Goal: Task Accomplishment & Management: Manage account settings

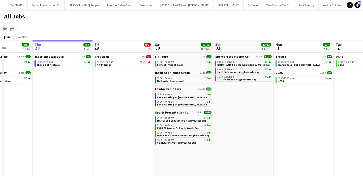
scroll to position [0, 154]
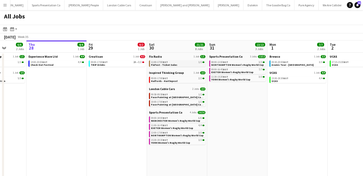
click at [187, 62] on div "11:00-17:00 BST 1/1" at bounding box center [178, 62] width 54 height 3
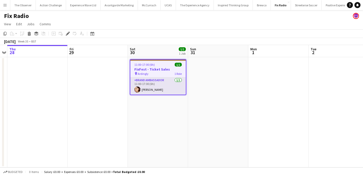
click at [169, 85] on app-card-role "Brand Ambassador 1/1 11:00-17:00 (6h) Natasha Curtis" at bounding box center [158, 85] width 56 height 17
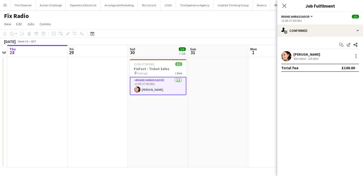
click at [291, 56] on app-user-avatar at bounding box center [287, 56] width 10 height 10
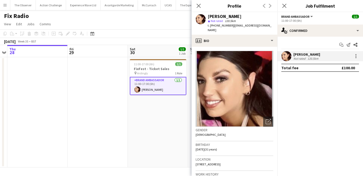
click at [220, 26] on span "t. +447506793444" at bounding box center [221, 25] width 26 height 4
drag, startPoint x: 220, startPoint y: 26, endPoint x: 210, endPoint y: 26, distance: 9.8
click at [210, 26] on span "t. +447506793444" at bounding box center [221, 25] width 26 height 4
copy span "+447506793444"
click at [7, 8] on button "Menu" at bounding box center [5, 5] width 10 height 10
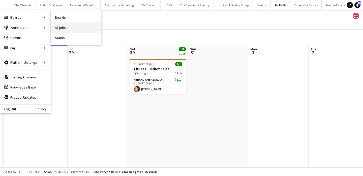
click at [67, 29] on link "All jobs" at bounding box center [76, 27] width 50 height 10
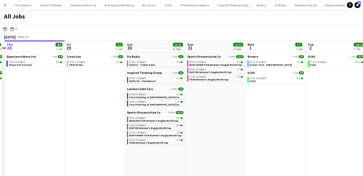
scroll to position [0, 188]
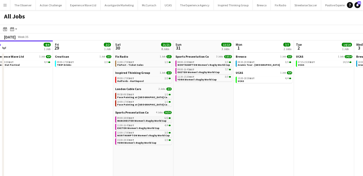
click at [156, 119] on span "MANCHESTER Women's Rugby World Cup" at bounding box center [141, 120] width 49 height 3
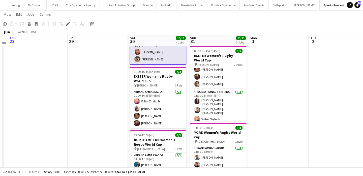
scroll to position [69, 0]
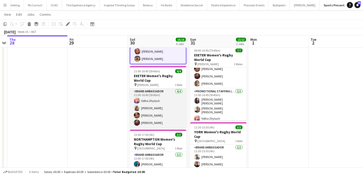
click at [154, 107] on app-card-role "Brand Ambassador 4/4 11:00-16:45 (5h45m) Volha Zhylach Caitlyn Chapman Jodie Sa…" at bounding box center [158, 107] width 57 height 39
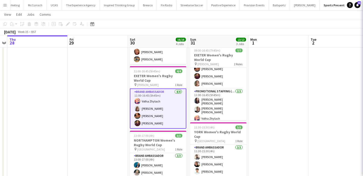
scroll to position [11, 0]
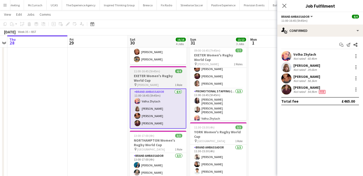
click at [172, 77] on h3 "EXETER Women's Rugby World Cup" at bounding box center [158, 77] width 57 height 9
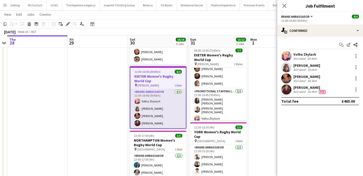
click at [170, 95] on app-card-role "Brand Ambassador 4/4 11:00-16:45 (5h45m) Volha Zhylach Caitlyn Chapman Jodie Sa…" at bounding box center [158, 108] width 56 height 39
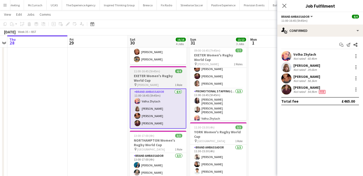
click at [171, 80] on h3 "EXETER Women's Rugby World Cup" at bounding box center [158, 77] width 57 height 9
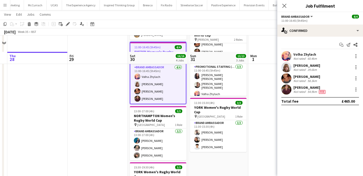
scroll to position [79, 0]
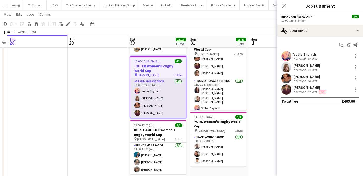
click at [172, 95] on app-card-role "Brand Ambassador 4/4 11:00-16:45 (5h45m) Volha Zhylach Caitlyn Chapman Jodie Sa…" at bounding box center [158, 97] width 56 height 39
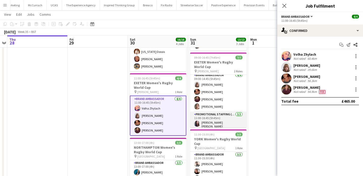
scroll to position [0, 0]
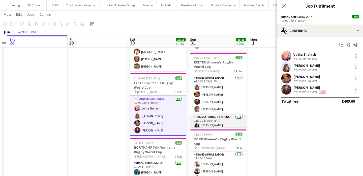
click at [205, 110] on app-card-role "Brand Ambassador 4/4 09:00-14:45 (5h45m) Caitlyn Chapman Jodie Sanders Jonathan…" at bounding box center [218, 94] width 57 height 39
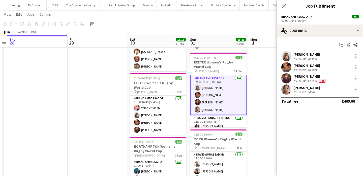
click at [300, 60] on div "Caitlyn Chapman Not rated 29.6km" at bounding box center [321, 56] width 86 height 10
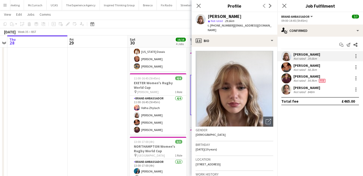
click at [297, 70] on div "Not rated" at bounding box center [300, 70] width 13 height 4
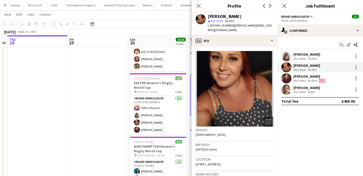
click at [299, 80] on div "Not rated" at bounding box center [300, 80] width 13 height 4
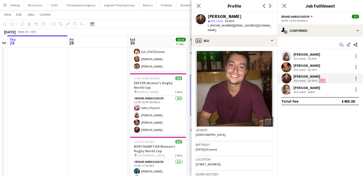
click at [298, 87] on div "Amy Lee" at bounding box center [307, 87] width 27 height 5
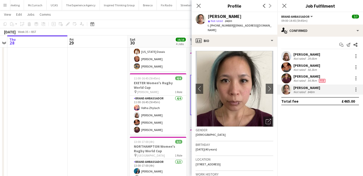
click at [98, 133] on app-date-cell at bounding box center [98, 125] width 60 height 263
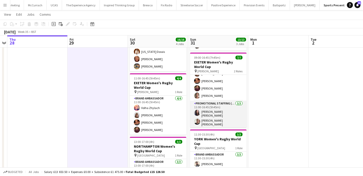
scroll to position [18, 0]
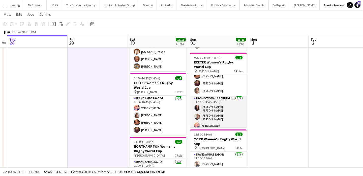
click at [235, 115] on app-card-role "Promotional Staffing (Brand Ambassadors) [DATE] 11:00-16:45 (5h45m) [PERSON_NAM…" at bounding box center [218, 112] width 57 height 35
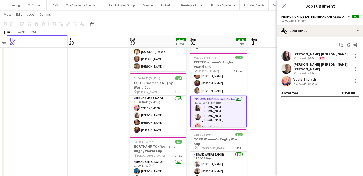
click at [288, 56] on app-user-avatar at bounding box center [287, 56] width 10 height 10
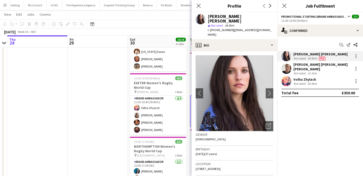
click at [288, 64] on app-user-avatar at bounding box center [287, 69] width 10 height 10
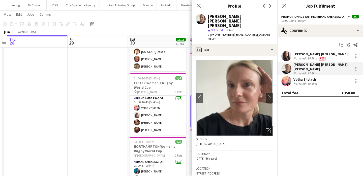
click at [298, 77] on div "Volha Zhylach" at bounding box center [306, 79] width 24 height 5
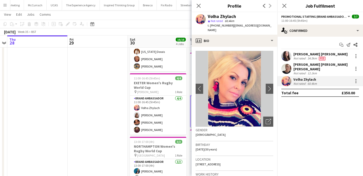
click at [106, 112] on app-date-cell at bounding box center [98, 125] width 60 height 263
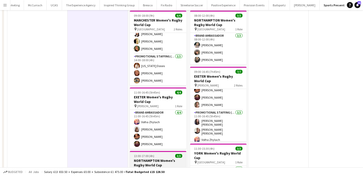
scroll to position [0, 0]
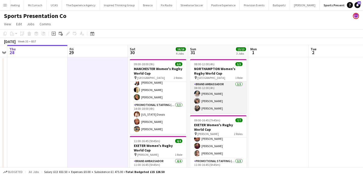
click at [216, 104] on app-card-role "Brand Ambassador 3/3 08:00-12:00 (4h) Sophie Fowler Kalam Mohammed Monika Staka…" at bounding box center [218, 97] width 57 height 32
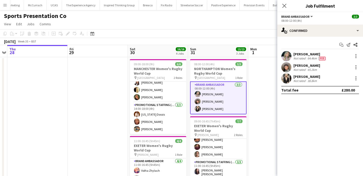
click at [297, 80] on div "Not rated" at bounding box center [300, 81] width 13 height 4
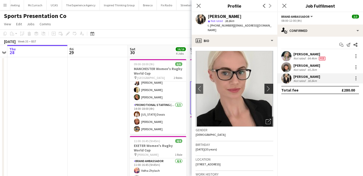
click at [272, 86] on app-icon "chevron-right" at bounding box center [270, 88] width 8 height 5
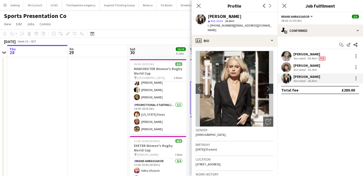
click at [272, 86] on app-icon "chevron-right" at bounding box center [270, 88] width 8 height 5
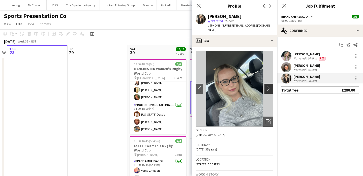
click at [272, 86] on app-icon "chevron-right" at bounding box center [270, 88] width 8 height 5
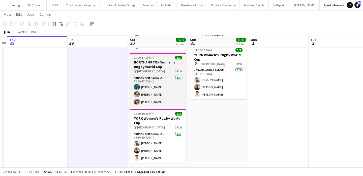
scroll to position [153, 0]
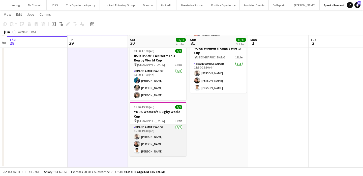
click at [162, 142] on app-card-role "Brand Ambassador 3/3 15:30-19:30 (4h) Daniel Jenkins Lizzie Greenwood Parth Cha…" at bounding box center [158, 140] width 57 height 32
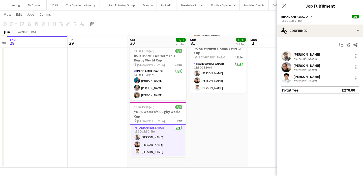
click at [316, 64] on div "[PERSON_NAME]" at bounding box center [307, 65] width 27 height 5
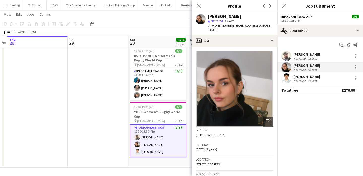
scroll to position [0, 175]
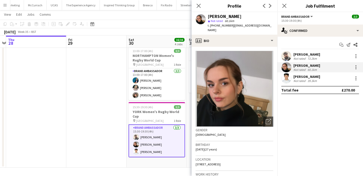
click at [118, 142] on app-date-cell at bounding box center [96, 35] width 60 height 263
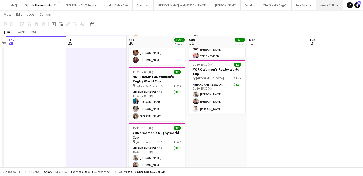
scroll to position [0, 460]
click at [141, 11] on app-page-menu "View Day view expanded Day view collapsed Month view Date picker Jump to today …" at bounding box center [181, 15] width 363 height 10
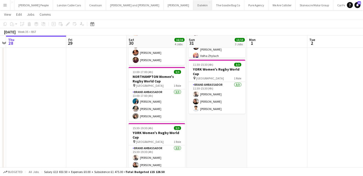
click at [194, 6] on button "Datekin Close" at bounding box center [203, 5] width 19 height 10
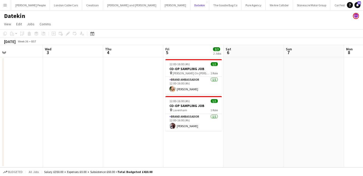
scroll to position [0, 230]
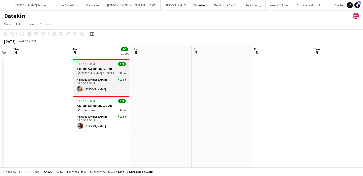
click at [111, 67] on h3 "CO-OP SAMPLING JOB" at bounding box center [101, 68] width 57 height 5
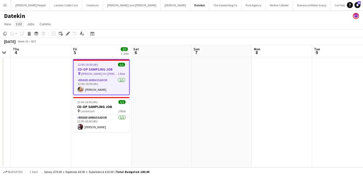
click at [21, 23] on span "Edit" at bounding box center [19, 24] width 6 height 5
click at [29, 34] on span "Copy Command C" at bounding box center [28, 35] width 21 height 5
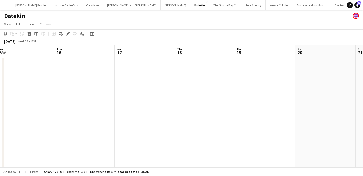
scroll to position [0, 210]
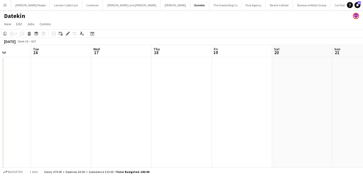
click at [224, 73] on app-date-cell at bounding box center [242, 118] width 60 height 122
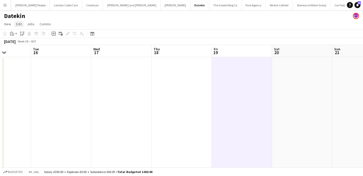
click at [20, 26] on span "Edit" at bounding box center [19, 24] width 6 height 5
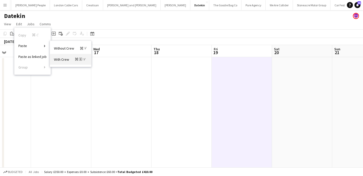
click at [70, 60] on span "With Crew Command Shift V" at bounding box center [70, 59] width 32 height 5
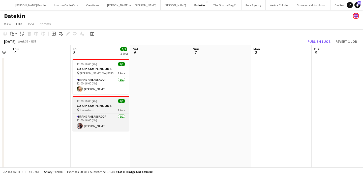
scroll to position [0, 107]
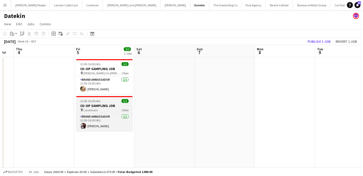
click at [112, 102] on div "12:00-16:00 (4h) 1/1" at bounding box center [104, 101] width 57 height 4
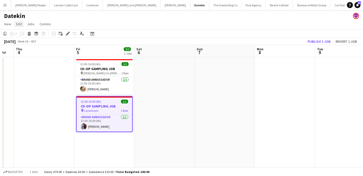
click at [21, 24] on span "Edit" at bounding box center [19, 24] width 6 height 5
click at [27, 34] on span "Copy Command C" at bounding box center [28, 35] width 21 height 5
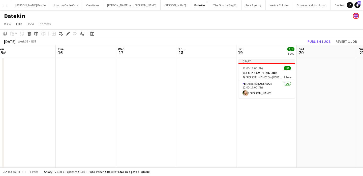
scroll to position [0, 220]
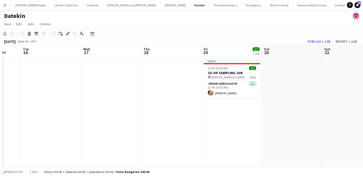
click at [224, 116] on app-date-cell "Draft 12:00-16:00 (4h) 1/1 CO-OP SAMPLING JOB pin Burnham On Crouch 1 Role Bran…" at bounding box center [232, 118] width 60 height 122
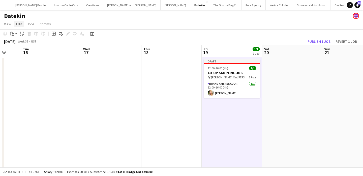
click at [23, 24] on link "Edit" at bounding box center [19, 24] width 10 height 7
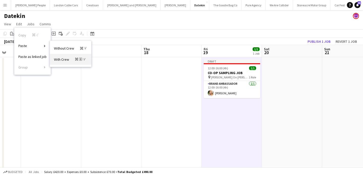
click at [78, 64] on link "With Crew Command Shift V" at bounding box center [70, 59] width 41 height 11
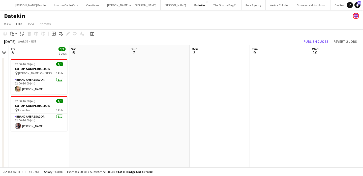
scroll to position [0, 128]
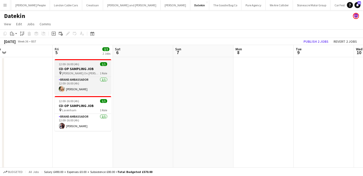
click at [92, 70] on h3 "CO-OP SAMPLING JOB" at bounding box center [83, 68] width 57 height 5
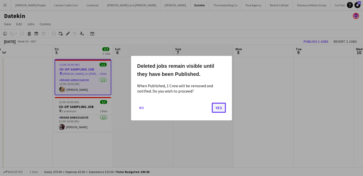
click at [223, 104] on button "Yes" at bounding box center [219, 107] width 14 height 10
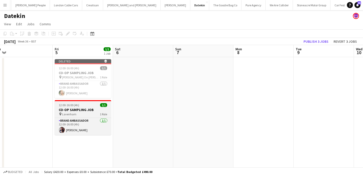
click at [94, 108] on h3 "CO-OP SAMPLING JOB" at bounding box center [83, 109] width 57 height 5
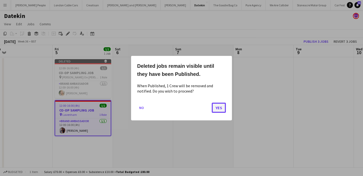
click at [213, 105] on button "Yes" at bounding box center [219, 107] width 14 height 10
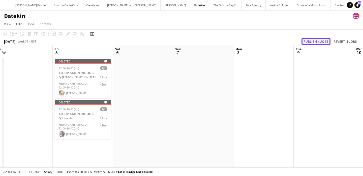
click at [325, 41] on button "Publish 4 jobs" at bounding box center [316, 41] width 29 height 7
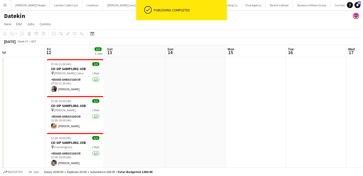
scroll to position [0, 132]
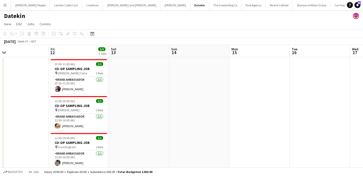
click at [3, 6] on app-icon "Menu" at bounding box center [5, 5] width 4 height 4
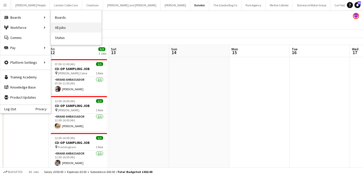
click at [63, 30] on link "All jobs" at bounding box center [76, 27] width 50 height 10
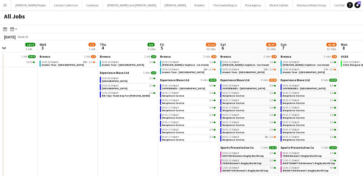
scroll to position [11, 0]
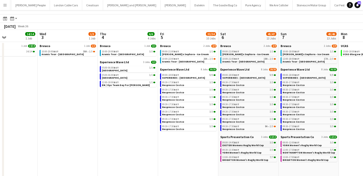
click at [247, 146] on span "EXETER Womens Rugby World Cup" at bounding box center [243, 144] width 41 height 3
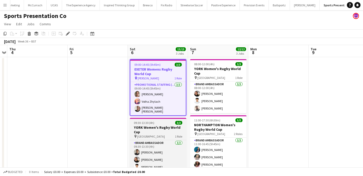
scroll to position [3, 0]
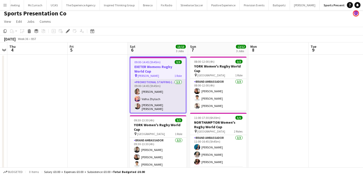
click at [172, 95] on app-card-role "Promotional Staffing (Brand Ambassadors) 3/3 09:00-14:45 (5h45m) Amy Lee Volha …" at bounding box center [158, 95] width 56 height 33
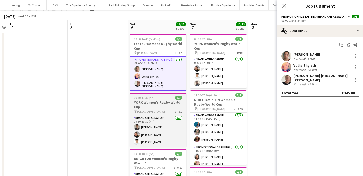
scroll to position [26, 0]
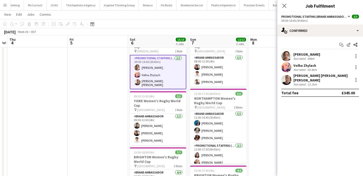
click at [172, 131] on app-card-role "Brand Ambassador 3/3 09:30-13:30 (4h) Adam Carless Lizzie Greenwood Parth Chabh…" at bounding box center [158, 129] width 57 height 32
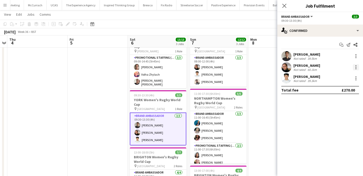
click at [354, 68] on div at bounding box center [356, 67] width 6 height 6
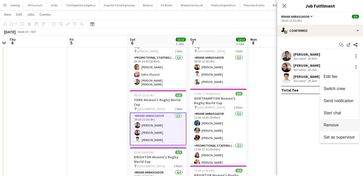
click at [340, 124] on span "Remove" at bounding box center [339, 125] width 31 height 5
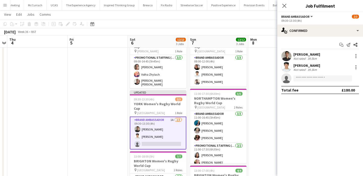
click at [260, 113] on app-date-cell at bounding box center [279, 162] width 60 height 263
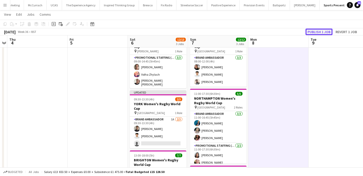
click at [326, 32] on button "Publish 1 job" at bounding box center [319, 32] width 27 height 7
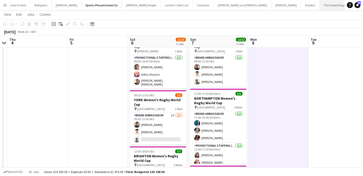
scroll to position [0, 361]
click at [293, 6] on button "Datekin Close" at bounding box center [302, 5] width 19 height 10
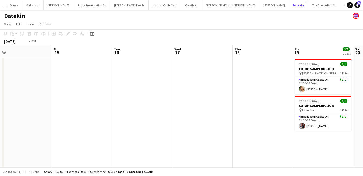
scroll to position [0, 149]
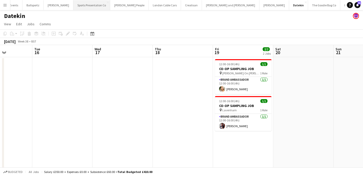
click at [90, 7] on button "Sports Presentation Co Close" at bounding box center [91, 5] width 37 height 10
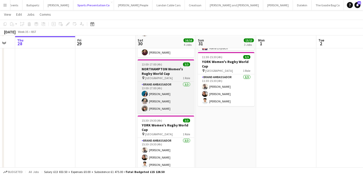
scroll to position [153, 0]
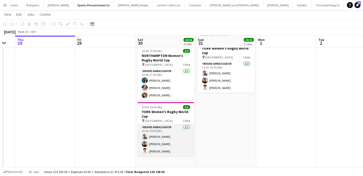
click at [170, 143] on app-card-role "Brand Ambassador 3/3 15:30-19:30 (4h) Daniel Jenkins Lizzie Greenwood Parth Cha…" at bounding box center [166, 140] width 57 height 32
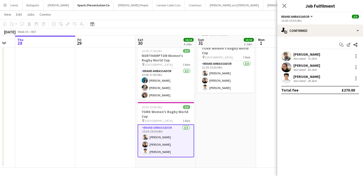
click at [290, 65] on app-user-avatar at bounding box center [287, 67] width 10 height 10
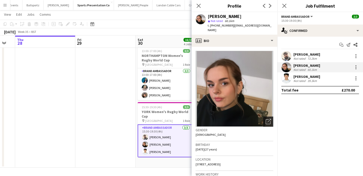
click at [268, 119] on icon "Open photos pop-in" at bounding box center [268, 121] width 5 height 5
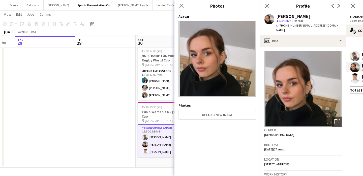
click at [118, 135] on app-date-cell at bounding box center [105, 35] width 60 height 263
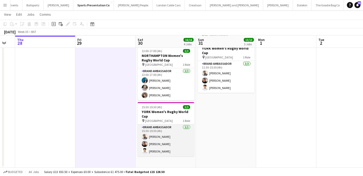
click at [182, 142] on app-card-role "Brand Ambassador 3/3 15:30-19:30 (4h) Daniel Jenkins Lizzie Greenwood Parth Cha…" at bounding box center [166, 140] width 57 height 32
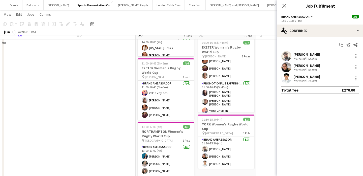
scroll to position [69, 0]
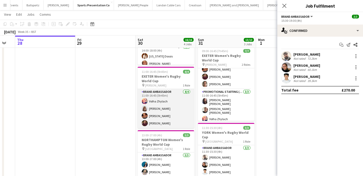
click at [152, 113] on app-card-role "Brand Ambassador 4/4 11:00-16:45 (5h45m) Volha Zhylach Caitlyn Chapman Jodie Sa…" at bounding box center [166, 108] width 57 height 39
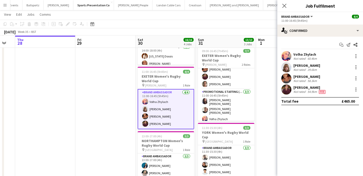
click at [118, 89] on app-date-cell at bounding box center [105, 119] width 60 height 263
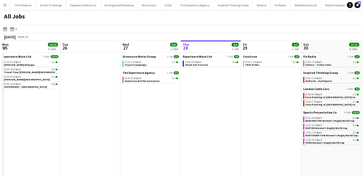
scroll to position [0, 188]
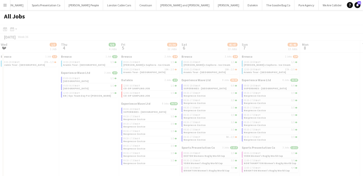
scroll to position [0, 215]
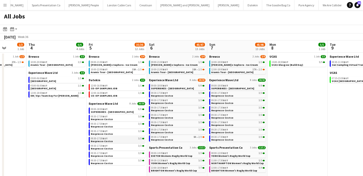
click at [118, 137] on div "09:30-17:30 BST 3/3" at bounding box center [118, 138] width 54 height 3
click at [5, 6] on app-icon "Menu" at bounding box center [5, 5] width 4 height 4
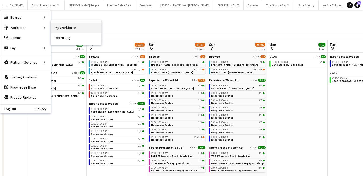
click at [58, 30] on link "My Workforce" at bounding box center [76, 27] width 50 height 10
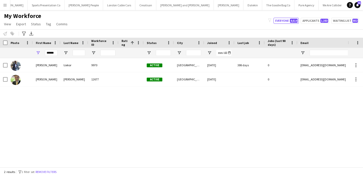
click at [50, 173] on button "Remove filters" at bounding box center [46, 172] width 23 height 6
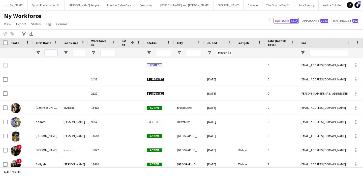
click at [46, 52] on input "First Name Filter Input" at bounding box center [51, 53] width 13 height 6
type input "******"
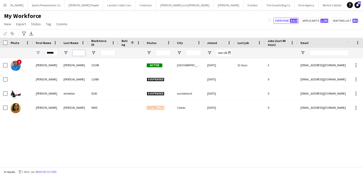
click at [75, 54] on input "Last Name Filter Input" at bounding box center [79, 53] width 13 height 6
type input "*"
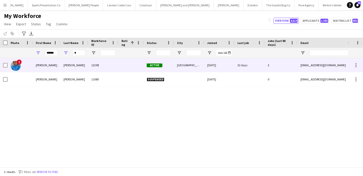
click at [78, 66] on div "Brazier" at bounding box center [75, 65] width 28 height 14
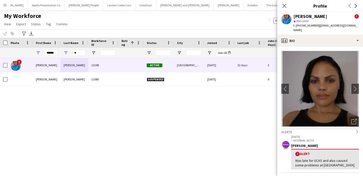
click at [319, 25] on span "| elleb249@yahoo.co.uk" at bounding box center [326, 27] width 64 height 8
copy app-crew-profile "t. +447516471226 | elleb249@yahoo.co.uk profile"
click at [51, 49] on div "******" at bounding box center [51, 53] width 13 height 10
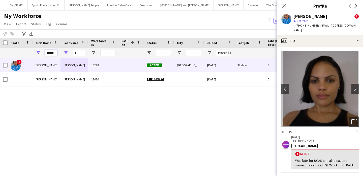
click at [51, 52] on input "******" at bounding box center [51, 53] width 13 height 6
click at [51, 52] on input "*" at bounding box center [51, 53] width 13 height 6
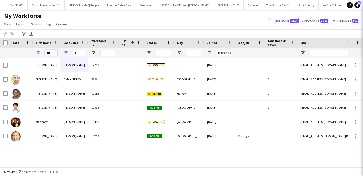
type input "***"
click at [77, 54] on input "*" at bounding box center [79, 53] width 13 height 6
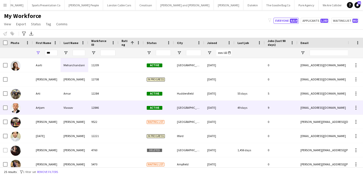
click at [66, 104] on div "Vlassov" at bounding box center [75, 107] width 28 height 14
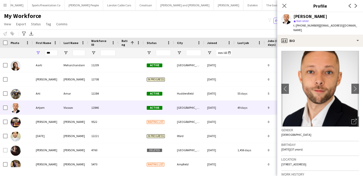
click at [297, 28] on div "t. +447950818486 | artjom.vlassov@gmail.com" at bounding box center [327, 27] width 66 height 9
click at [298, 25] on span "t. +447950818486" at bounding box center [307, 25] width 26 height 4
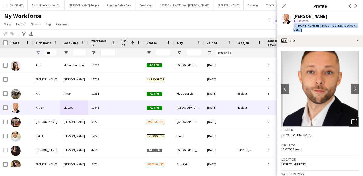
click at [298, 25] on span "t. +447950818486" at bounding box center [307, 25] width 26 height 4
copy app-crew-profile "t. +447950818486 | artjom.vlassov@gmail.com profile"
click at [304, 26] on span "t. +447950818486" at bounding box center [307, 25] width 26 height 4
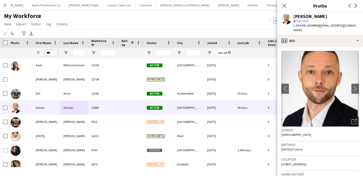
click at [50, 52] on input "***" at bounding box center [51, 53] width 13 height 6
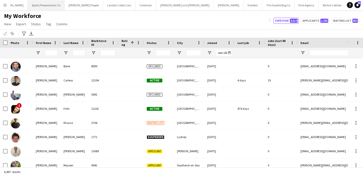
click at [40, 6] on button "Sports Presentation Co Close" at bounding box center [46, 5] width 37 height 10
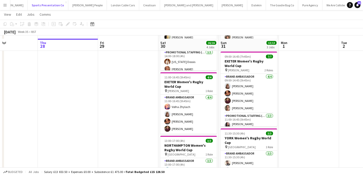
scroll to position [66, 0]
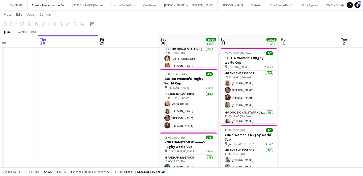
click at [3, 3] on app-icon "Menu" at bounding box center [5, 5] width 4 height 4
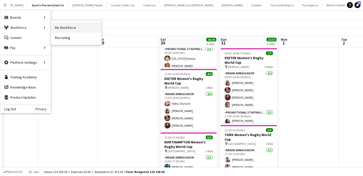
click at [61, 28] on link "My Workforce" at bounding box center [76, 27] width 50 height 10
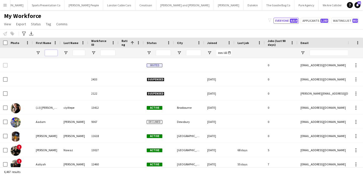
click at [52, 54] on input "First Name Filter Input" at bounding box center [51, 53] width 13 height 6
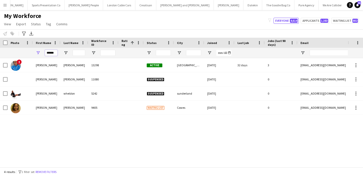
type input "******"
click at [76, 53] on input "Last Name Filter Input" at bounding box center [79, 53] width 13 height 6
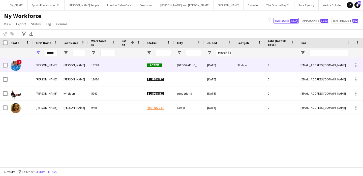
click at [77, 68] on div "Brazier" at bounding box center [75, 65] width 28 height 14
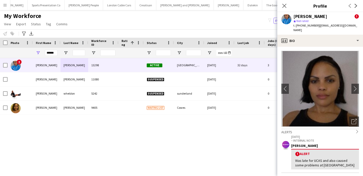
click at [305, 26] on span "t. +447516471226" at bounding box center [307, 25] width 26 height 4
copy app-crew-profile "t. +447516471226 | elleb249@yahoo.co.uk profile"
click at [4, 2] on button "Menu" at bounding box center [5, 5] width 10 height 10
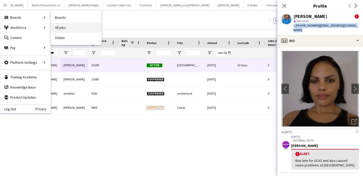
click at [57, 22] on link "All jobs" at bounding box center [76, 27] width 50 height 10
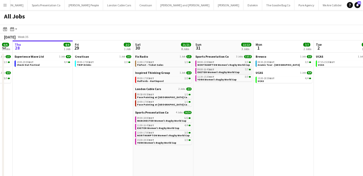
click at [218, 72] on span "EXETER Women's Rugby World Cup" at bounding box center [219, 71] width 42 height 3
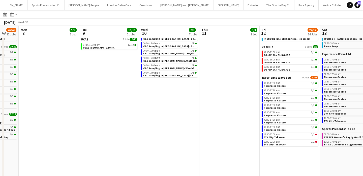
scroll to position [0, 165]
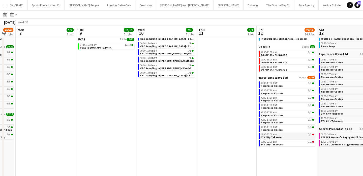
click at [275, 136] on span "ZYN City Takeover" at bounding box center [272, 136] width 22 height 3
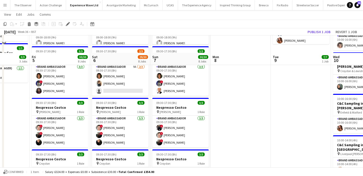
scroll to position [63, 0]
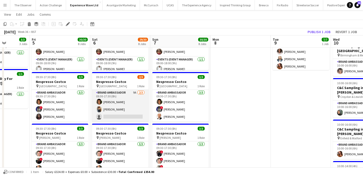
click at [130, 117] on app-card-role "Brand Ambassador 9A 2/3 09:30-17:30 (8h) Makeda Bowen Durga Sanaka single-neutr…" at bounding box center [120, 106] width 57 height 32
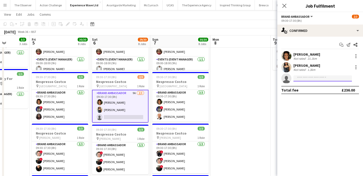
click at [309, 79] on input at bounding box center [323, 78] width 59 height 6
type input "*"
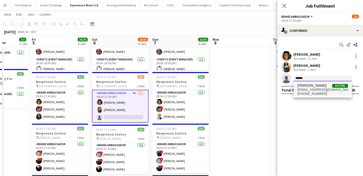
type input "******"
click at [309, 91] on span "elleb249@yahoo.co.uk" at bounding box center [323, 90] width 50 height 4
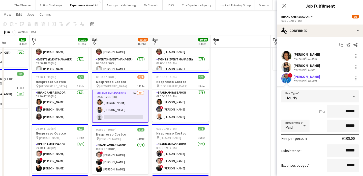
scroll to position [37, 0]
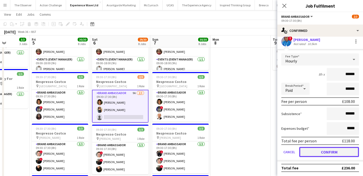
click at [328, 151] on button "Confirm" at bounding box center [330, 152] width 60 height 10
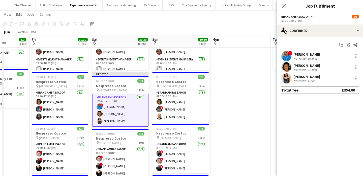
scroll to position [0, 0]
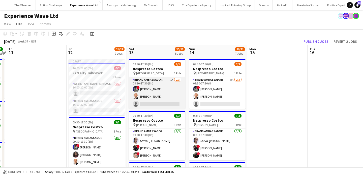
scroll to position [0, 174]
click at [160, 106] on app-card-role "Brand Ambassador 7A 2/3 09:30-17:30 (8h) ! Aalia Nawaz Artjom Vlassov single-ne…" at bounding box center [157, 93] width 57 height 32
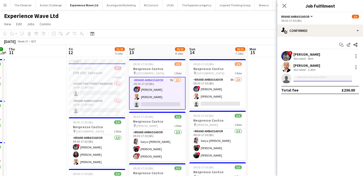
click at [312, 76] on input at bounding box center [323, 78] width 59 height 6
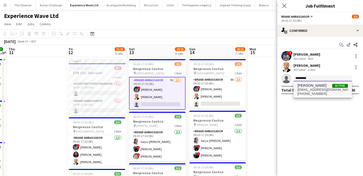
type input "*********"
click at [311, 85] on span "[PERSON_NAME]" at bounding box center [312, 85] width 29 height 4
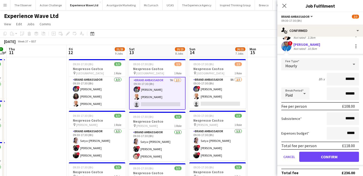
scroll to position [37, 0]
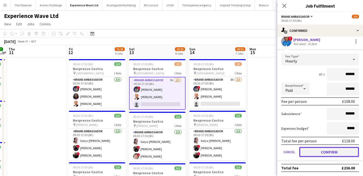
click at [333, 153] on button "Confirm" at bounding box center [330, 152] width 60 height 10
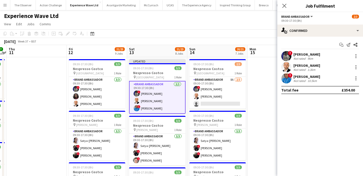
scroll to position [0, 0]
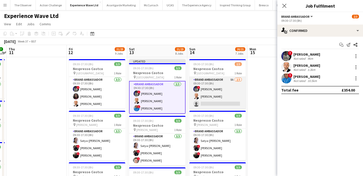
click at [234, 105] on app-card-role "Brand Ambassador 8A 2/3 09:30-17:30 (8h) ! Aalia Nawaz Artjom Vlassov single-ne…" at bounding box center [218, 93] width 57 height 32
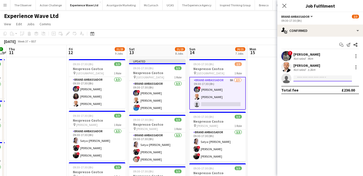
click at [317, 80] on input at bounding box center [323, 78] width 59 height 6
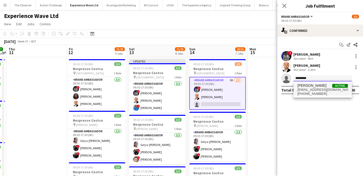
type input "*********"
click at [320, 90] on span "elleb249@yahoo.co.uk" at bounding box center [323, 90] width 50 height 4
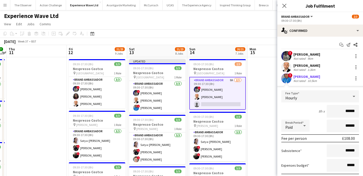
scroll to position [37, 0]
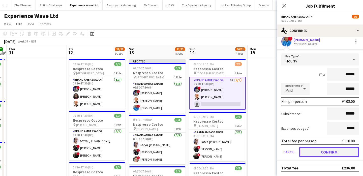
click at [336, 153] on button "Confirm" at bounding box center [330, 152] width 60 height 10
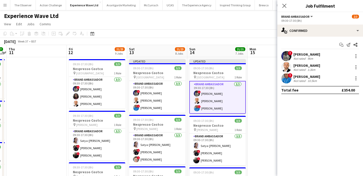
scroll to position [0, 0]
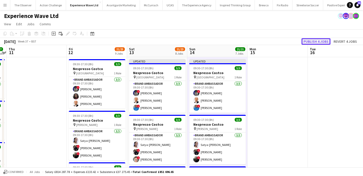
click at [317, 42] on button "Publish 4 jobs" at bounding box center [316, 41] width 29 height 7
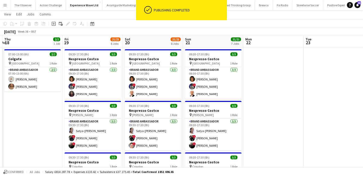
scroll to position [0, 163]
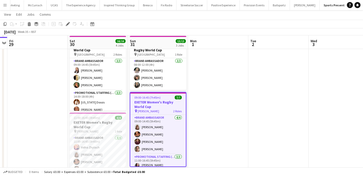
scroll to position [25, 0]
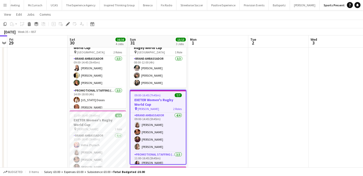
click at [156, 125] on app-card-role "Brand Ambassador [DATE] 09:00-14:45 (5h45m) [PERSON_NAME] [PERSON_NAME] [PERSON…" at bounding box center [158, 131] width 56 height 39
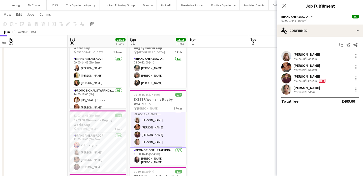
scroll to position [6, 0]
click at [357, 89] on div at bounding box center [356, 89] width 1 height 1
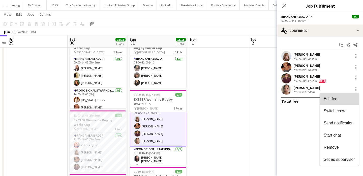
click at [356, 94] on button "Edit fee" at bounding box center [339, 99] width 39 height 12
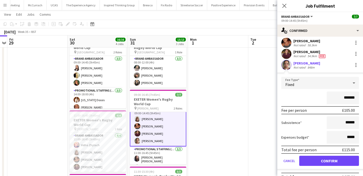
scroll to position [1, 0]
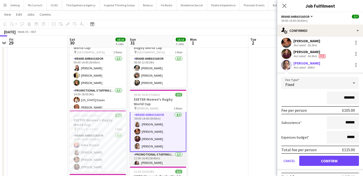
click at [166, 157] on app-card-role "Promotional Staffing (Brand Ambassadors) [DATE] 11:00-16:45 (5h45m) [PERSON_NAM…" at bounding box center [158, 168] width 57 height 35
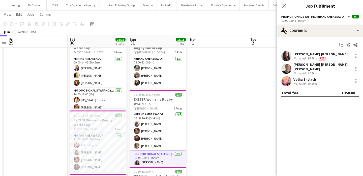
scroll to position [0, 0]
click at [355, 82] on div "Volha Zhylach Not rated 60.4km" at bounding box center [321, 81] width 86 height 10
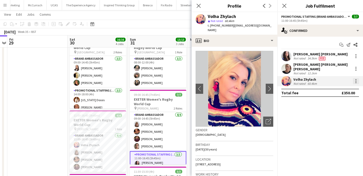
click at [357, 78] on div at bounding box center [356, 81] width 6 height 6
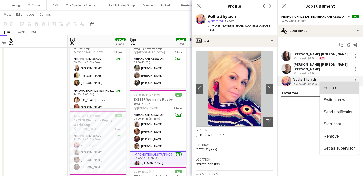
click at [357, 84] on button "Edit fee" at bounding box center [339, 88] width 39 height 12
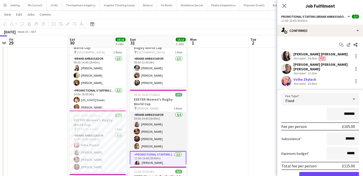
click at [169, 137] on app-card-role "Brand Ambassador [DATE] 09:00-14:45 (5h45m) [PERSON_NAME] [PERSON_NAME] [PERSON…" at bounding box center [158, 131] width 57 height 39
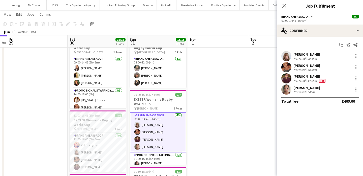
click at [356, 93] on div "[PERSON_NAME] Not rated 848m" at bounding box center [321, 89] width 86 height 10
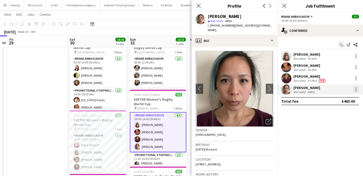
click at [357, 90] on div at bounding box center [356, 89] width 6 height 6
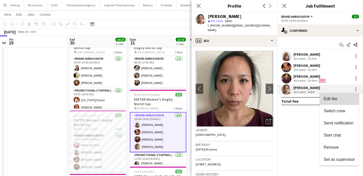
click at [354, 96] on span "Edit fee" at bounding box center [339, 98] width 31 height 5
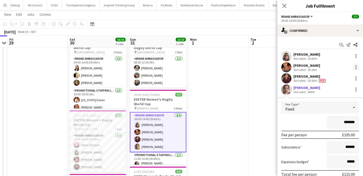
click at [356, 68] on div at bounding box center [356, 67] width 6 height 6
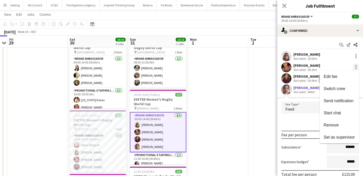
click at [356, 74] on button "Edit fee" at bounding box center [339, 76] width 39 height 12
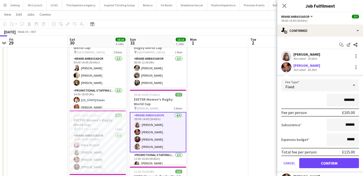
click at [237, 98] on app-date-cell at bounding box center [218, 163] width 60 height 263
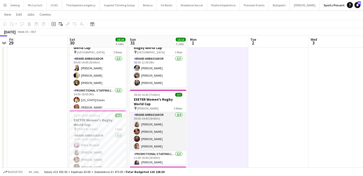
click at [175, 129] on app-card-role "Brand Ambassador [DATE] 09:00-14:45 (5h45m) [PERSON_NAME] [PERSON_NAME] [PERSON…" at bounding box center [158, 131] width 57 height 39
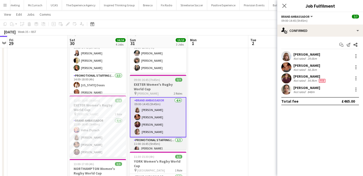
scroll to position [41, 0]
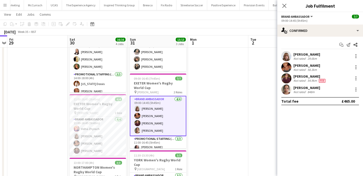
click at [197, 136] on app-date-cell at bounding box center [218, 146] width 60 height 263
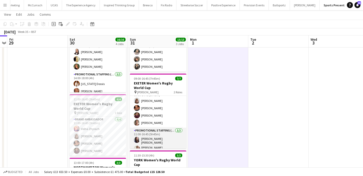
scroll to position [0, 0]
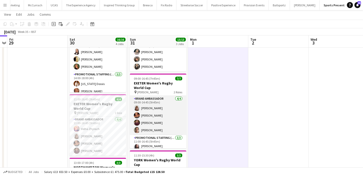
click at [165, 126] on app-card-role "Brand Ambassador [DATE] 09:00-14:45 (5h45m) [PERSON_NAME] [PERSON_NAME] [PERSON…" at bounding box center [158, 115] width 57 height 39
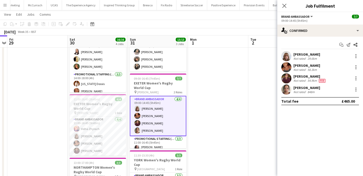
click at [193, 124] on app-date-cell at bounding box center [218, 146] width 60 height 263
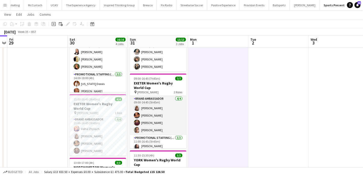
click at [175, 122] on app-card-role "Brand Ambassador [DATE] 09:00-14:45 (5h45m) [PERSON_NAME] [PERSON_NAME] [PERSON…" at bounding box center [158, 115] width 57 height 39
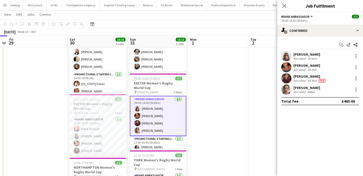
click at [215, 119] on app-date-cell at bounding box center [218, 146] width 60 height 263
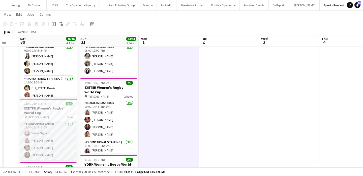
scroll to position [36, 0]
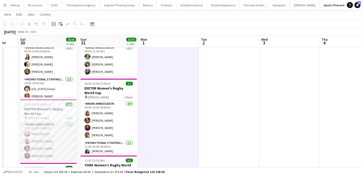
click at [51, 152] on app-card-role "Brand Ambassador [DATE] 11:00-16:45 (5h45m) [PERSON_NAME] [PERSON_NAME] [PERSON…" at bounding box center [48, 140] width 57 height 39
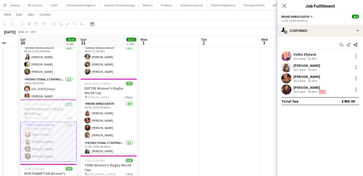
click at [206, 112] on app-date-cell at bounding box center [229, 151] width 60 height 263
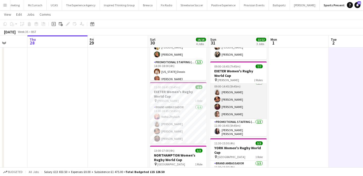
scroll to position [0, 0]
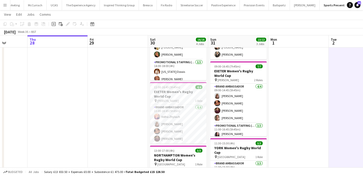
click at [6, 8] on button "Menu" at bounding box center [5, 5] width 10 height 10
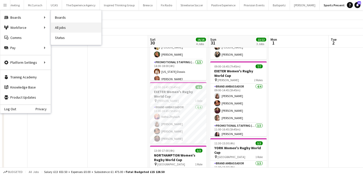
click at [58, 26] on link "All jobs" at bounding box center [76, 27] width 50 height 10
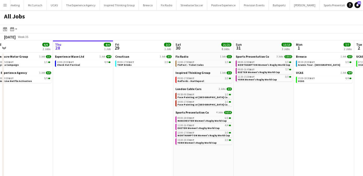
scroll to position [0, 130]
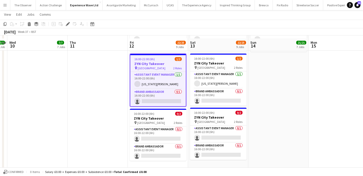
scroll to position [366, 0]
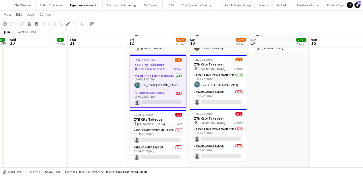
click at [140, 63] on h3 "ZYN City Takeover" at bounding box center [158, 64] width 56 height 5
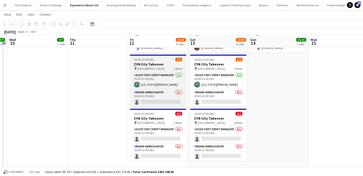
click at [140, 63] on h3 "ZYN City Takeover" at bounding box center [158, 64] width 57 height 5
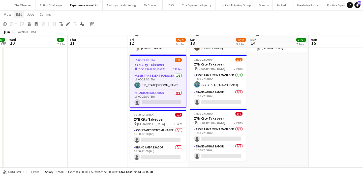
click at [20, 14] on span "Edit" at bounding box center [19, 14] width 6 height 5
click at [21, 21] on link "Copy Command C" at bounding box center [32, 25] width 36 height 11
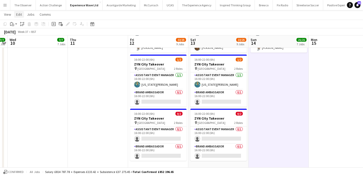
click at [19, 12] on link "Edit" at bounding box center [19, 14] width 10 height 7
click at [5, 5] on app-icon "Menu" at bounding box center [5, 5] width 4 height 4
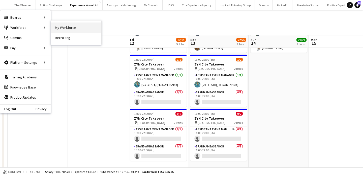
click at [57, 27] on link "My Workforce" at bounding box center [76, 27] width 50 height 10
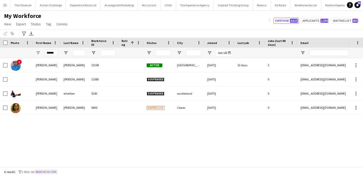
click at [45, 172] on button "Remove filters" at bounding box center [46, 172] width 23 height 6
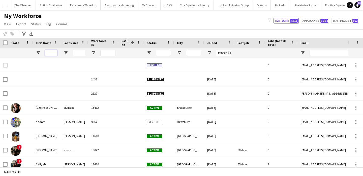
click at [51, 56] on input "First Name Filter Input" at bounding box center [51, 53] width 13 height 6
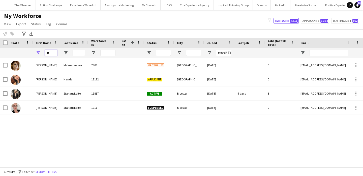
type input "*"
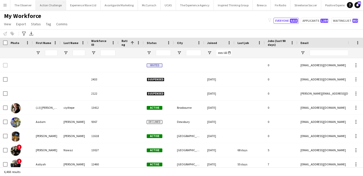
click at [46, 5] on button "Action Challenge Close" at bounding box center [51, 5] width 30 height 10
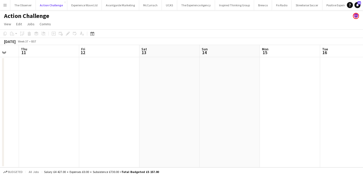
scroll to position [0, 233]
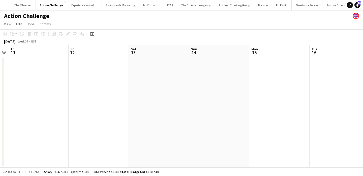
click at [116, 67] on app-date-cell at bounding box center [99, 112] width 60 height 110
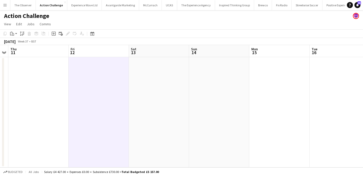
click at [95, 64] on app-date-cell at bounding box center [99, 112] width 60 height 110
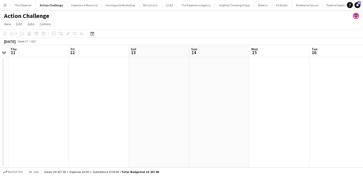
click at [95, 64] on app-date-cell at bounding box center [99, 112] width 60 height 110
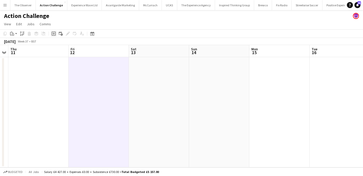
click at [54, 33] on icon at bounding box center [53, 34] width 2 height 2
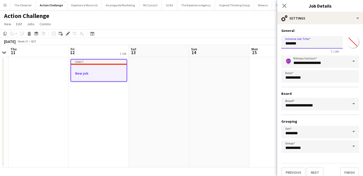
click at [318, 42] on input "*******" at bounding box center [313, 42] width 62 height 13
type input "**********"
click at [316, 174] on button "Next" at bounding box center [315, 172] width 17 height 10
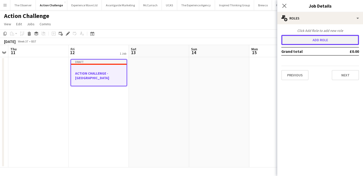
click at [330, 39] on button "Add role" at bounding box center [321, 40] width 78 height 10
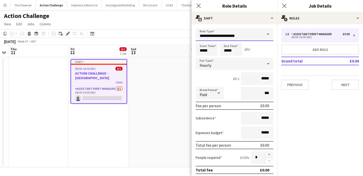
click at [247, 38] on input "**********" at bounding box center [235, 34] width 78 height 13
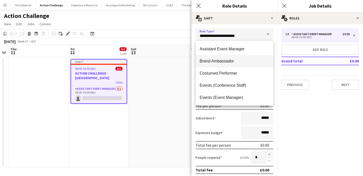
click at [239, 60] on span "Brand Ambassador" at bounding box center [235, 61] width 70 height 5
type input "**********"
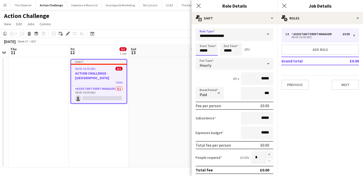
click at [205, 53] on input "*****" at bounding box center [207, 49] width 22 height 13
click at [203, 58] on div at bounding box center [202, 58] width 10 height 5
type input "*****"
click at [203, 58] on div at bounding box center [202, 58] width 10 height 5
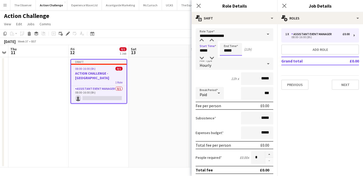
click at [236, 52] on input "*****" at bounding box center [231, 49] width 22 height 13
click at [259, 69] on div "Hourly" at bounding box center [230, 64] width 68 height 12
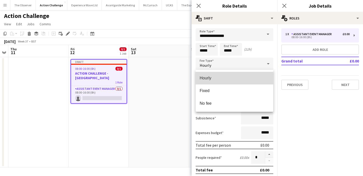
click at [256, 78] on span "Hourly" at bounding box center [235, 77] width 70 height 5
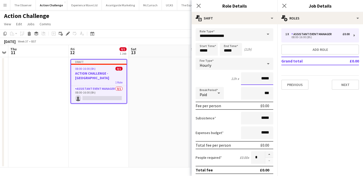
click at [268, 81] on input "*****" at bounding box center [257, 78] width 32 height 13
type input "******"
click at [268, 118] on input "*****" at bounding box center [257, 118] width 32 height 13
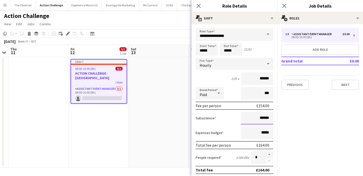
scroll to position [1, 0]
type input "******"
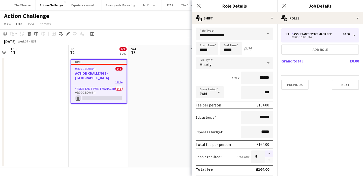
click at [269, 152] on button "button" at bounding box center [269, 153] width 8 height 7
type input "*"
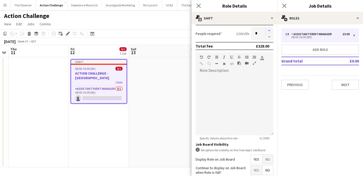
scroll to position [166, 0]
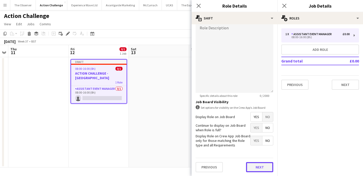
click at [262, 171] on button "Next" at bounding box center [259, 167] width 27 height 10
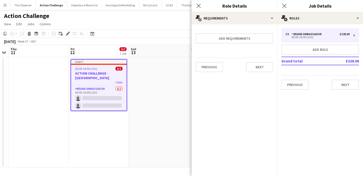
scroll to position [0, 0]
click at [335, 83] on button "Next" at bounding box center [345, 84] width 27 height 10
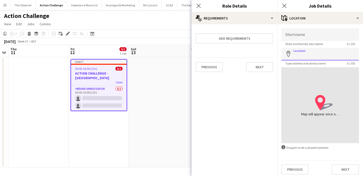
click at [303, 51] on input "Location" at bounding box center [321, 54] width 78 height 13
type input "**********"
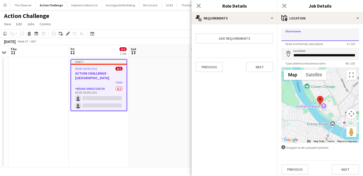
click at [309, 33] on input "Shortname" at bounding box center [321, 34] width 78 height 13
type input "**********"
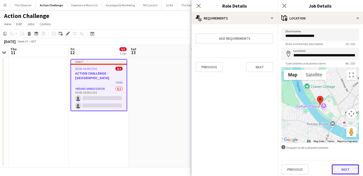
click at [344, 172] on button "Next" at bounding box center [345, 169] width 27 height 10
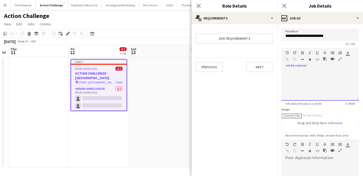
click at [321, 82] on div at bounding box center [321, 85] width 78 height 30
click at [161, 90] on app-date-cell at bounding box center [159, 112] width 60 height 110
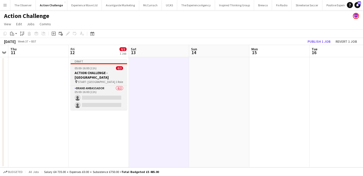
click at [102, 68] on div "05:00-16:00 (11h) 0/2" at bounding box center [99, 68] width 57 height 4
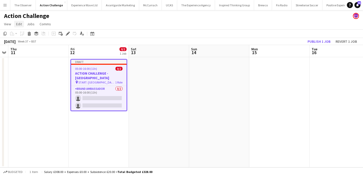
click at [19, 25] on span "Edit" at bounding box center [19, 24] width 6 height 5
click at [26, 38] on link "Copy Command C" at bounding box center [32, 35] width 36 height 11
click at [175, 86] on app-date-cell at bounding box center [159, 112] width 60 height 110
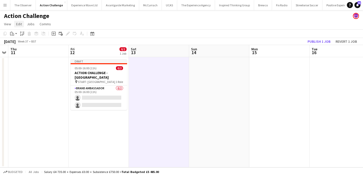
click at [15, 24] on link "Edit" at bounding box center [19, 24] width 10 height 7
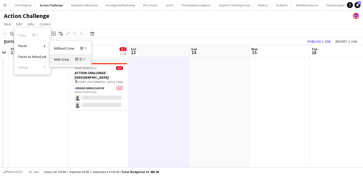
click at [76, 58] on icon "Command" at bounding box center [76, 59] width 3 height 3
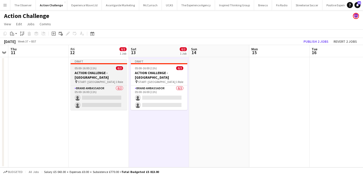
click at [119, 74] on h3 "ACTION CHALLENGE - LONDON" at bounding box center [99, 74] width 57 height 9
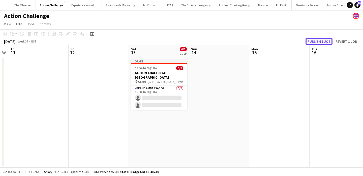
click at [319, 42] on button "Publish 1 job" at bounding box center [319, 41] width 27 height 7
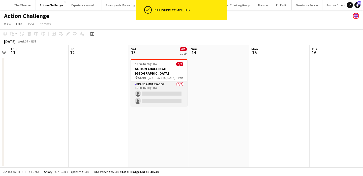
click at [176, 88] on app-card-role "Brand Ambassador 0/2 05:00-16:00 (11h) single-neutral-actions single-neutral-ac…" at bounding box center [159, 93] width 57 height 24
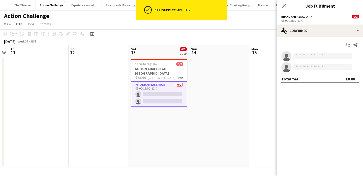
click at [200, 82] on app-date-cell at bounding box center [219, 112] width 60 height 110
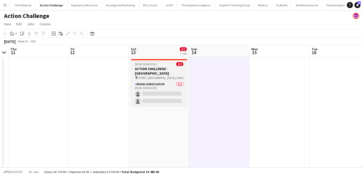
click at [170, 70] on h3 "ACTION CHALLENGE - LONDON" at bounding box center [159, 70] width 57 height 9
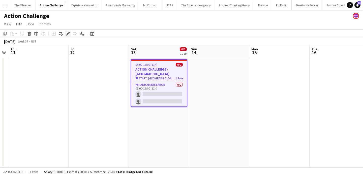
click at [69, 32] on icon at bounding box center [69, 32] width 1 height 1
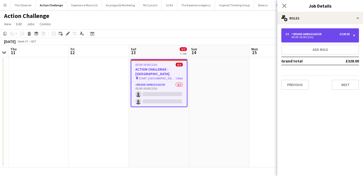
click at [316, 34] on div "Brand Ambassador" at bounding box center [308, 34] width 32 height 4
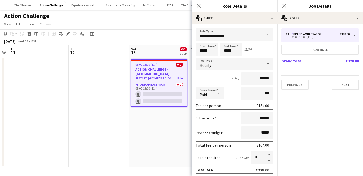
click at [267, 120] on input "******" at bounding box center [257, 118] width 32 height 13
type input "******"
click at [160, 137] on app-date-cell "05:00-16:00 (11h) 0/2 ACTION CHALLENGE - LONDON pin START: Bishops Park 1 Role …" at bounding box center [159, 112] width 60 height 110
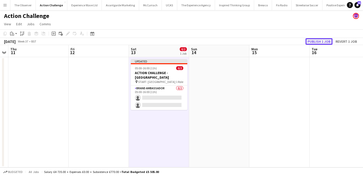
click at [321, 43] on button "Publish 1 job" at bounding box center [319, 41] width 27 height 7
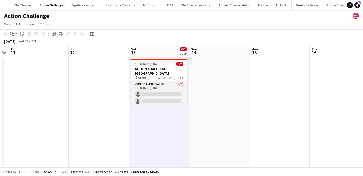
click at [154, 82] on app-card-role "Brand Ambassador 0/2 05:00-16:00 (11h) single-neutral-actions single-neutral-ac…" at bounding box center [159, 93] width 57 height 24
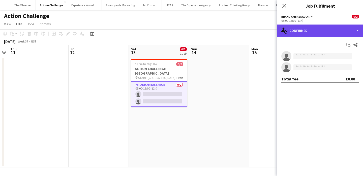
click at [317, 28] on div "single-neutral-actions-check-2 Confirmed" at bounding box center [321, 30] width 86 height 12
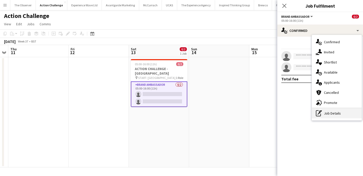
click at [329, 115] on div "pen-write Job Details" at bounding box center [337, 113] width 50 height 10
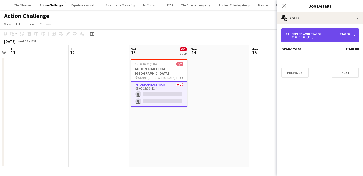
click at [313, 37] on div "05:00-16:00 (11h)" at bounding box center [318, 37] width 64 height 3
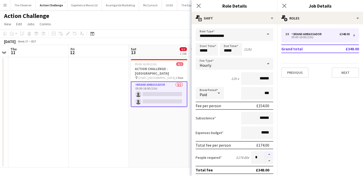
click at [268, 155] on button "button" at bounding box center [269, 154] width 8 height 7
type input "*"
click at [148, 142] on app-date-cell "05:00-16:00 (11h) 0/2 ACTION CHALLENGE - LONDON pin START: Bishops Park 1 Role …" at bounding box center [159, 112] width 60 height 110
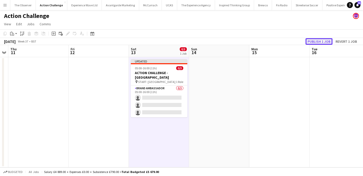
click at [323, 39] on button "Publish 1 job" at bounding box center [319, 41] width 27 height 7
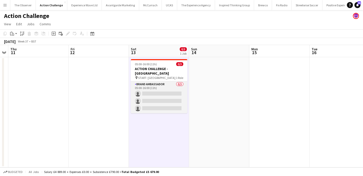
click at [178, 88] on app-card-role "Brand Ambassador 0/3 05:00-16:00 (11h) single-neutral-actions single-neutral-ac…" at bounding box center [159, 97] width 57 height 32
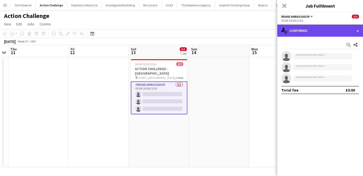
click at [312, 32] on div "single-neutral-actions-check-2 Confirmed" at bounding box center [321, 30] width 86 height 12
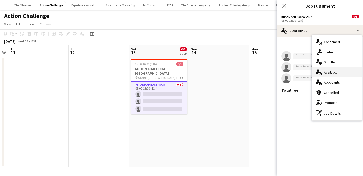
click at [335, 74] on div "single-neutral-actions-upload Available" at bounding box center [337, 72] width 50 height 10
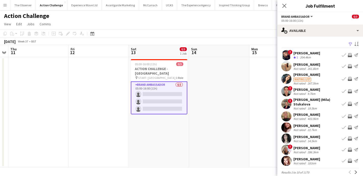
click at [241, 87] on app-date-cell at bounding box center [219, 112] width 60 height 110
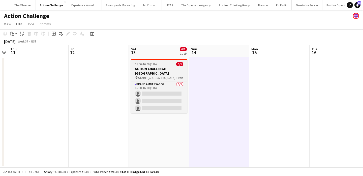
click at [163, 76] on span "START: Bishops Park" at bounding box center [156, 78] width 37 height 4
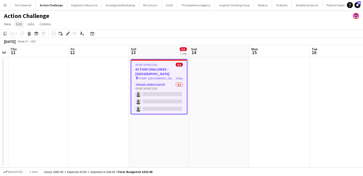
click at [16, 24] on span "Edit" at bounding box center [19, 24] width 6 height 5
click at [30, 35] on span "Copy Command C" at bounding box center [28, 35] width 21 height 5
click at [207, 78] on app-date-cell at bounding box center [219, 112] width 60 height 110
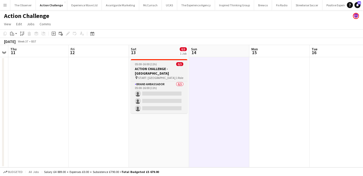
click at [146, 75] on app-job-card "05:00-16:00 (11h) 0/3 ACTION CHALLENGE - LONDON pin START: Bishops Park 1 Role …" at bounding box center [159, 86] width 57 height 54
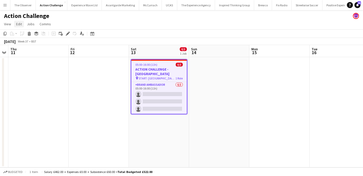
click at [22, 24] on span "Edit" at bounding box center [19, 24] width 6 height 5
click at [28, 33] on span "Copy Command C" at bounding box center [28, 35] width 21 height 5
click at [144, 133] on app-date-cell "05:00-16:00 (11h) 0/3 ACTION CHALLENGE - LONDON pin START: Bishops Park 1 Role …" at bounding box center [159, 112] width 60 height 110
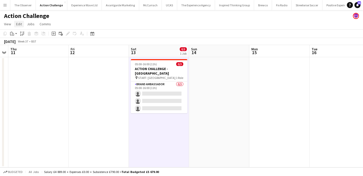
click at [21, 22] on span "Edit" at bounding box center [19, 24] width 6 height 5
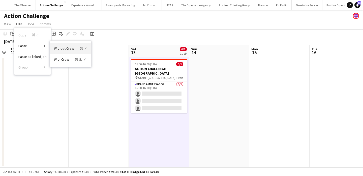
click at [71, 52] on link "Without Crew Command V" at bounding box center [70, 48] width 41 height 11
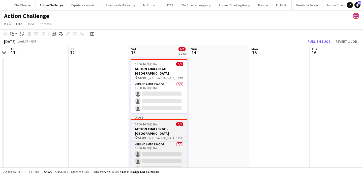
click at [175, 136] on div "pin START: Bishops Park 1 Role" at bounding box center [159, 138] width 57 height 4
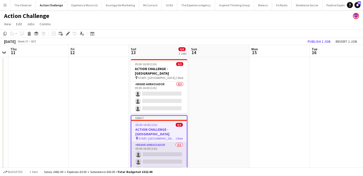
click at [171, 142] on app-card-role "Brand Ambassador 0/3 05:00-16:00 (11h) single-neutral-actions single-neutral-ac…" at bounding box center [159, 158] width 56 height 32
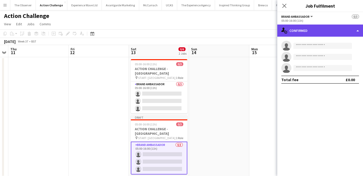
click at [332, 33] on div "single-neutral-actions-check-2 Confirmed" at bounding box center [321, 30] width 86 height 12
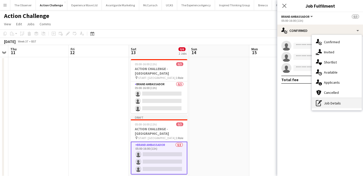
click at [338, 104] on div "pen-write Job Details" at bounding box center [337, 103] width 50 height 10
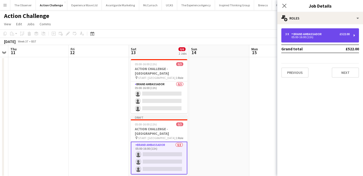
click at [318, 41] on div "3 x Brand Ambassador £522.00 05:00-16:00 (11h)" at bounding box center [321, 35] width 78 height 14
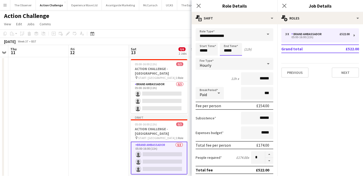
click at [229, 52] on input "*****" at bounding box center [231, 49] width 22 height 13
click at [227, 57] on div at bounding box center [226, 58] width 10 height 5
type input "*****"
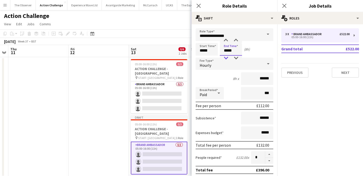
click at [227, 57] on div at bounding box center [226, 58] width 10 height 5
click at [250, 48] on div "Start Time ***** End Time ***** (7h)" at bounding box center [235, 49] width 78 height 13
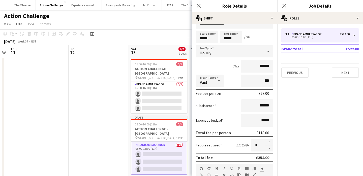
scroll to position [13, 0]
click at [83, 114] on app-date-cell at bounding box center [99, 117] width 60 height 120
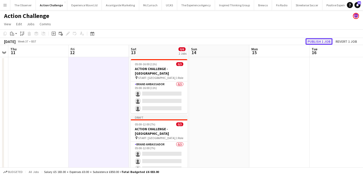
click at [312, 38] on button "Publish 1 job" at bounding box center [319, 41] width 27 height 7
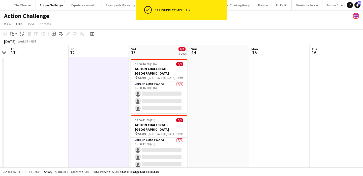
scroll to position [6, 0]
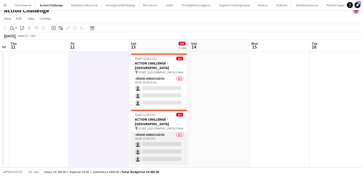
click at [174, 134] on app-card-role "Brand Ambassador 0/3 05:00-12:00 (7h) single-neutral-actions single-neutral-act…" at bounding box center [159, 148] width 57 height 32
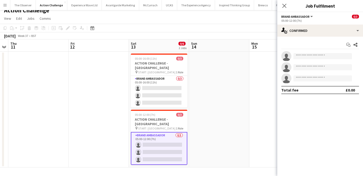
click at [213, 130] on app-date-cell at bounding box center [219, 109] width 60 height 116
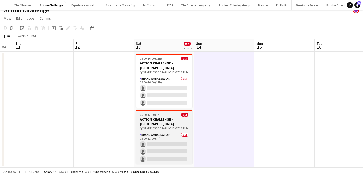
scroll to position [0, 228]
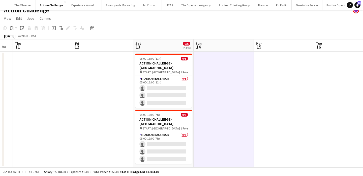
click at [207, 116] on app-date-cell at bounding box center [224, 109] width 60 height 116
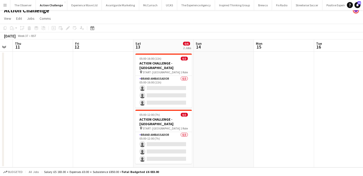
click at [166, 159] on app-date-cell "05:00-16:00 (11h) 0/3 ACTION CHALLENGE - LONDON pin START: Bishops Park 1 Role …" at bounding box center [164, 109] width 60 height 116
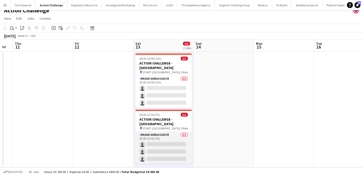
click at [165, 136] on app-card-role "Brand Ambassador 0/3 05:00-12:00 (7h) single-neutral-actions single-neutral-act…" at bounding box center [164, 148] width 57 height 32
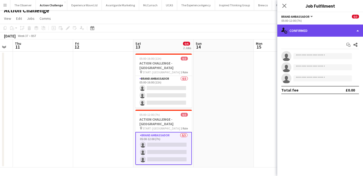
click at [325, 32] on div "single-neutral-actions-check-2 Confirmed" at bounding box center [321, 30] width 86 height 12
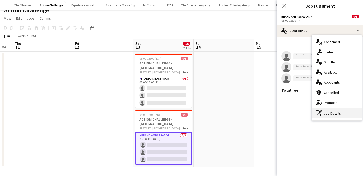
click at [341, 110] on div "pen-write Job Details" at bounding box center [337, 113] width 50 height 10
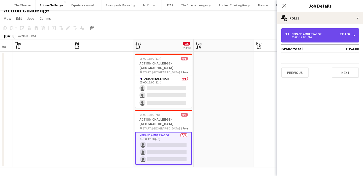
click at [334, 29] on div "3 x Brand Ambassador £354.00 05:00-12:00 (7h)" at bounding box center [321, 35] width 78 height 14
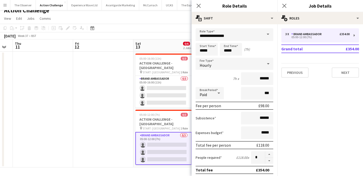
click at [129, 110] on app-date-cell at bounding box center [103, 109] width 60 height 116
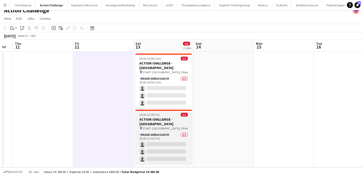
click at [157, 117] on h3 "ACTION CHALLENGE - [GEOGRAPHIC_DATA]" at bounding box center [164, 121] width 57 height 9
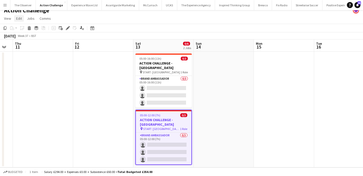
click at [20, 20] on span "Edit" at bounding box center [19, 18] width 6 height 5
click at [24, 28] on span "Copy Command C" at bounding box center [28, 29] width 21 height 5
click at [166, 166] on app-date-cell "05:00-16:00 (11h) 0/3 ACTION CHALLENGE - LONDON pin START: Bishops Park 1 Role …" at bounding box center [164, 109] width 60 height 116
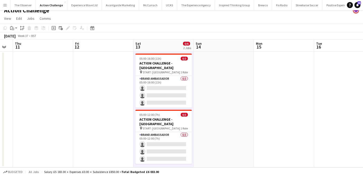
click at [155, 164] on app-date-cell "05:00-16:00 (11h) 0/3 ACTION CHALLENGE - LONDON pin START: Bishops Park 1 Role …" at bounding box center [164, 109] width 60 height 116
click at [22, 18] on span "Edit" at bounding box center [19, 18] width 6 height 5
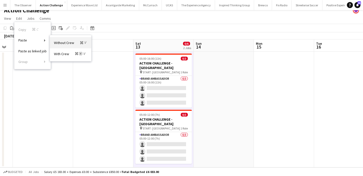
click at [68, 44] on span "Without Crew Command V" at bounding box center [70, 42] width 33 height 5
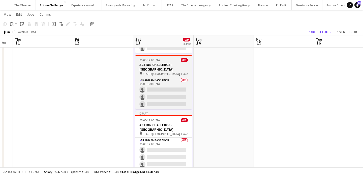
scroll to position [65, 0]
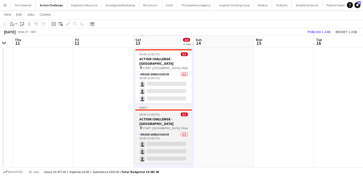
click at [154, 126] on span "START: [GEOGRAPHIC_DATA]" at bounding box center [161, 128] width 37 height 4
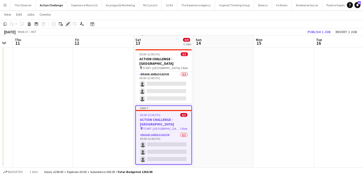
click at [68, 23] on icon at bounding box center [67, 24] width 3 height 3
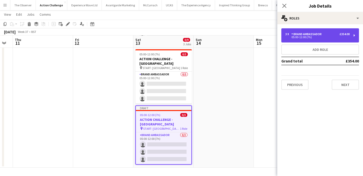
click at [300, 37] on div "05:00-12:00 (7h)" at bounding box center [318, 37] width 64 height 3
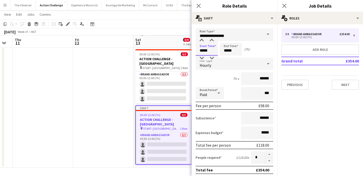
click at [209, 48] on input "*****" at bounding box center [207, 49] width 22 height 13
click at [202, 41] on div at bounding box center [202, 40] width 10 height 5
type input "*****"
click at [202, 41] on div at bounding box center [202, 40] width 10 height 5
click at [227, 48] on input "*****" at bounding box center [231, 49] width 22 height 13
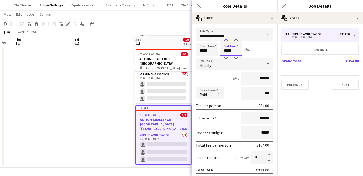
click at [227, 41] on div at bounding box center [226, 40] width 10 height 5
type input "*****"
click at [227, 41] on div at bounding box center [226, 40] width 10 height 5
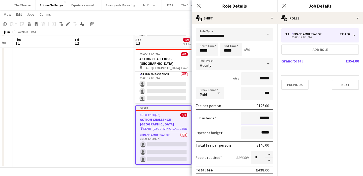
click at [268, 115] on input "******" at bounding box center [257, 118] width 32 height 13
click at [268, 119] on input "******" at bounding box center [257, 118] width 32 height 13
type input "******"
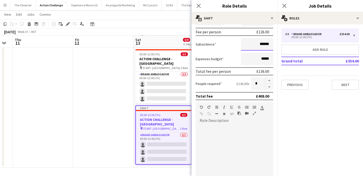
scroll to position [70, 0]
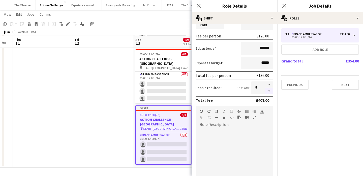
click at [269, 92] on button "button" at bounding box center [269, 91] width 8 height 6
type input "*"
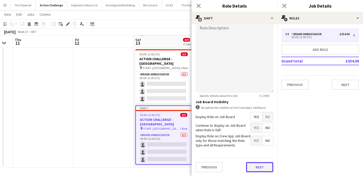
click at [268, 167] on button "Next" at bounding box center [259, 167] width 27 height 10
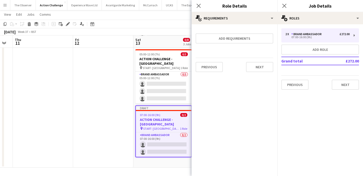
scroll to position [0, 0]
click at [211, 66] on button "Previous" at bounding box center [209, 67] width 27 height 10
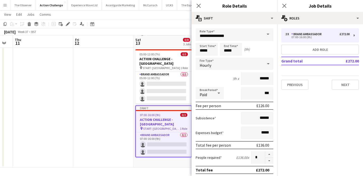
scroll to position [166, 0]
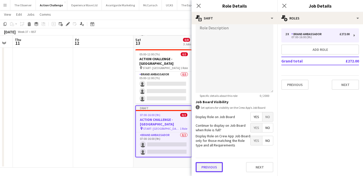
click at [215, 167] on button "Previous" at bounding box center [209, 167] width 27 height 10
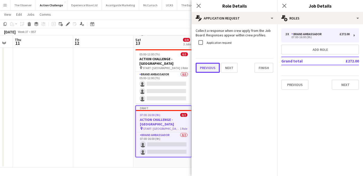
click at [211, 70] on button "Previous" at bounding box center [208, 68] width 24 height 10
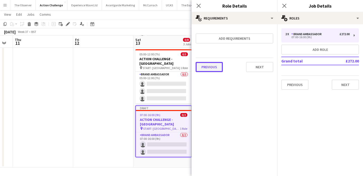
click at [212, 68] on button "Previous" at bounding box center [209, 67] width 27 height 10
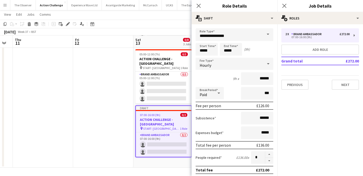
scroll to position [166, 0]
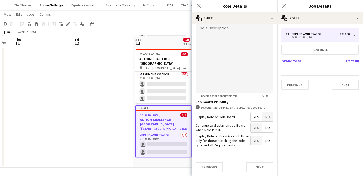
click at [168, 151] on app-date-cell "05:00-16:00 (11h) 0/3 ACTION CHALLENGE - LONDON pin START: Bishops Park 1 Role …" at bounding box center [164, 79] width 60 height 176
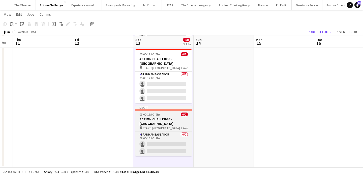
click at [168, 117] on h3 "ACTION CHALLENGE - [GEOGRAPHIC_DATA]" at bounding box center [164, 121] width 57 height 9
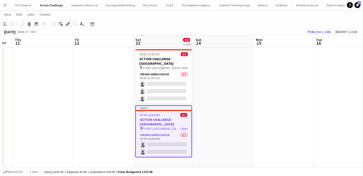
click at [67, 23] on icon "Edit" at bounding box center [68, 24] width 4 height 4
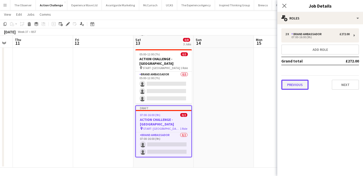
click at [306, 87] on button "Previous" at bounding box center [295, 84] width 27 height 10
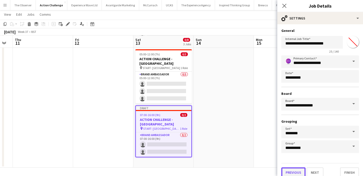
click at [298, 168] on button "Previous" at bounding box center [294, 172] width 24 height 10
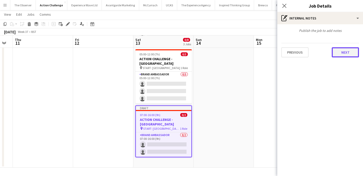
click at [343, 52] on button "Next" at bounding box center [345, 52] width 27 height 10
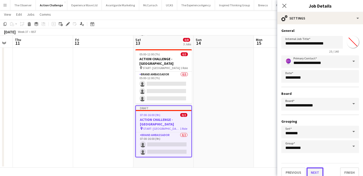
click at [319, 173] on button "Next" at bounding box center [315, 172] width 17 height 10
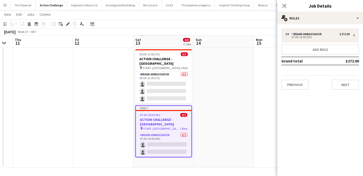
click at [295, 90] on div "2 x Brand Ambassador £272.00 07:00-16:00 (9h) Add role Grand total £272.00 Prev…" at bounding box center [321, 58] width 86 height 69
click at [294, 88] on button "Previous" at bounding box center [295, 84] width 27 height 10
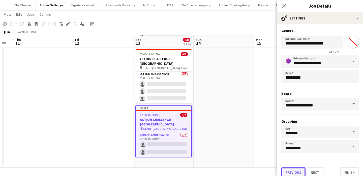
click at [298, 172] on button "Previous" at bounding box center [294, 172] width 24 height 10
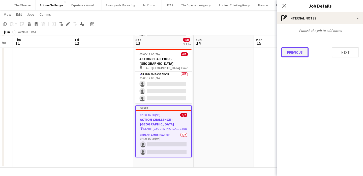
click at [302, 53] on button "Previous" at bounding box center [295, 52] width 27 height 10
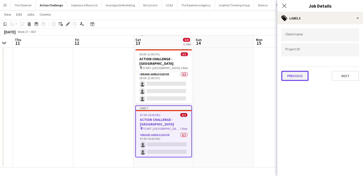
click at [298, 80] on button "Previous" at bounding box center [295, 76] width 27 height 10
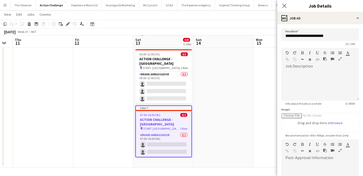
scroll to position [74, 0]
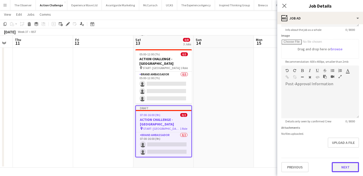
click at [342, 165] on button "Next" at bounding box center [345, 167] width 27 height 10
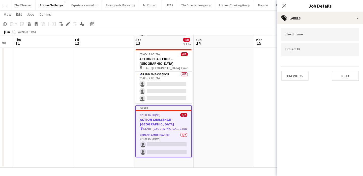
scroll to position [0, 0]
click at [352, 80] on div "Client name Project ID Previous Next" at bounding box center [321, 54] width 86 height 61
click at [351, 75] on button "Next" at bounding box center [345, 76] width 27 height 10
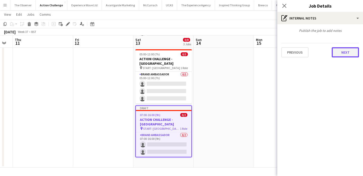
click at [347, 52] on button "Next" at bounding box center [345, 52] width 27 height 10
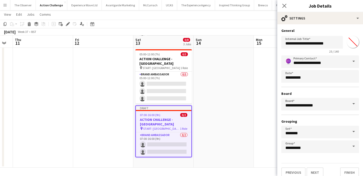
scroll to position [6, 0]
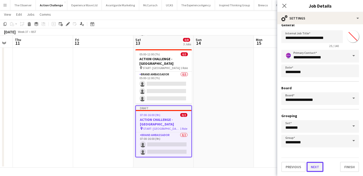
click at [315, 168] on button "Next" at bounding box center [315, 167] width 17 height 10
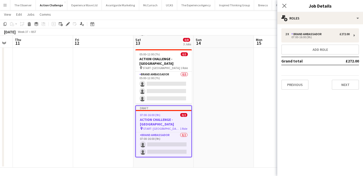
scroll to position [0, 0]
click at [339, 85] on button "Next" at bounding box center [345, 84] width 27 height 10
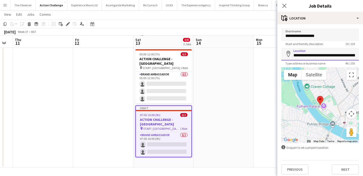
click at [325, 56] on input "**********" at bounding box center [321, 54] width 78 height 13
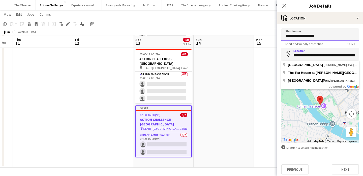
click at [320, 36] on input "**********" at bounding box center [321, 34] width 78 height 13
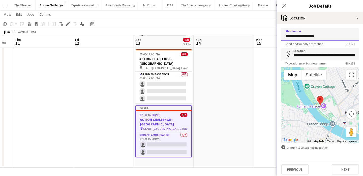
click at [320, 36] on input "**********" at bounding box center [321, 34] width 78 height 13
paste input "**********"
type input "**********"
click at [320, 55] on input "**********" at bounding box center [321, 54] width 78 height 13
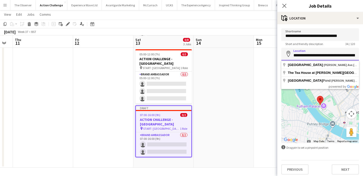
click at [320, 55] on input "**********" at bounding box center [321, 54] width 78 height 13
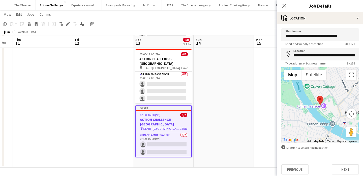
type input "**********"
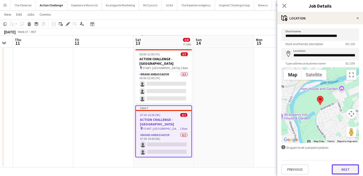
click at [346, 171] on button "Next" at bounding box center [345, 169] width 27 height 10
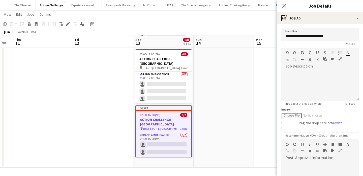
click at [246, 120] on app-date-cell at bounding box center [224, 79] width 60 height 176
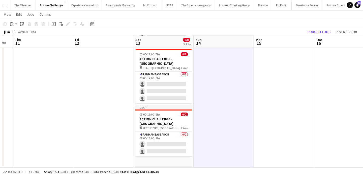
click at [316, 35] on div "September 2025 Week 37 • BST Publish 1 job Revert 1 job" at bounding box center [181, 31] width 363 height 7
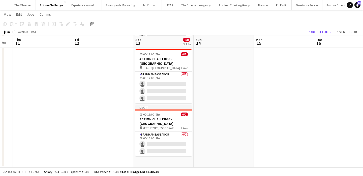
click at [316, 35] on div "September 2025 Week 37 • BST Publish 1 job Revert 1 job" at bounding box center [181, 31] width 363 height 7
click at [316, 34] on button "Publish 1 job" at bounding box center [319, 32] width 27 height 7
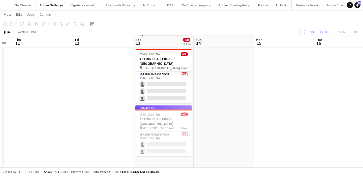
scroll to position [54, 0]
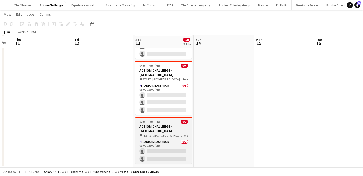
click at [179, 124] on h3 "ACTION CHALLENGE - [GEOGRAPHIC_DATA]" at bounding box center [164, 128] width 57 height 9
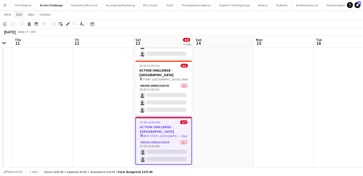
click at [19, 15] on span "Edit" at bounding box center [19, 14] width 6 height 5
click at [23, 23] on span "Copy Command C" at bounding box center [28, 25] width 21 height 5
click at [155, 160] on app-date-cell "05:00-16:00 (11h) 0/3 ACTION CHALLENGE - LONDON pin START: Bishops Park 1 Role …" at bounding box center [164, 85] width 60 height 165
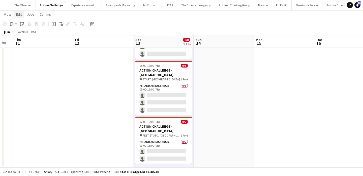
click at [18, 15] on span "Edit" at bounding box center [19, 14] width 6 height 5
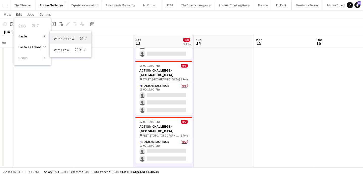
click at [61, 40] on span "Without Crew Command V" at bounding box center [70, 38] width 33 height 5
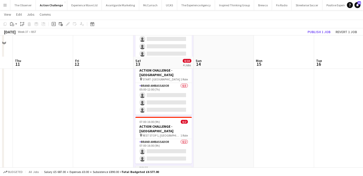
scroll to position [107, 0]
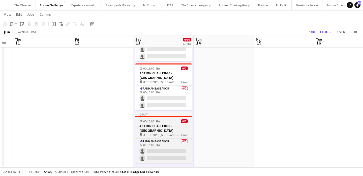
click at [158, 133] on span "REST STOP 1, [GEOGRAPHIC_DATA]" at bounding box center [162, 135] width 38 height 4
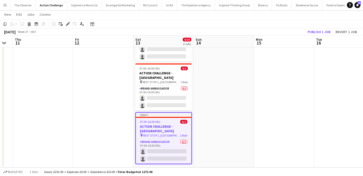
click at [66, 27] on app-toolbar "Copy Paste Paste Command V Paste with crew Command Shift V Paste linked Job Del…" at bounding box center [181, 24] width 363 height 9
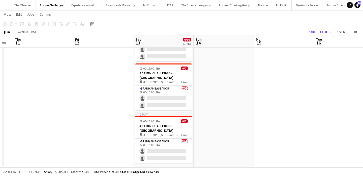
click at [66, 25] on div "Add job Add linked Job Edit Edit linked Job Applicants" at bounding box center [65, 24] width 39 height 6
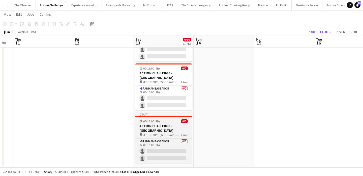
click at [158, 123] on h3 "ACTION CHALLENGE - [GEOGRAPHIC_DATA]" at bounding box center [164, 127] width 57 height 9
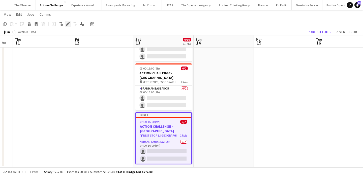
click at [65, 23] on div "Edit" at bounding box center [68, 24] width 6 height 6
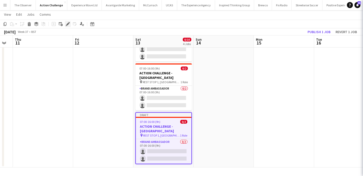
click at [65, 23] on div "Edit" at bounding box center [68, 24] width 6 height 6
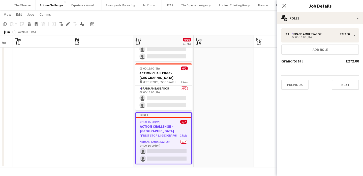
click at [281, 86] on div "2 x Brand Ambassador £272.00 07:00-16:00 (9h) Add role Grand total £272.00 Prev…" at bounding box center [321, 58] width 86 height 61
click at [289, 86] on button "Previous" at bounding box center [295, 84] width 27 height 10
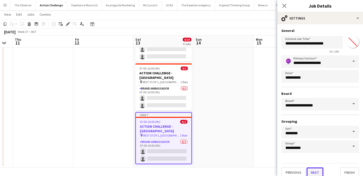
click at [311, 170] on button "Next" at bounding box center [315, 172] width 17 height 10
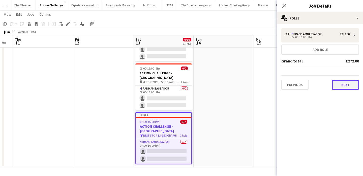
click at [337, 85] on button "Next" at bounding box center [345, 84] width 27 height 10
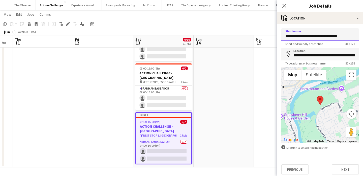
click at [332, 37] on input "**********" at bounding box center [321, 34] width 78 height 13
paste input "***"
type input "**********"
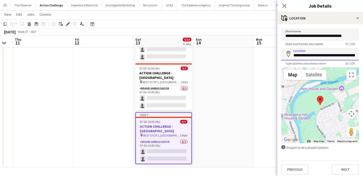
click at [317, 55] on input "**********" at bounding box center [321, 54] width 78 height 13
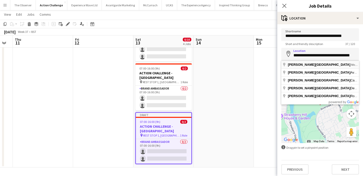
type input "**********"
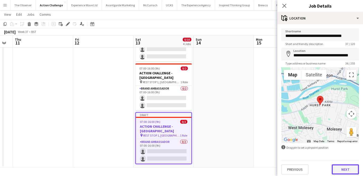
click at [346, 171] on button "Next" at bounding box center [345, 169] width 27 height 10
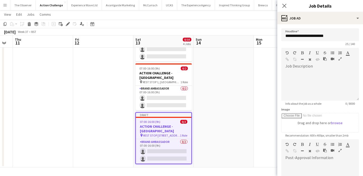
scroll to position [74, 0]
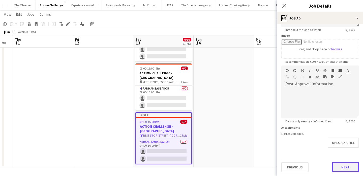
click at [340, 167] on button "Next" at bounding box center [345, 167] width 27 height 10
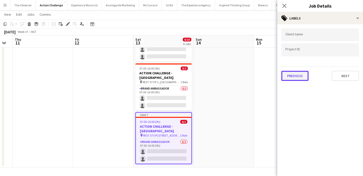
click at [302, 73] on button "Previous" at bounding box center [295, 76] width 27 height 10
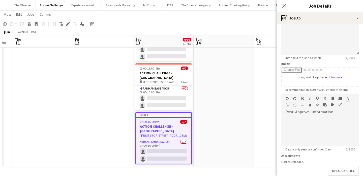
scroll to position [74, 0]
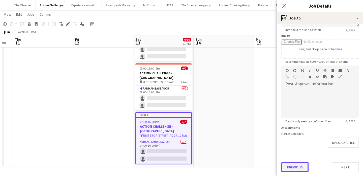
click at [301, 166] on button "Previous" at bounding box center [295, 167] width 27 height 10
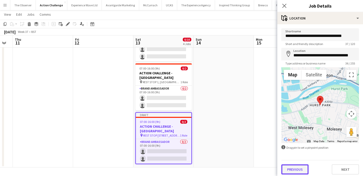
click at [302, 170] on button "Previous" at bounding box center [295, 169] width 27 height 10
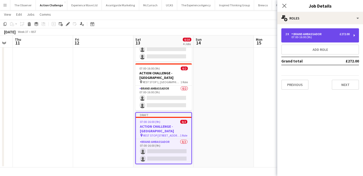
click at [317, 39] on div "2 x Brand Ambassador £272.00 07:00-16:00 (9h)" at bounding box center [321, 35] width 78 height 14
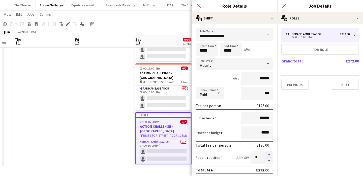
click at [270, 154] on button "button" at bounding box center [269, 154] width 8 height 7
click at [271, 162] on button "button" at bounding box center [269, 160] width 8 height 6
type input "*"
click at [179, 152] on app-date-cell "05:00-16:00 (11h) 0/3 ACTION CHALLENGE - LONDON pin START: Bishops Park 1 Role …" at bounding box center [164, 58] width 60 height 218
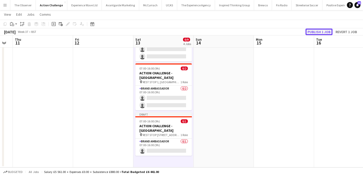
click at [323, 30] on button "Publish 1 job" at bounding box center [319, 32] width 27 height 7
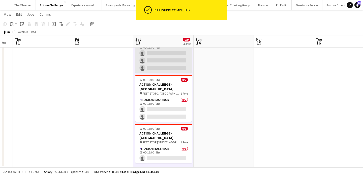
scroll to position [96, 0]
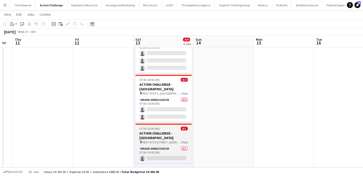
click at [175, 126] on app-job-card "07:00-16:00 (9h) 0/1 ACTION CHALLENGE - LONDON pin REST STOP 2, Hurst Park, Eas…" at bounding box center [164, 142] width 57 height 39
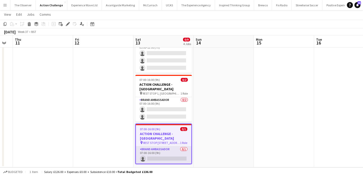
click at [173, 146] on app-card-role "Brand Ambassador 0/1 07:00-16:00 (9h) single-neutral-actions" at bounding box center [164, 154] width 56 height 17
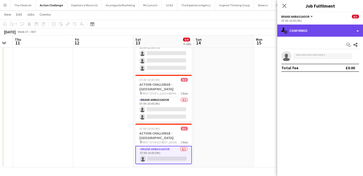
click at [341, 36] on div "single-neutral-actions-check-2 Confirmed" at bounding box center [321, 30] width 86 height 12
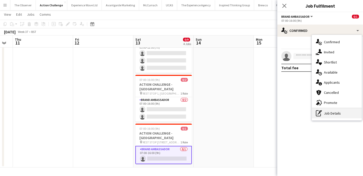
click at [346, 112] on div "pen-write Job Details" at bounding box center [337, 113] width 50 height 10
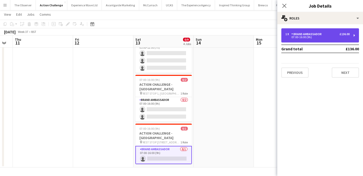
click at [314, 36] on div "Brand Ambassador" at bounding box center [308, 34] width 32 height 4
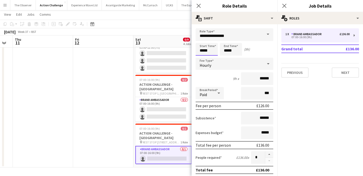
click at [211, 52] on input "*****" at bounding box center [207, 49] width 22 height 13
click at [202, 41] on div at bounding box center [202, 40] width 10 height 5
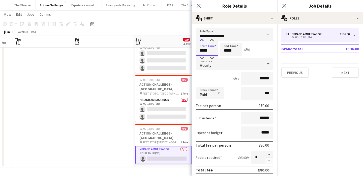
type input "*****"
click at [202, 41] on div at bounding box center [202, 40] width 10 height 5
click at [221, 48] on input "*****" at bounding box center [231, 49] width 22 height 13
click at [227, 38] on div at bounding box center [226, 40] width 10 height 5
click at [226, 38] on div at bounding box center [226, 40] width 10 height 5
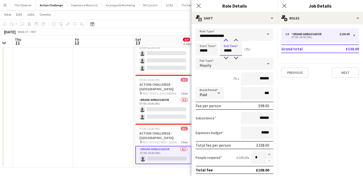
click at [226, 38] on div at bounding box center [226, 40] width 10 height 5
type input "*****"
click at [226, 38] on div at bounding box center [226, 40] width 10 height 5
click at [160, 157] on app-date-cell "05:00-16:00 (11h) 0/3 ACTION CHALLENGE - LONDON pin START: Bishops Park 1 Role …" at bounding box center [164, 64] width 60 height 206
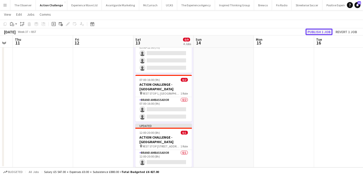
click at [322, 33] on button "Publish 1 job" at bounding box center [319, 32] width 27 height 7
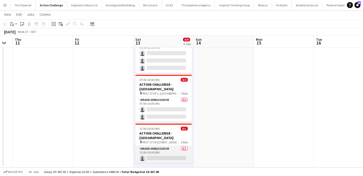
click at [153, 146] on app-card-role "Brand Ambassador 0/1 12:00-20:00 (8h) single-neutral-actions" at bounding box center [164, 154] width 57 height 17
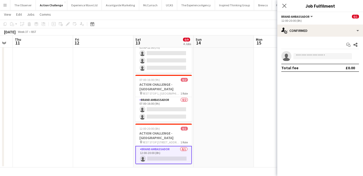
click at [207, 115] on app-date-cell at bounding box center [224, 64] width 60 height 206
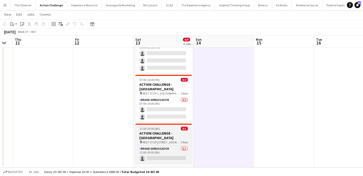
click at [166, 140] on span "REST STOP 2, Hurst Park, East Molesey" at bounding box center [162, 142] width 38 height 4
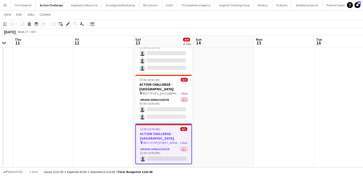
click at [148, 161] on app-date-cell "05:00-16:00 (11h) 0/3 ACTION CHALLENGE - LONDON pin START: Bishops Park 1 Role …" at bounding box center [164, 64] width 60 height 206
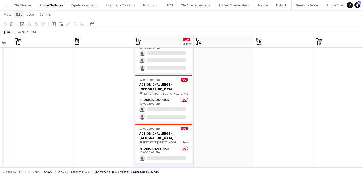
click at [17, 14] on span "Edit" at bounding box center [19, 14] width 6 height 5
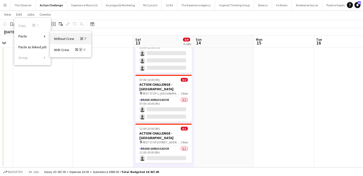
click at [63, 42] on link "Without Crew Command V" at bounding box center [70, 38] width 41 height 11
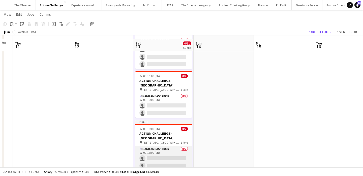
scroll to position [99, 0]
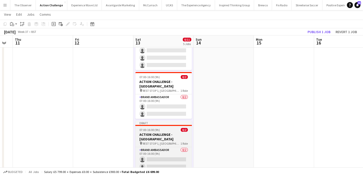
click at [165, 132] on h3 "ACTION CHALLENGE - LONDON" at bounding box center [164, 136] width 57 height 9
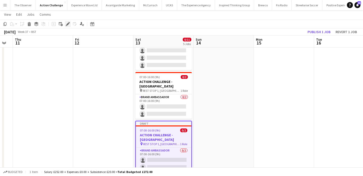
click at [68, 23] on icon at bounding box center [67, 24] width 3 height 3
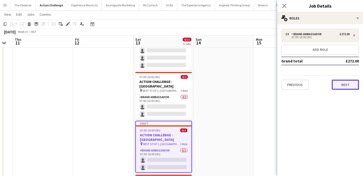
click at [346, 86] on button "Next" at bounding box center [345, 84] width 27 height 10
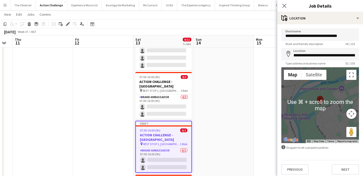
scroll to position [3, 0]
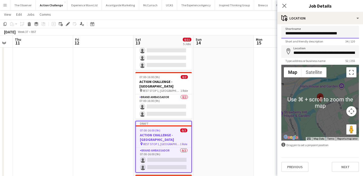
click at [323, 31] on input "**********" at bounding box center [321, 32] width 78 height 13
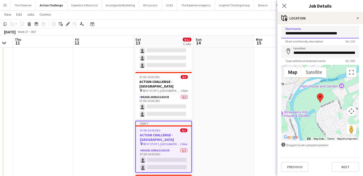
paste input
type input "**********"
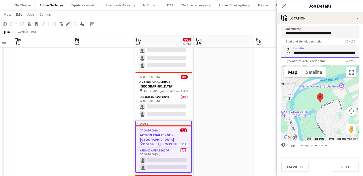
click at [328, 51] on input "**********" at bounding box center [321, 51] width 78 height 13
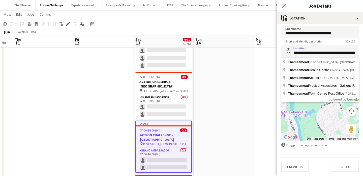
type input "**********"
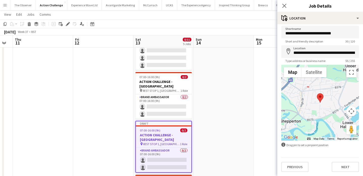
click at [354, 110] on button "Map camera controls" at bounding box center [352, 111] width 10 height 10
click at [338, 123] on button "Zoom out" at bounding box center [339, 124] width 10 height 10
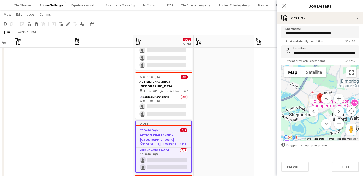
click at [338, 123] on button "Zoom out" at bounding box center [339, 124] width 10 height 10
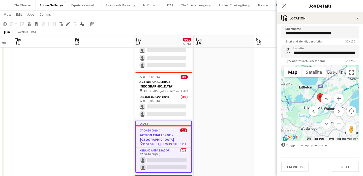
click at [338, 123] on button "Zoom out" at bounding box center [339, 124] width 10 height 10
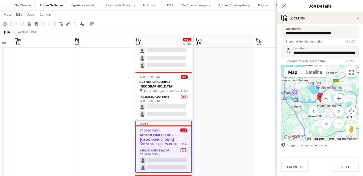
click at [338, 123] on button "Zoom out" at bounding box center [339, 124] width 10 height 10
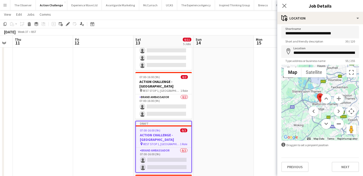
click at [338, 123] on button "Zoom out" at bounding box center [339, 124] width 10 height 10
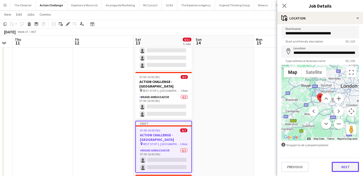
click at [339, 166] on button "Next" at bounding box center [345, 167] width 27 height 10
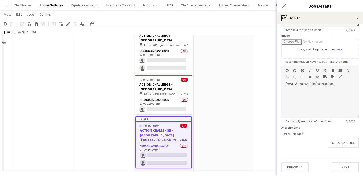
scroll to position [149, 0]
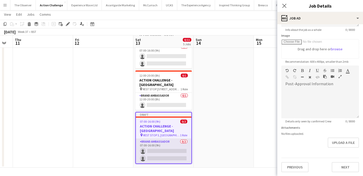
click at [176, 139] on app-card-role "Brand Ambassador 0/2 07:00-16:00 (9h) single-neutral-actions single-neutral-act…" at bounding box center [164, 151] width 56 height 24
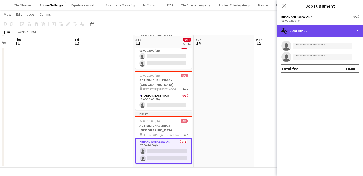
click at [340, 26] on div "single-neutral-actions-check-2 Confirmed" at bounding box center [321, 30] width 86 height 12
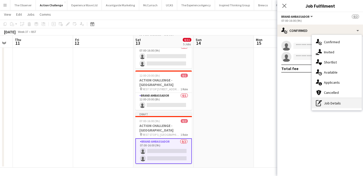
click at [349, 101] on div "pen-write Job Details" at bounding box center [337, 103] width 50 height 10
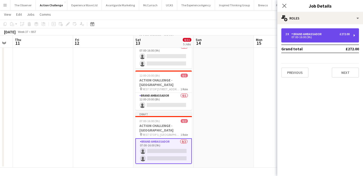
click at [293, 38] on div "07:00-16:00 (9h)" at bounding box center [318, 37] width 64 height 3
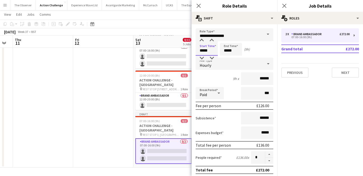
click at [209, 49] on input "*****" at bounding box center [207, 49] width 22 height 13
click at [205, 42] on div at bounding box center [202, 40] width 10 height 5
click at [204, 42] on div at bounding box center [202, 40] width 10 height 5
type input "*****"
click at [204, 42] on div at bounding box center [202, 40] width 10 height 5
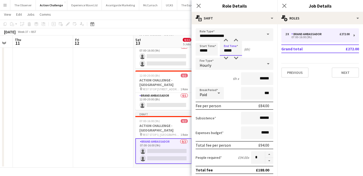
click at [229, 45] on input "*****" at bounding box center [231, 49] width 22 height 13
click at [227, 41] on div at bounding box center [226, 40] width 10 height 5
type input "*****"
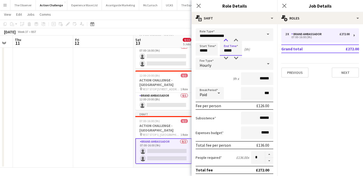
click at [227, 41] on div at bounding box center [226, 40] width 10 height 5
click at [182, 156] on app-date-cell "05:00-16:00 (11h) 0/3 ACTION CHALLENGE - LONDON pin START: Bishops Park 1 Role …" at bounding box center [164, 38] width 60 height 260
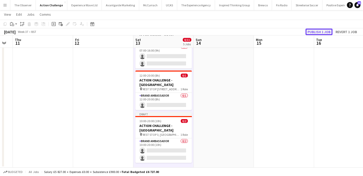
click at [318, 32] on button "Publish 1 job" at bounding box center [319, 32] width 27 height 7
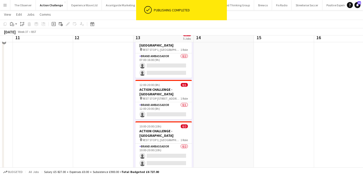
scroll to position [145, 0]
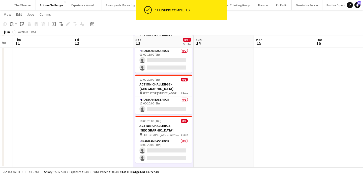
click at [179, 147] on app-date-cell "05:00-16:00 (11h) 0/3 ACTION CHALLENGE - LONDON pin START: Bishops Park 1 Role …" at bounding box center [164, 40] width 60 height 256
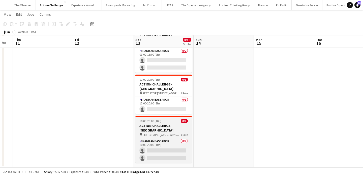
click at [162, 119] on div "10:00-20:00 (10h) 0/2" at bounding box center [164, 121] width 57 height 4
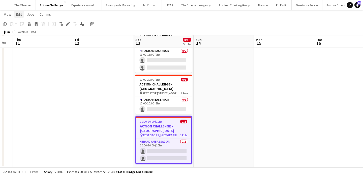
click at [17, 16] on span "Edit" at bounding box center [19, 14] width 6 height 5
click at [24, 26] on span "Copy Command C" at bounding box center [28, 25] width 21 height 5
click at [153, 149] on app-date-cell "05:00-16:00 (11h) 0/3 ACTION CHALLENGE - LONDON pin START: Bishops Park 1 Role …" at bounding box center [164, 40] width 60 height 256
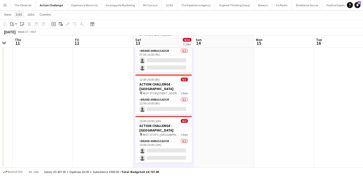
click at [18, 13] on span "Edit" at bounding box center [19, 14] width 6 height 5
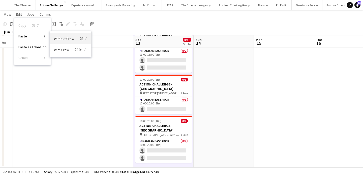
click at [64, 38] on span "Without Crew Command V" at bounding box center [70, 38] width 33 height 5
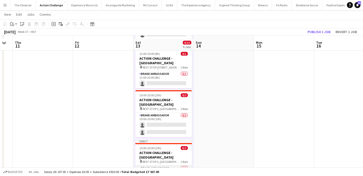
scroll to position [174, 0]
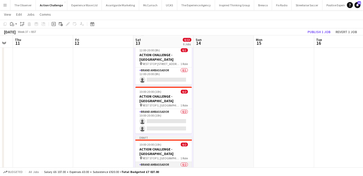
click at [159, 162] on app-card-role "Brand Ambassador 0/2 10:00-20:00 (10h) single-neutral-actions single-neutral-ac…" at bounding box center [164, 174] width 57 height 24
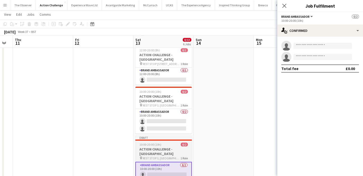
click at [157, 156] on span "REST STOP 3, [GEOGRAPHIC_DATA]" at bounding box center [162, 158] width 38 height 4
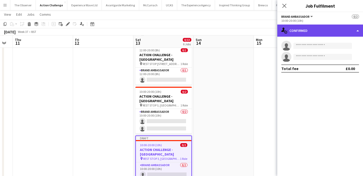
click at [332, 30] on div "single-neutral-actions-check-2 Confirmed" at bounding box center [321, 30] width 86 height 12
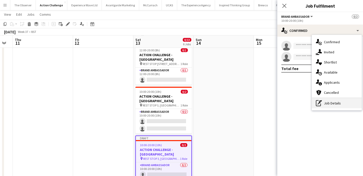
click at [333, 102] on div "pen-write Job Details" at bounding box center [337, 103] width 50 height 10
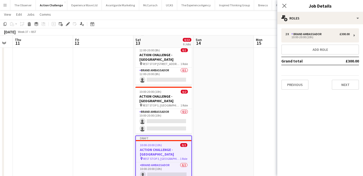
click at [297, 90] on div "2 x Brand Ambassador £300.00 10:00-20:00 (10h) Add role Grand total £300.00 Pre…" at bounding box center [321, 58] width 86 height 69
click at [298, 85] on button "Previous" at bounding box center [295, 84] width 27 height 10
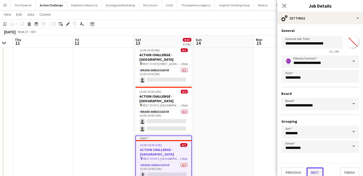
click at [315, 172] on button "Next" at bounding box center [315, 172] width 17 height 10
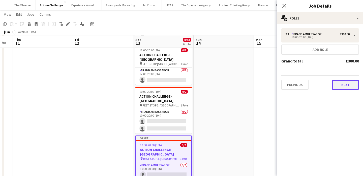
click at [343, 83] on button "Next" at bounding box center [345, 84] width 27 height 10
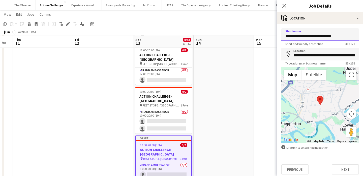
click at [324, 34] on input "**********" at bounding box center [321, 34] width 78 height 13
paste input
type input "**********"
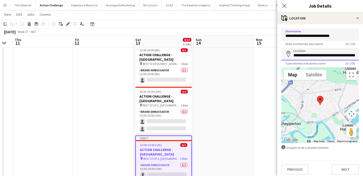
click at [317, 57] on input "**********" at bounding box center [321, 54] width 78 height 13
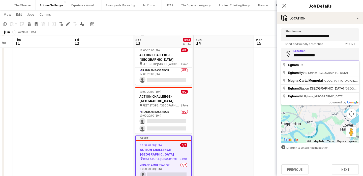
click at [320, 56] on input "**********" at bounding box center [321, 54] width 78 height 13
type input "*"
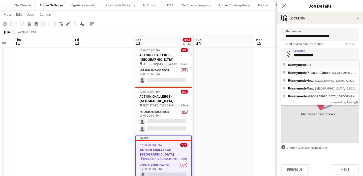
type input "**********"
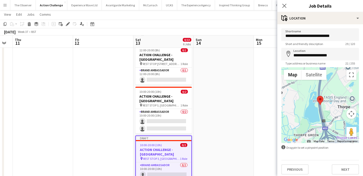
click at [353, 116] on button "Map camera controls" at bounding box center [352, 114] width 10 height 10
click at [339, 126] on button "Zoom out" at bounding box center [339, 126] width 10 height 10
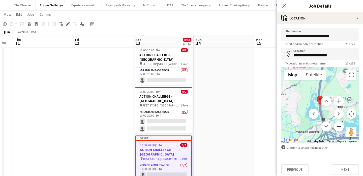
click at [339, 126] on button "Zoom out" at bounding box center [339, 126] width 10 height 10
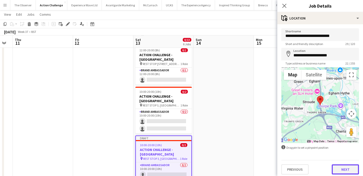
click at [344, 167] on button "Next" at bounding box center [345, 169] width 27 height 10
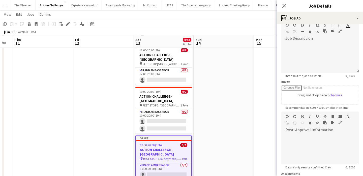
scroll to position [74, 0]
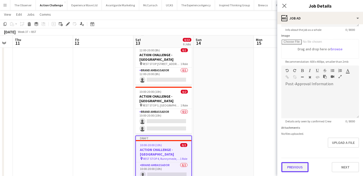
click at [303, 166] on button "Previous" at bounding box center [295, 167] width 27 height 10
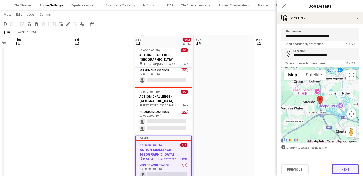
click at [343, 168] on button "Next" at bounding box center [345, 169] width 27 height 10
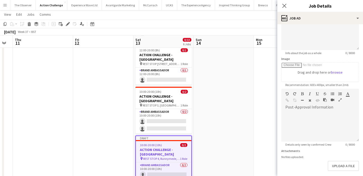
scroll to position [74, 0]
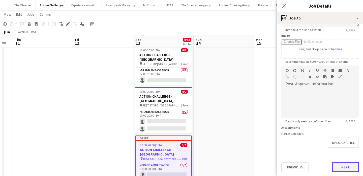
click at [346, 169] on button "Next" at bounding box center [345, 167] width 27 height 10
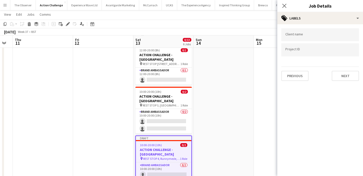
scroll to position [0, 0]
click at [351, 80] on button "Next" at bounding box center [345, 76] width 27 height 10
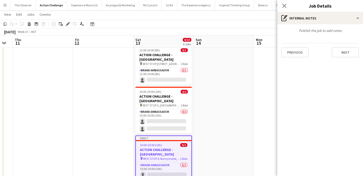
click at [344, 45] on div "Previous Next" at bounding box center [321, 50] width 78 height 14
click at [344, 55] on button "Next" at bounding box center [345, 52] width 27 height 10
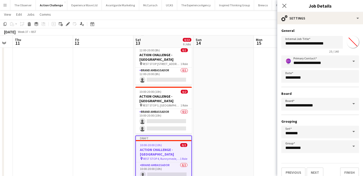
click at [178, 156] on span "REST STOP 4, Runnymede, Egham" at bounding box center [161, 158] width 37 height 4
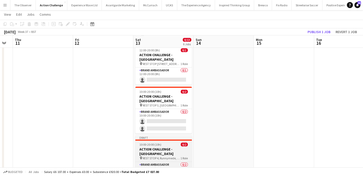
click at [178, 156] on span "REST STOP 4, Runnymede, Egham" at bounding box center [162, 158] width 38 height 4
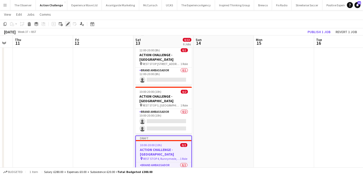
click at [66, 26] on div "Edit" at bounding box center [68, 24] width 6 height 6
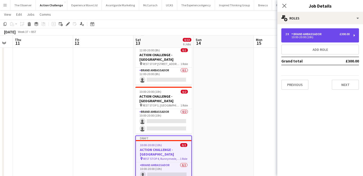
click at [304, 36] on div "10:00-20:00 (10h)" at bounding box center [318, 37] width 64 height 3
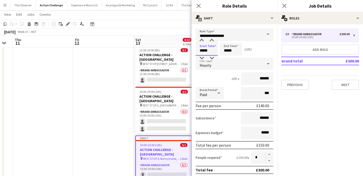
click at [208, 46] on input "*****" at bounding box center [207, 49] width 22 height 13
click at [201, 40] on div at bounding box center [202, 40] width 10 height 5
type input "*****"
click at [201, 40] on div at bounding box center [202, 40] width 10 height 5
click at [230, 50] on input "*****" at bounding box center [231, 49] width 22 height 13
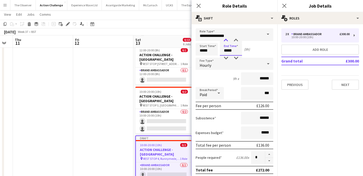
click at [225, 40] on div at bounding box center [226, 40] width 10 height 5
type input "*****"
click at [225, 40] on div at bounding box center [226, 40] width 10 height 5
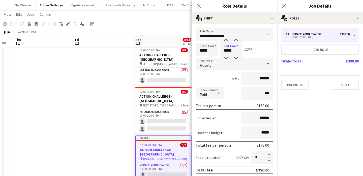
click at [269, 161] on button "button" at bounding box center [269, 160] width 8 height 6
type input "*"
click at [111, 146] on app-date-cell at bounding box center [103, 36] width 60 height 309
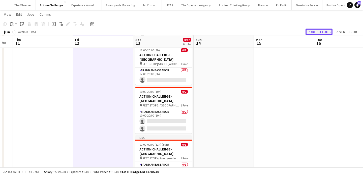
click at [320, 30] on button "Publish 1 job" at bounding box center [319, 32] width 27 height 7
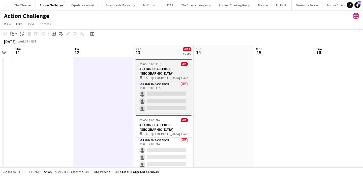
click at [171, 69] on h3 "ACTION CHALLENGE - LONDON" at bounding box center [164, 70] width 57 height 9
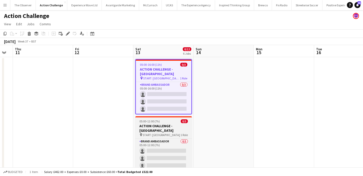
click at [163, 123] on h3 "ACTION CHALLENGE - LONDON" at bounding box center [164, 127] width 57 height 9
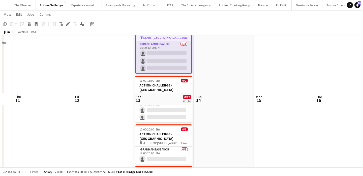
scroll to position [187, 0]
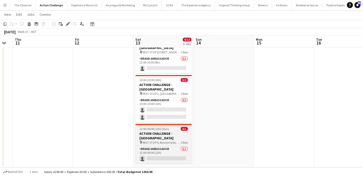
click at [163, 140] on span "REST STOP 4, Runnymede, Egham" at bounding box center [162, 142] width 38 height 4
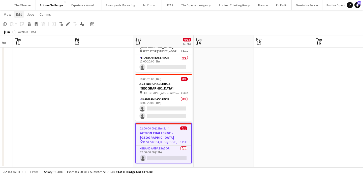
click at [20, 16] on span "Edit" at bounding box center [19, 14] width 6 height 5
click at [30, 25] on span "Copy Command C" at bounding box center [28, 25] width 21 height 5
click at [89, 69] on app-date-cell at bounding box center [103, 18] width 60 height 297
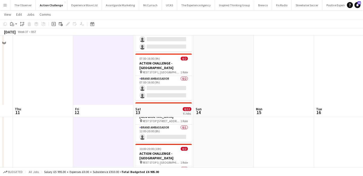
scroll to position [0, 0]
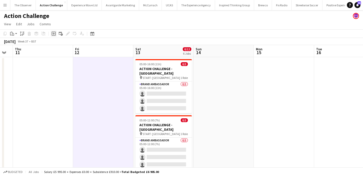
click at [54, 34] on icon at bounding box center [53, 34] width 2 height 2
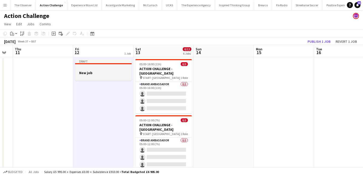
click at [105, 75] on div at bounding box center [103, 77] width 57 height 4
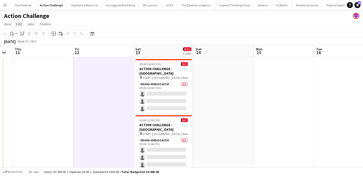
click at [21, 25] on span "Edit" at bounding box center [19, 24] width 6 height 5
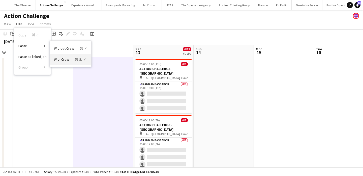
click at [65, 60] on span "With Crew Command Shift V" at bounding box center [70, 59] width 32 height 5
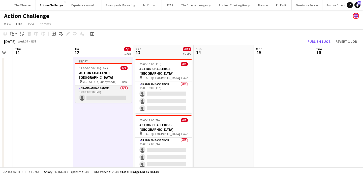
click at [92, 87] on app-card-role "Brand Ambassador 0/1 12:00-00:00 (12h) single-neutral-actions" at bounding box center [103, 93] width 57 height 17
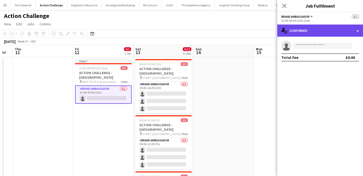
click at [312, 35] on div "single-neutral-actions-check-2 Confirmed" at bounding box center [321, 30] width 86 height 12
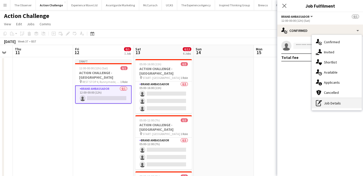
click at [338, 106] on div "pen-write Job Details" at bounding box center [337, 103] width 50 height 10
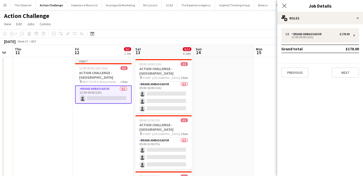
click at [300, 79] on div "1 x Brand Ambassador £178.00 12:00-00:00 (12h) Grand total £178.00 Previous Next" at bounding box center [321, 52] width 86 height 57
click at [300, 70] on button "Previous" at bounding box center [295, 72] width 27 height 10
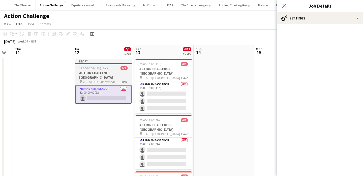
click at [114, 72] on h3 "ACTION CHALLENGE - LONDON" at bounding box center [103, 74] width 57 height 9
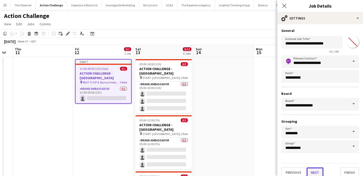
click at [312, 171] on button "Next" at bounding box center [315, 172] width 17 height 10
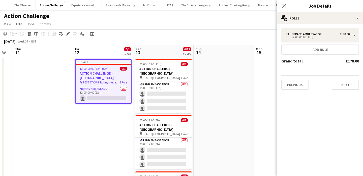
click at [336, 77] on div "Previous Next" at bounding box center [321, 82] width 78 height 14
click at [336, 82] on button "Next" at bounding box center [345, 84] width 27 height 10
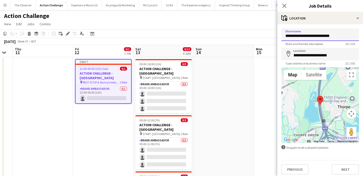
click at [322, 37] on input "**********" at bounding box center [321, 34] width 78 height 13
paste input "*********"
type input "**********"
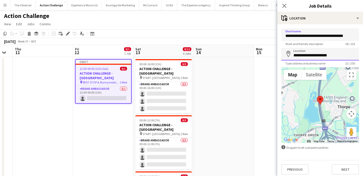
click at [312, 56] on input "**********" at bounding box center [321, 54] width 78 height 13
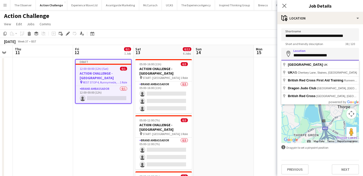
click at [312, 56] on input "**********" at bounding box center [321, 54] width 78 height 13
paste input "**********"
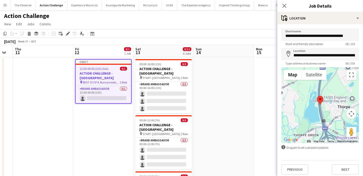
type input "**********"
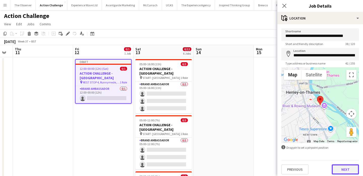
click at [348, 170] on button "Next" at bounding box center [345, 169] width 27 height 10
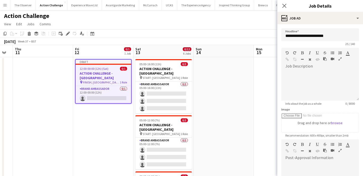
scroll to position [74, 0]
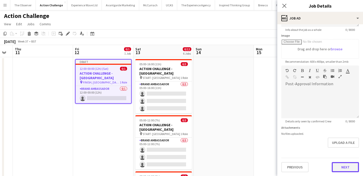
click at [343, 170] on button "Next" at bounding box center [345, 167] width 27 height 10
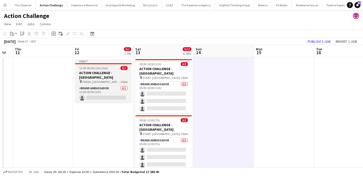
click at [89, 65] on app-job-card "Draft 12:00-00:00 (12h) (Sat) 0/1 ACTION CHALLENGE - LONDON pin FINISH, Mill Me…" at bounding box center [103, 80] width 57 height 43
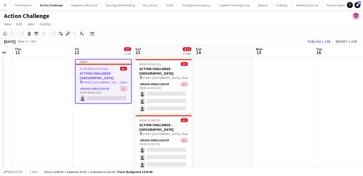
click at [67, 34] on icon at bounding box center [67, 33] width 3 height 3
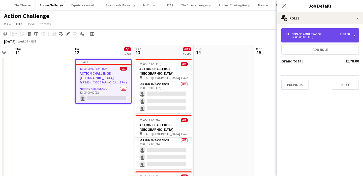
click at [304, 38] on div "12:00-00:00 (12h)" at bounding box center [318, 37] width 64 height 3
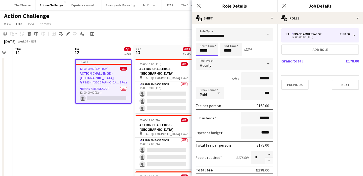
click at [205, 50] on input "*****" at bounding box center [207, 49] width 22 height 13
click at [203, 58] on div at bounding box center [202, 58] width 10 height 5
type input "*****"
click at [203, 58] on div at bounding box center [202, 58] width 10 height 5
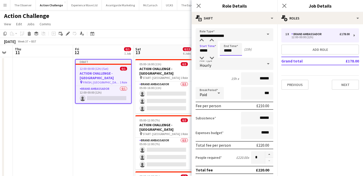
click at [230, 53] on input "*****" at bounding box center [231, 49] width 22 height 13
click at [228, 58] on div at bounding box center [226, 58] width 10 height 5
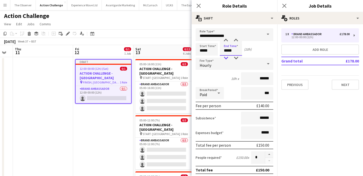
click at [228, 58] on div at bounding box center [226, 58] width 10 height 5
type input "*****"
click at [228, 58] on div at bounding box center [226, 58] width 10 height 5
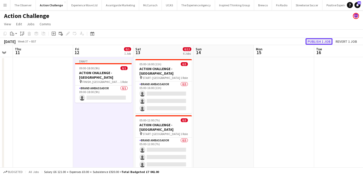
click at [317, 44] on button "Publish 1 job" at bounding box center [319, 41] width 27 height 7
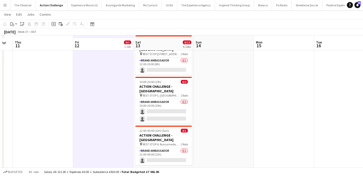
scroll to position [187, 0]
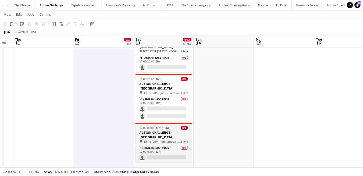
click at [171, 130] on h3 "ACTION CHALLENGE - [GEOGRAPHIC_DATA]" at bounding box center [164, 134] width 57 height 9
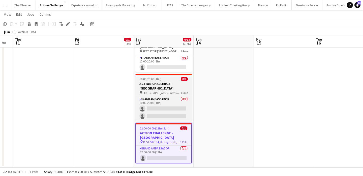
click at [168, 81] on h3 "ACTION CHALLENGE - [GEOGRAPHIC_DATA]" at bounding box center [164, 85] width 57 height 9
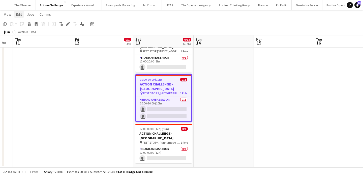
click at [20, 12] on span "Edit" at bounding box center [19, 14] width 6 height 5
click at [27, 24] on span "Copy Command C" at bounding box center [28, 25] width 21 height 5
click at [158, 145] on app-date-cell "05:00-16:00 (11h) 0/3 ACTION CHALLENGE - LONDON pin START: Bishops Park 1 Role …" at bounding box center [164, 18] width 60 height 297
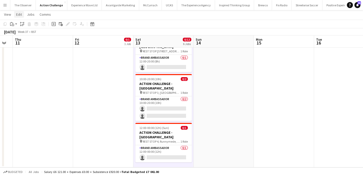
click at [20, 15] on span "Edit" at bounding box center [19, 14] width 6 height 5
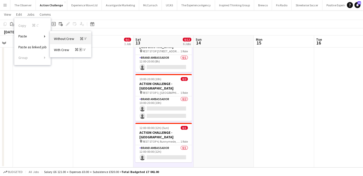
click at [64, 38] on span "Without Crew Command V" at bounding box center [70, 38] width 33 height 5
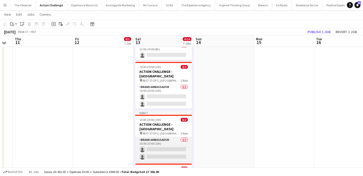
scroll to position [198, 0]
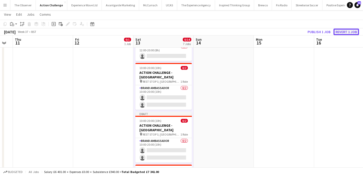
click at [346, 34] on button "Revert 1 job" at bounding box center [346, 32] width 25 height 7
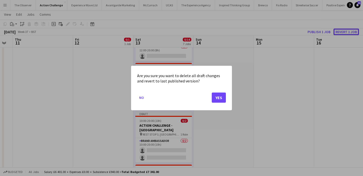
scroll to position [0, 0]
click at [213, 95] on button "Yes" at bounding box center [219, 97] width 14 height 10
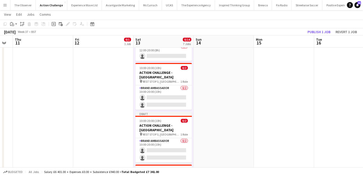
scroll to position [187, 0]
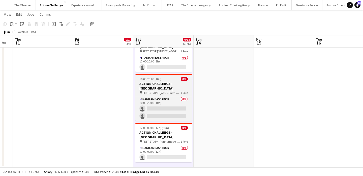
click at [167, 81] on h3 "ACTION CHALLENGE - [GEOGRAPHIC_DATA]" at bounding box center [164, 85] width 57 height 9
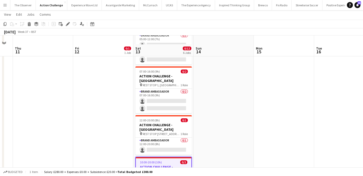
scroll to position [134, 0]
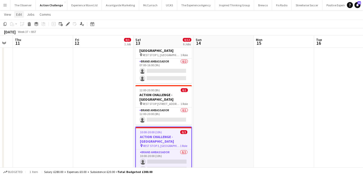
click at [18, 13] on span "Edit" at bounding box center [19, 14] width 6 height 5
click at [26, 27] on span "Copy Command C" at bounding box center [28, 25] width 21 height 5
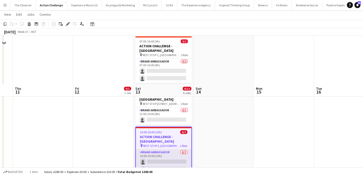
scroll to position [187, 0]
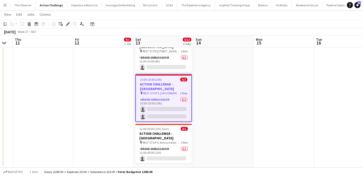
click at [159, 142] on app-date-cell "05:00-16:00 (11h) 0/3 ACTION CHALLENGE - LONDON pin START: Bishops Park 1 Role …" at bounding box center [164, 18] width 60 height 297
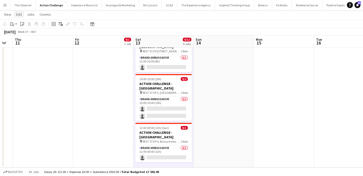
click at [20, 15] on span "Edit" at bounding box center [19, 14] width 6 height 5
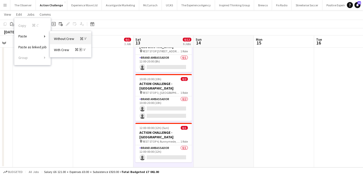
click at [55, 40] on span "Without Crew Command V" at bounding box center [70, 38] width 33 height 5
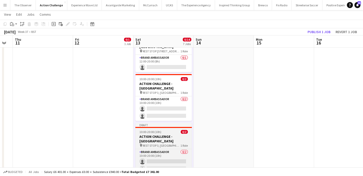
click at [157, 134] on h3 "ACTION CHALLENGE - [GEOGRAPHIC_DATA]" at bounding box center [164, 138] width 57 height 9
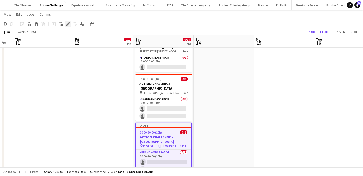
click at [68, 25] on icon "Edit" at bounding box center [68, 24] width 4 height 4
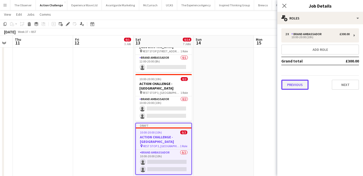
click at [297, 85] on button "Previous" at bounding box center [295, 84] width 27 height 10
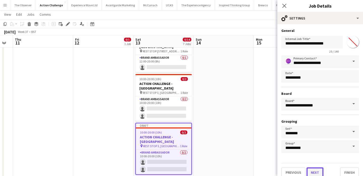
click at [317, 169] on button "Next" at bounding box center [315, 172] width 17 height 10
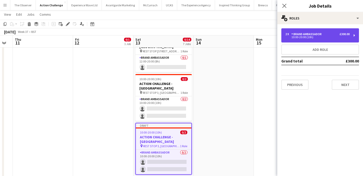
click at [324, 33] on div "2 x Brand Ambassador £300.00" at bounding box center [318, 34] width 64 height 4
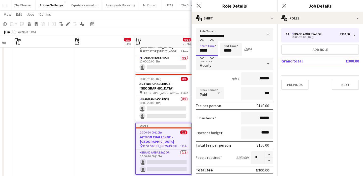
click at [204, 52] on input "*****" at bounding box center [207, 49] width 22 height 13
type input "*****"
click at [204, 59] on div at bounding box center [202, 58] width 10 height 5
click at [235, 51] on input "*****" at bounding box center [231, 49] width 22 height 13
click at [228, 56] on div at bounding box center [226, 58] width 10 height 5
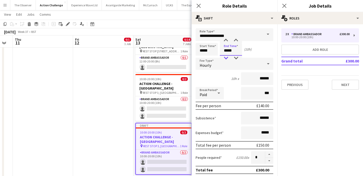
click at [228, 56] on div at bounding box center [226, 58] width 10 height 5
type input "*****"
click at [228, 56] on div at bounding box center [226, 58] width 10 height 5
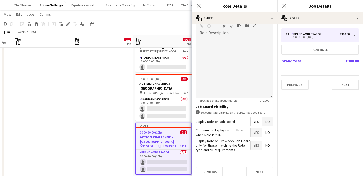
scroll to position [166, 0]
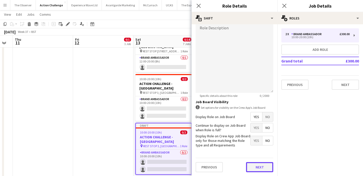
click at [266, 168] on button "Next" at bounding box center [259, 167] width 27 height 10
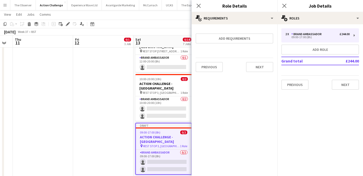
scroll to position [0, 0]
click at [263, 71] on button "Next" at bounding box center [259, 67] width 27 height 10
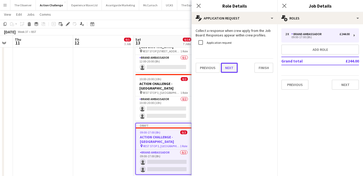
click at [223, 70] on button "Next" at bounding box center [229, 68] width 17 height 10
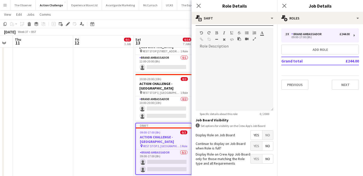
scroll to position [166, 0]
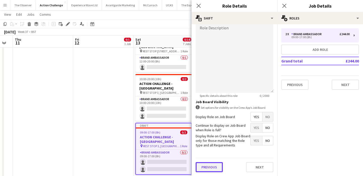
click at [211, 165] on button "Previous" at bounding box center [209, 167] width 27 height 10
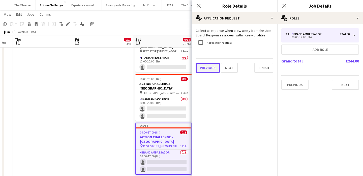
click at [210, 66] on button "Previous" at bounding box center [208, 68] width 24 height 10
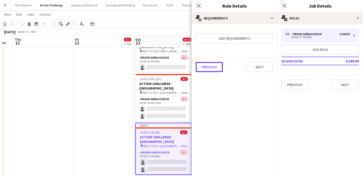
click at [211, 66] on button "Previous" at bounding box center [209, 67] width 27 height 10
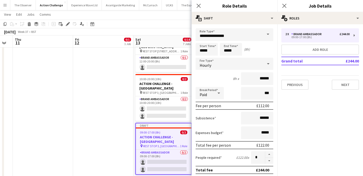
scroll to position [166, 0]
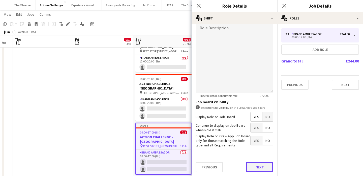
click at [249, 167] on button "Next" at bounding box center [259, 167] width 27 height 10
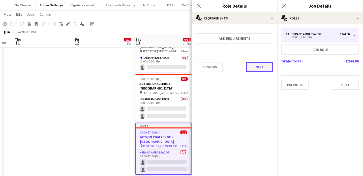
click at [258, 69] on button "Next" at bounding box center [259, 67] width 27 height 10
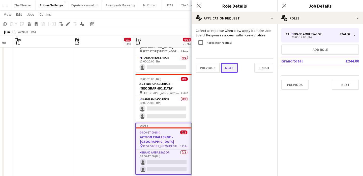
click at [235, 69] on button "Next" at bounding box center [229, 68] width 17 height 10
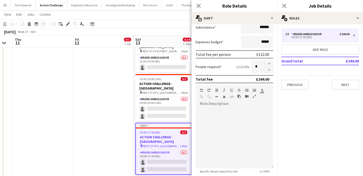
scroll to position [166, 0]
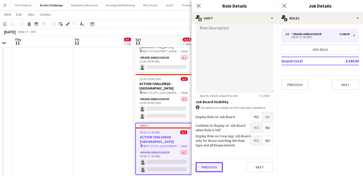
click at [214, 169] on button "Previous" at bounding box center [209, 167] width 27 height 10
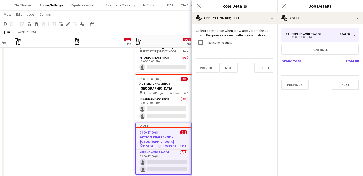
scroll to position [0, 0]
click at [216, 72] on button "Previous" at bounding box center [208, 68] width 24 height 10
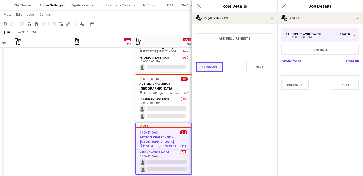
click at [214, 69] on button "Previous" at bounding box center [209, 67] width 27 height 10
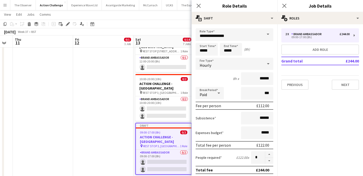
click at [127, 132] on app-date-cell "09:00-18:00 (9h) 0/1 ACTION CHALLENGE - LONDON pin FINISH, Mill Meadows, Henley…" at bounding box center [103, 45] width 60 height 351
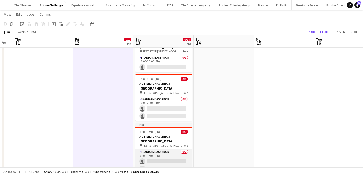
click at [152, 149] on app-card-role "Brand Ambassador 0/2 09:00-17:00 (8h) single-neutral-actions single-neutral-act…" at bounding box center [164, 161] width 57 height 24
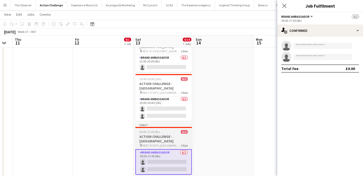
click at [156, 134] on h3 "ACTION CHALLENGE - [GEOGRAPHIC_DATA]" at bounding box center [164, 138] width 57 height 9
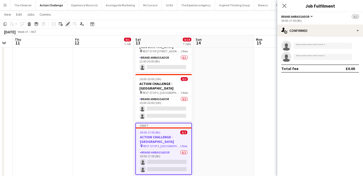
click at [67, 25] on icon at bounding box center [67, 24] width 3 height 3
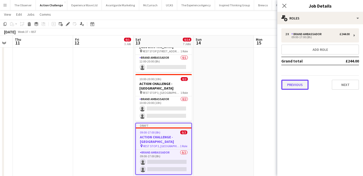
click at [302, 86] on button "Previous" at bounding box center [295, 84] width 27 height 10
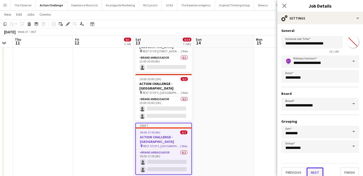
click at [311, 174] on button "Next" at bounding box center [315, 172] width 17 height 10
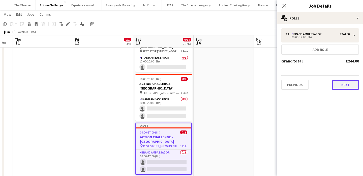
click at [336, 84] on button "Next" at bounding box center [345, 84] width 27 height 10
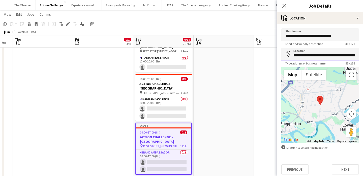
click at [327, 55] on input "**********" at bounding box center [321, 54] width 78 height 13
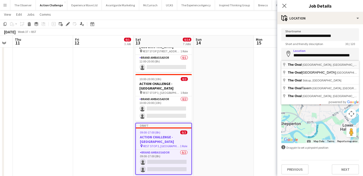
type input "**********"
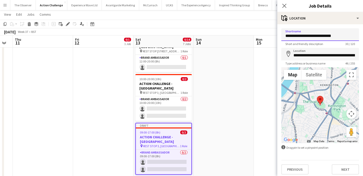
click at [312, 35] on input "**********" at bounding box center [321, 34] width 78 height 13
click at [311, 33] on input "****" at bounding box center [321, 34] width 78 height 13
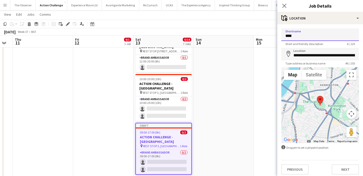
paste input "**********"
drag, startPoint x: 297, startPoint y: 36, endPoint x: 279, endPoint y: 35, distance: 17.7
click at [279, 35] on form "**********" at bounding box center [321, 101] width 86 height 146
type input "**********"
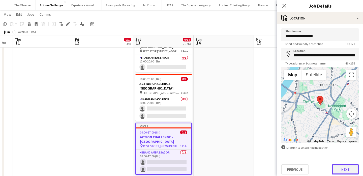
click at [348, 169] on button "Next" at bounding box center [345, 169] width 27 height 10
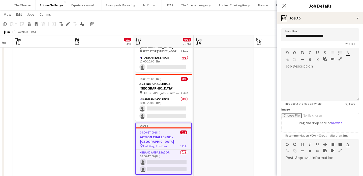
click at [258, 138] on app-date-cell at bounding box center [284, 45] width 60 height 351
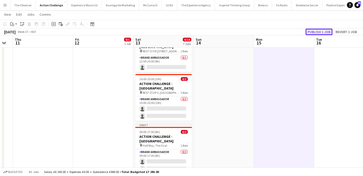
click at [319, 33] on button "Publish 1 job" at bounding box center [319, 32] width 27 height 7
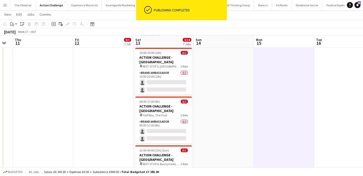
scroll to position [213, 0]
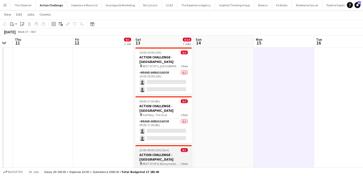
click at [164, 148] on span "12:00-00:00 (12h) (Sun)" at bounding box center [155, 150] width 30 height 4
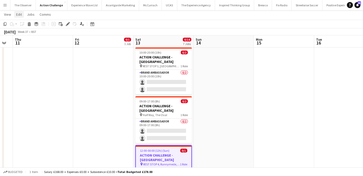
click at [19, 14] on span "Edit" at bounding box center [19, 14] width 6 height 5
click at [24, 29] on link "Copy Command C" at bounding box center [32, 25] width 36 height 11
click at [168, 154] on app-date-cell "05:00-16:00 (11h) 0/3 ACTION CHALLENGE - LONDON pin START: Bishops Park 1 Role …" at bounding box center [164, 16] width 60 height 347
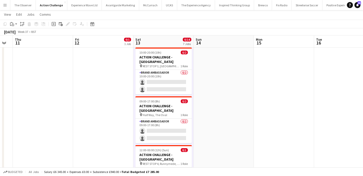
click at [166, 156] on app-date-cell "05:00-16:00 (11h) 0/3 ACTION CHALLENGE - LONDON pin START: Bishops Park 1 Role …" at bounding box center [164, 16] width 60 height 347
click at [18, 12] on link "Edit" at bounding box center [19, 14] width 10 height 7
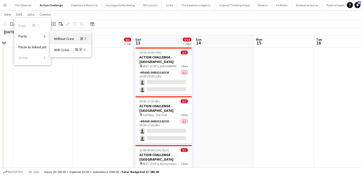
click at [74, 39] on span "Without Crew Command V" at bounding box center [70, 38] width 33 height 5
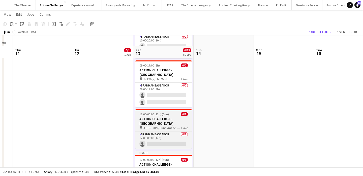
scroll to position [260, 0]
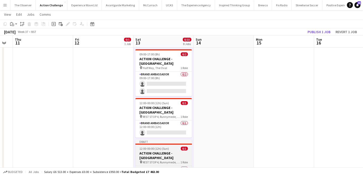
click at [159, 146] on span "12:00-00:00 (12h) (Sun)" at bounding box center [155, 148] width 30 height 4
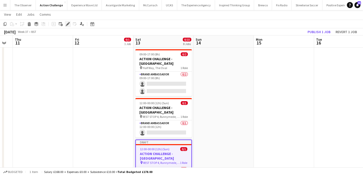
click at [68, 26] on icon "Edit" at bounding box center [68, 24] width 4 height 4
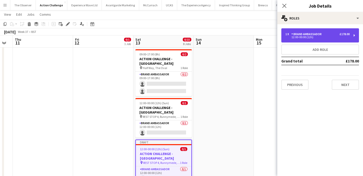
click at [324, 39] on div "1 x Brand Ambassador £178.00 12:00-00:00 (12h)" at bounding box center [321, 35] width 78 height 14
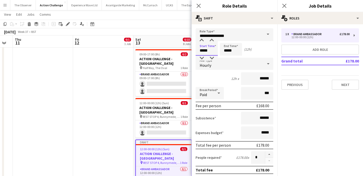
click at [207, 49] on input "*****" at bounding box center [207, 49] width 22 height 13
type input "*****"
click at [204, 57] on div at bounding box center [202, 58] width 10 height 5
click at [229, 51] on input "*****" at bounding box center [231, 49] width 22 height 13
type input "*****"
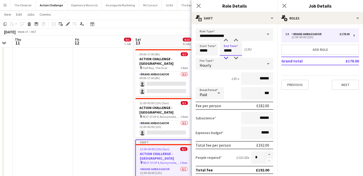
click at [227, 57] on div at bounding box center [226, 58] width 10 height 5
click at [263, 53] on div "Start Time ***** End Time ***** (12h)" at bounding box center [235, 49] width 78 height 13
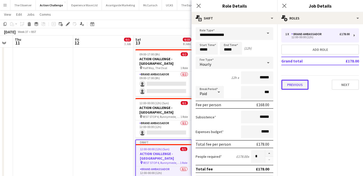
click at [297, 87] on button "Previous" at bounding box center [295, 84] width 27 height 10
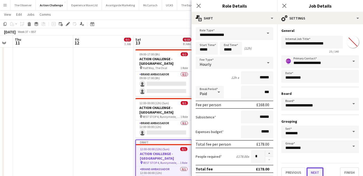
click at [311, 169] on button "Next" at bounding box center [315, 172] width 17 height 10
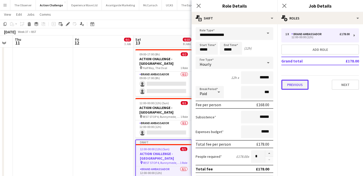
click at [299, 84] on button "Previous" at bounding box center [295, 84] width 27 height 10
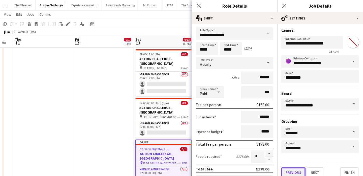
click at [301, 172] on button "Previous" at bounding box center [294, 172] width 24 height 10
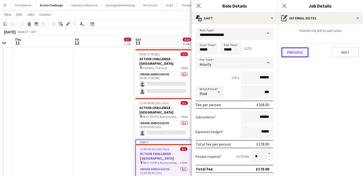
click at [299, 55] on button "Previous" at bounding box center [295, 52] width 27 height 10
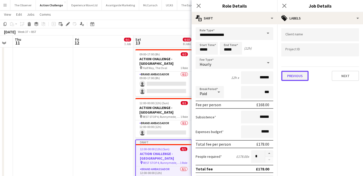
click at [291, 79] on button "Previous" at bounding box center [295, 76] width 27 height 10
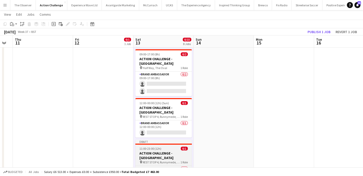
click at [164, 146] on div "11:00-23:00 (12h) 0/1" at bounding box center [164, 148] width 57 height 4
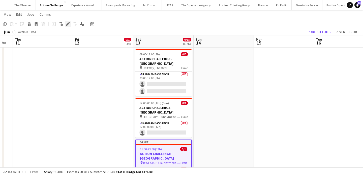
click at [67, 24] on icon at bounding box center [67, 24] width 3 height 3
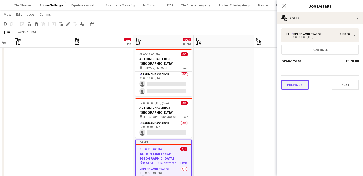
click at [303, 82] on button "Previous" at bounding box center [295, 84] width 27 height 10
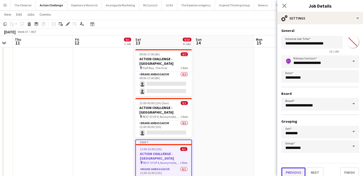
click at [296, 172] on button "Previous" at bounding box center [294, 172] width 24 height 10
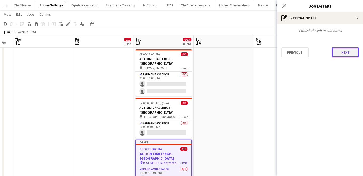
click at [338, 52] on button "Next" at bounding box center [345, 52] width 27 height 10
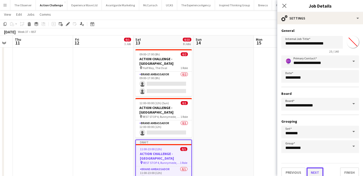
click at [315, 173] on button "Next" at bounding box center [315, 172] width 17 height 10
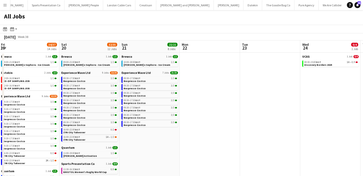
scroll to position [0, 243]
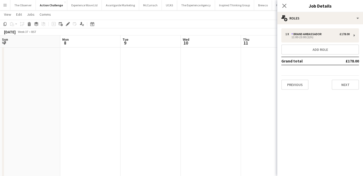
scroll to position [0, 228]
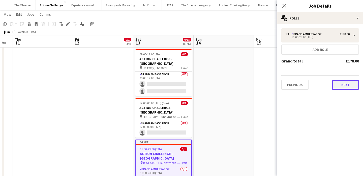
click at [340, 84] on button "Next" at bounding box center [345, 84] width 27 height 10
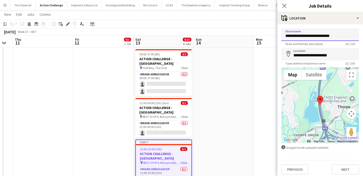
click at [328, 39] on input "**********" at bounding box center [321, 34] width 78 height 13
paste input
click at [296, 36] on input "**********" at bounding box center [321, 34] width 78 height 13
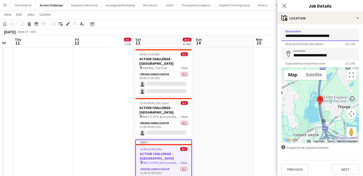
drag, startPoint x: 297, startPoint y: 36, endPoint x: 280, endPoint y: 36, distance: 17.2
click at [280, 36] on form "**********" at bounding box center [321, 101] width 86 height 146
type input "**********"
click at [321, 53] on input "**********" at bounding box center [321, 54] width 78 height 13
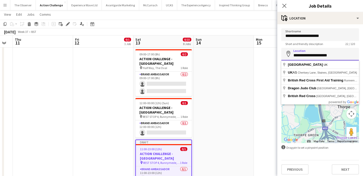
click at [321, 53] on input "**********" at bounding box center [321, 54] width 78 height 13
paste input "*******"
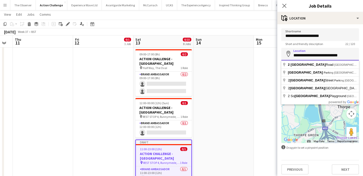
drag, startPoint x: 305, startPoint y: 55, endPoint x: 302, endPoint y: 54, distance: 3.4
click at [291, 54] on div "**********" at bounding box center [321, 54] width 78 height 13
drag, startPoint x: 317, startPoint y: 56, endPoint x: 291, endPoint y: 54, distance: 26.6
click at [291, 54] on div "**********" at bounding box center [321, 54] width 78 height 13
type input "**********"
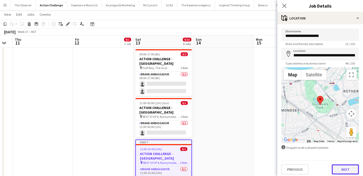
click at [342, 172] on button "Next" at bounding box center [345, 169] width 27 height 10
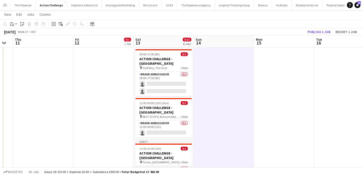
click at [164, 166] on app-card-role "Brand Ambassador 0/1 11:00-23:00 (12h) single-neutral-actions" at bounding box center [164, 174] width 57 height 17
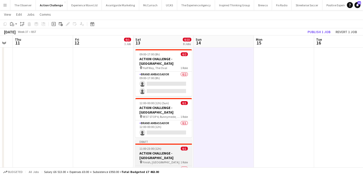
click at [179, 160] on div "pin Finish, Southwark Park 1 Role" at bounding box center [164, 162] width 57 height 4
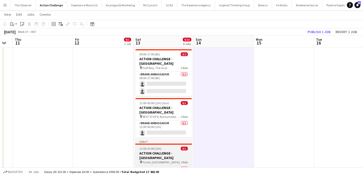
click at [177, 151] on h3 "ACTION CHALLENGE - [GEOGRAPHIC_DATA]" at bounding box center [164, 155] width 57 height 9
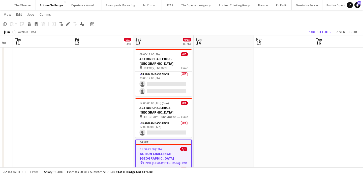
click at [164, 161] on span "Finish, [GEOGRAPHIC_DATA]" at bounding box center [161, 163] width 37 height 4
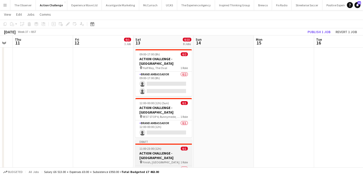
click at [164, 160] on span "Finish, [GEOGRAPHIC_DATA]" at bounding box center [161, 162] width 37 height 4
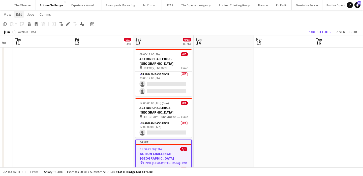
click at [19, 15] on span "Edit" at bounding box center [19, 14] width 6 height 5
click at [22, 25] on span "Copy Command C" at bounding box center [28, 25] width 21 height 5
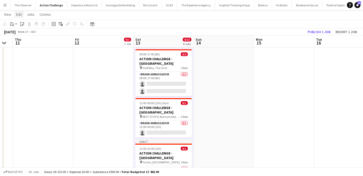
click at [16, 16] on span "Edit" at bounding box center [19, 14] width 6 height 5
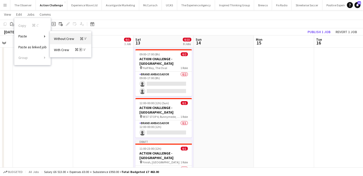
click at [61, 38] on span "Without Crew Command V" at bounding box center [70, 38] width 33 height 5
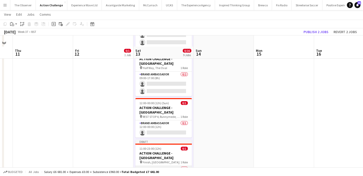
scroll to position [290, 0]
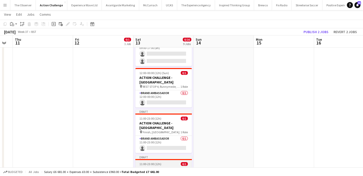
click at [161, 166] on h3 "ACTION CHALLENGE - [GEOGRAPHIC_DATA]" at bounding box center [164, 170] width 57 height 9
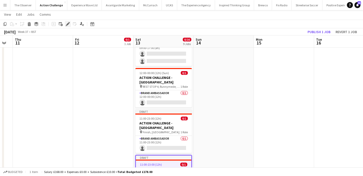
click at [67, 25] on icon at bounding box center [66, 25] width 1 height 1
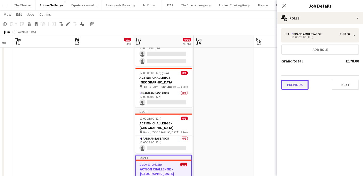
click at [303, 86] on button "Previous" at bounding box center [295, 84] width 27 height 10
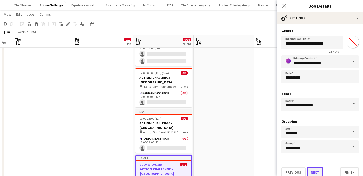
click at [316, 169] on button "Next" at bounding box center [315, 172] width 17 height 10
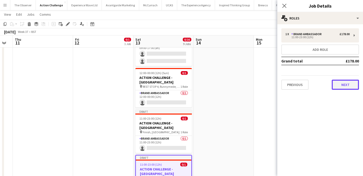
click at [341, 82] on button "Next" at bounding box center [345, 84] width 27 height 10
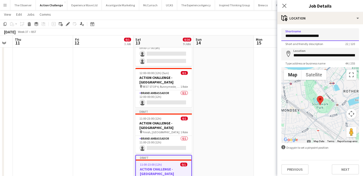
click at [327, 36] on input "**********" at bounding box center [321, 34] width 78 height 13
click at [317, 56] on input "**********" at bounding box center [321, 54] width 78 height 13
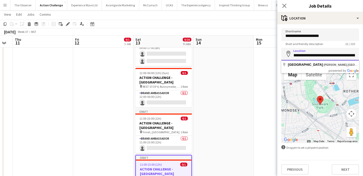
click at [317, 56] on input "**********" at bounding box center [321, 54] width 78 height 13
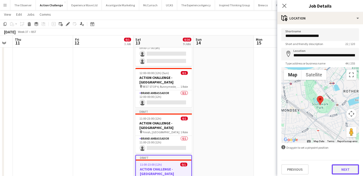
click at [342, 168] on button "Next" at bounding box center [345, 169] width 27 height 10
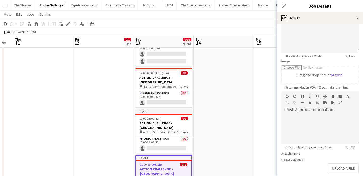
scroll to position [74, 0]
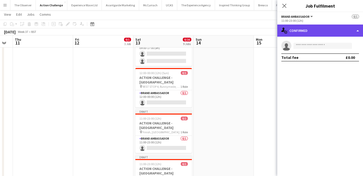
click at [313, 33] on div "single-neutral-actions-check-2 Confirmed" at bounding box center [321, 30] width 86 height 12
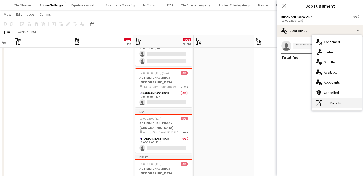
click at [338, 103] on div "pen-write Job Details" at bounding box center [337, 103] width 50 height 10
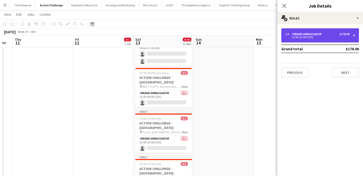
click at [308, 40] on div "1 x Brand Ambassador £178.00 11:00-23:00 (12h)" at bounding box center [321, 35] width 78 height 14
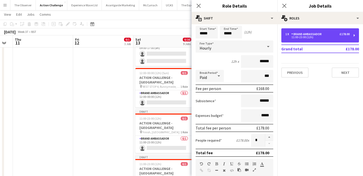
scroll to position [5, 0]
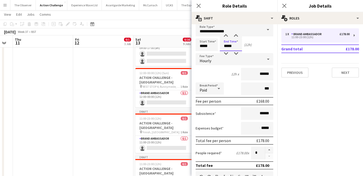
click at [237, 48] on input "*****" at bounding box center [231, 44] width 22 height 13
click at [226, 54] on div at bounding box center [226, 53] width 10 height 5
type input "*****"
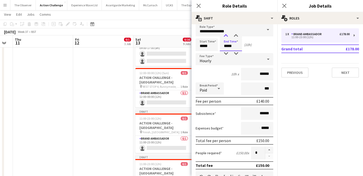
click at [225, 35] on div at bounding box center [226, 35] width 10 height 5
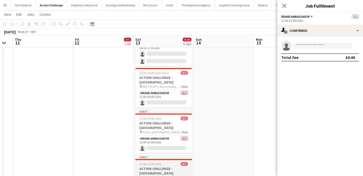
click at [165, 175] on span "Finish, Southwark Park" at bounding box center [161, 177] width 37 height 4
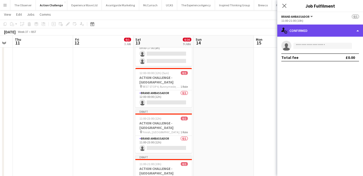
click at [310, 26] on div "single-neutral-actions-check-2 Confirmed" at bounding box center [321, 30] width 86 height 12
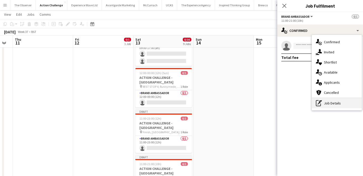
click at [331, 101] on div "pen-write Job Details" at bounding box center [337, 103] width 50 height 10
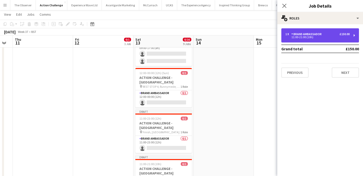
click at [317, 39] on div "1 x Brand Ambassador £150.00 11:00-21:00 (10h)" at bounding box center [321, 35] width 78 height 14
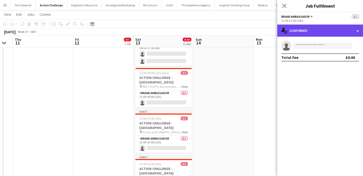
click at [321, 30] on div "single-neutral-actions-check-2 Confirmed" at bounding box center [321, 30] width 86 height 12
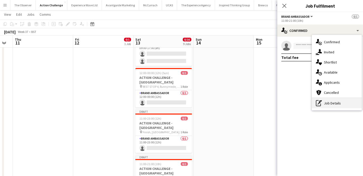
click at [335, 103] on div "pen-write Job Details" at bounding box center [337, 103] width 50 height 10
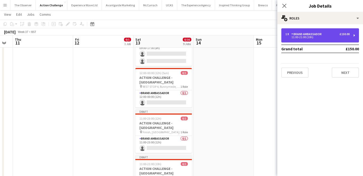
click at [306, 39] on div "1 x Brand Ambassador £150.00 11:00-21:00 (10h)" at bounding box center [321, 35] width 78 height 14
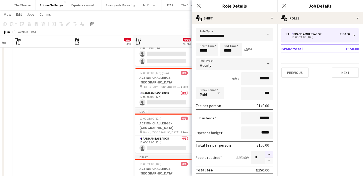
click at [271, 157] on button "button" at bounding box center [269, 154] width 8 height 7
type input "*"
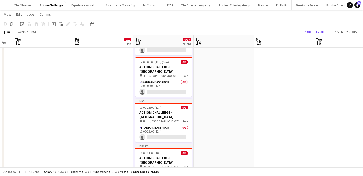
scroll to position [303, 0]
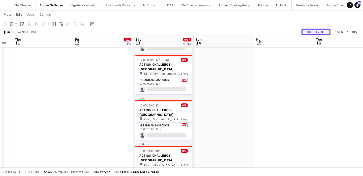
click at [311, 33] on button "Publish 2 jobs" at bounding box center [316, 32] width 29 height 7
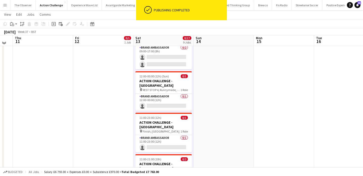
scroll to position [284, 0]
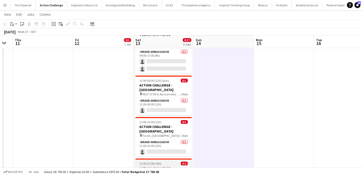
scroll to position [283, 0]
click at [186, 161] on span "0/2" at bounding box center [184, 163] width 7 height 4
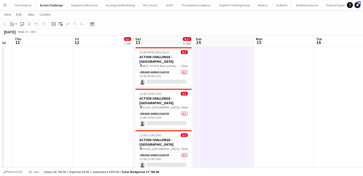
scroll to position [310, 0]
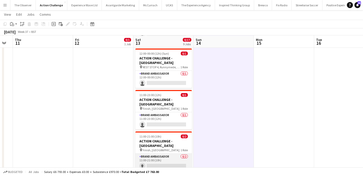
click at [158, 153] on app-card-role "Brand Ambassador 0/2 11:00-21:00 (10h) single-neutral-actions single-neutral-ac…" at bounding box center [164, 165] width 57 height 24
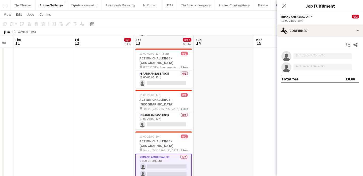
click at [281, 7] on div "Close pop-in" at bounding box center [285, 6] width 14 height 12
click at [285, 7] on icon "Close pop-in" at bounding box center [284, 5] width 5 height 5
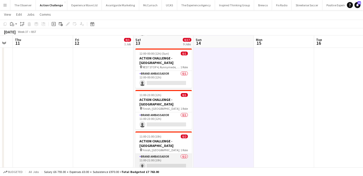
click at [172, 153] on app-card-role "Brand Ambassador 0/2 11:00-21:00 (10h) single-neutral-actions single-neutral-ac…" at bounding box center [164, 165] width 57 height 24
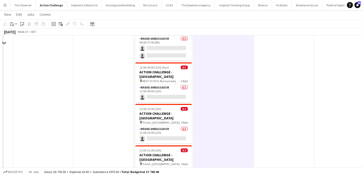
scroll to position [0, 0]
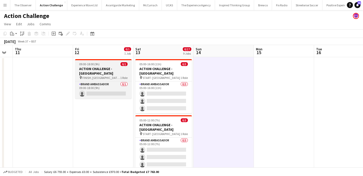
click at [104, 76] on span "FINISH, Mill Meadows, Henley-on-Thames" at bounding box center [102, 78] width 38 height 4
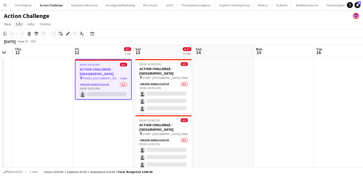
click at [21, 25] on span "Edit" at bounding box center [19, 24] width 6 height 5
click at [25, 33] on span "Copy Command C" at bounding box center [28, 35] width 21 height 5
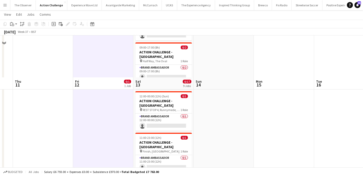
scroll to position [309, 0]
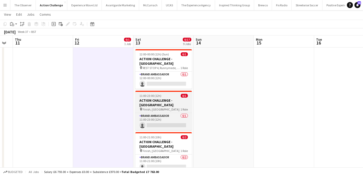
click at [167, 98] on h3 "ACTION CHALLENGE - LONDON" at bounding box center [164, 102] width 57 height 9
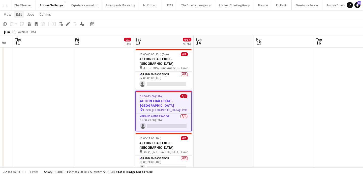
click at [18, 16] on span "Edit" at bounding box center [19, 14] width 6 height 5
click at [25, 26] on span "Copy Command C" at bounding box center [28, 25] width 21 height 5
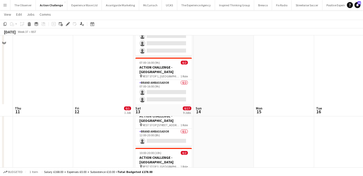
scroll to position [0, 0]
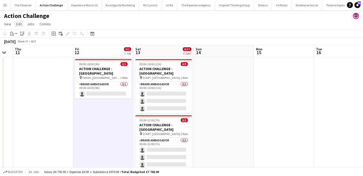
click at [21, 24] on span "Edit" at bounding box center [19, 24] width 6 height 5
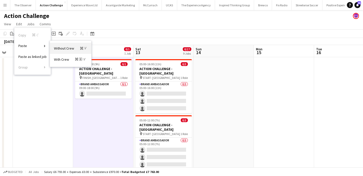
click at [66, 51] on link "Without Crew Command V" at bounding box center [70, 48] width 41 height 11
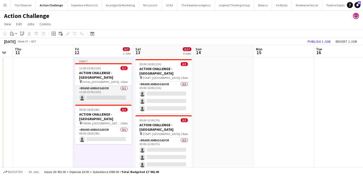
click at [112, 85] on app-card-role "Brand Ambassador 0/1 11:00-23:00 (12h) single-neutral-actions" at bounding box center [103, 93] width 57 height 17
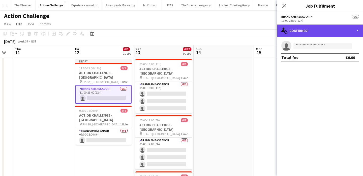
click at [305, 32] on div "single-neutral-actions-check-2 Confirmed" at bounding box center [321, 30] width 86 height 12
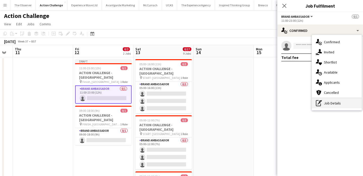
click at [340, 107] on div "pen-write Job Details" at bounding box center [337, 103] width 50 height 10
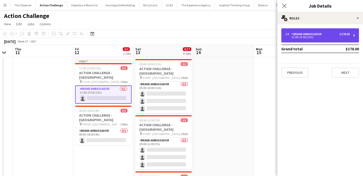
click at [316, 32] on div "1 x Brand Ambassador £178.00 11:00-23:00 (12h)" at bounding box center [321, 35] width 78 height 14
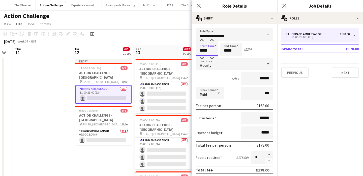
click at [206, 54] on input "*****" at bounding box center [207, 49] width 22 height 13
click at [202, 56] on div at bounding box center [202, 58] width 10 height 5
type input "*****"
click at [202, 56] on div at bounding box center [202, 58] width 10 height 5
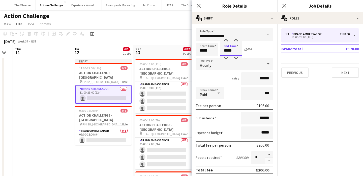
click at [227, 51] on input "*****" at bounding box center [231, 49] width 22 height 13
click at [227, 61] on div "Hourly" at bounding box center [230, 64] width 68 height 12
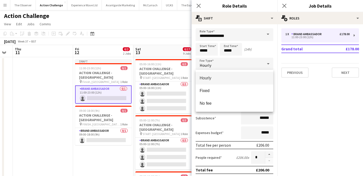
click at [228, 53] on div at bounding box center [181, 88] width 363 height 176
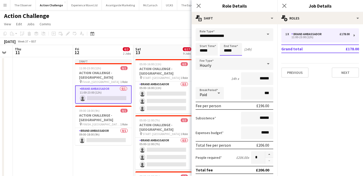
click at [228, 50] on input "*****" at bounding box center [231, 49] width 22 height 13
click at [228, 59] on div at bounding box center [226, 58] width 10 height 5
type input "*****"
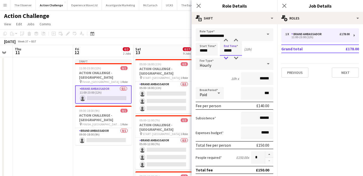
click at [228, 59] on div at bounding box center [226, 58] width 10 height 5
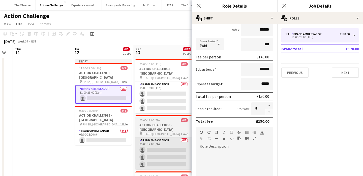
scroll to position [53, 0]
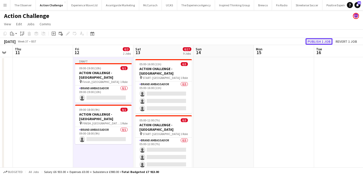
click at [313, 43] on button "Publish 1 job" at bounding box center [319, 41] width 27 height 7
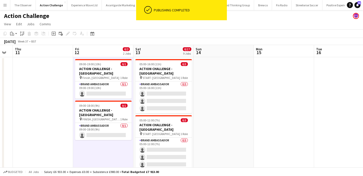
scroll to position [5, 0]
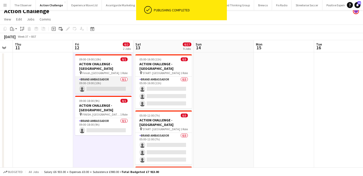
click at [117, 76] on app-card-role "Brand Ambassador 0/1 09:00-19:00 (10h) single-neutral-actions" at bounding box center [103, 84] width 57 height 17
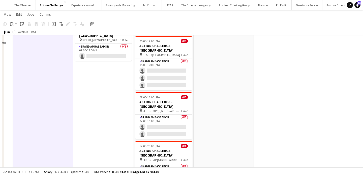
scroll to position [0, 0]
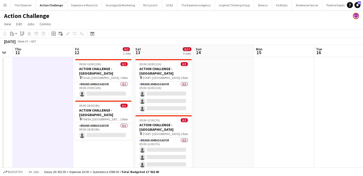
click at [7, 5] on app-icon "Menu" at bounding box center [5, 5] width 4 height 4
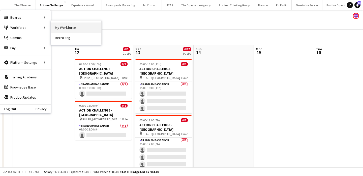
click at [59, 27] on link "My Workforce" at bounding box center [76, 27] width 50 height 10
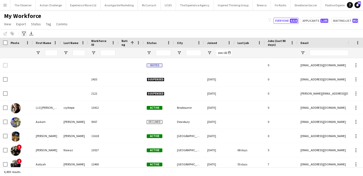
click at [24, 34] on icon "Advanced filters" at bounding box center [24, 34] width 4 height 4
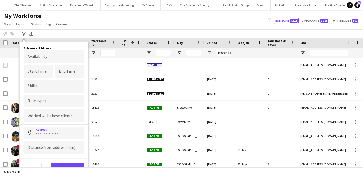
click at [45, 130] on input at bounding box center [54, 132] width 61 height 13
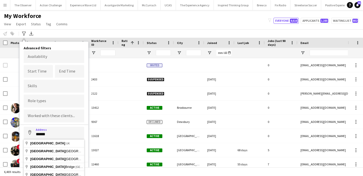
type input "**********"
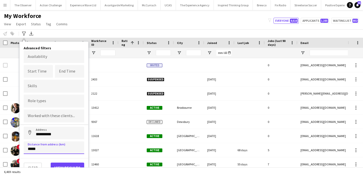
type input "*****"
click at [65, 162] on button "View results" at bounding box center [68, 167] width 34 height 10
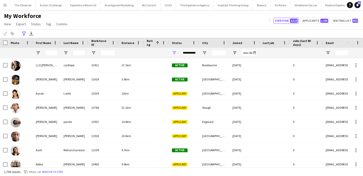
click at [181, 50] on div "**********" at bounding box center [188, 53] width 15 height 6
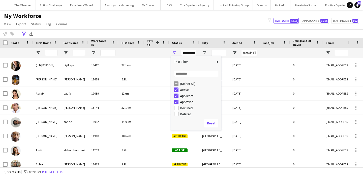
click at [187, 102] on div "Approved" at bounding box center [200, 102] width 40 height 4
click at [189, 90] on div "In progress" at bounding box center [197, 88] width 47 height 6
click at [189, 96] on div "Invited" at bounding box center [197, 94] width 47 height 6
click at [186, 92] on div "Invited" at bounding box center [197, 94] width 47 height 6
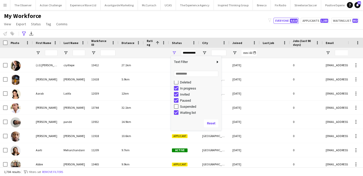
click at [186, 94] on div "Invited" at bounding box center [200, 94] width 40 height 4
click at [186, 88] on div "In progress" at bounding box center [200, 88] width 40 height 4
click at [186, 100] on div "Paused" at bounding box center [200, 100] width 40 height 4
click at [187, 111] on div "Waiting list" at bounding box center [200, 113] width 40 height 4
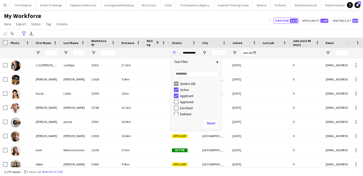
click at [182, 96] on div "Applicant" at bounding box center [200, 96] width 40 height 4
type input "**********"
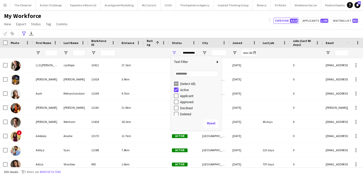
click at [173, 12] on div "My Workforce View Views Default view New view Update view Delete view Edit name…" at bounding box center [181, 20] width 363 height 17
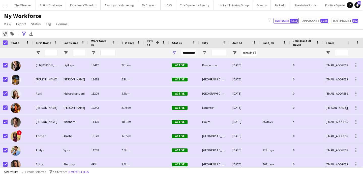
click at [5, 33] on icon at bounding box center [5, 34] width 4 height 4
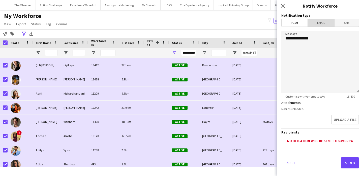
click at [328, 23] on span "Email" at bounding box center [321, 23] width 27 height 8
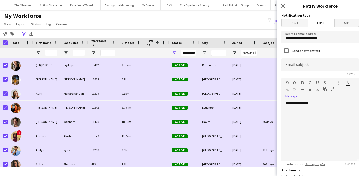
click at [321, 116] on div "**********" at bounding box center [321, 130] width 78 height 61
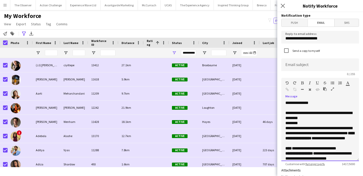
click at [316, 116] on p "**********" at bounding box center [321, 115] width 70 height 10
copy div "**********"
click at [319, 65] on input at bounding box center [321, 64] width 78 height 13
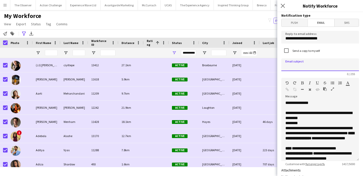
paste input "**********"
type input "**********"
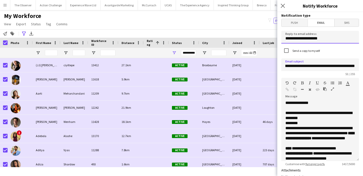
scroll to position [0, 0]
click at [328, 37] on input "**********" at bounding box center [321, 37] width 78 height 13
type input "**********"
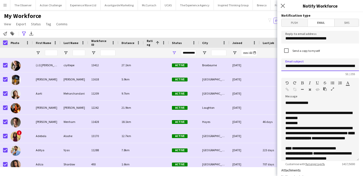
drag, startPoint x: 318, startPoint y: 65, endPoint x: 291, endPoint y: 65, distance: 27.3
click at [291, 66] on input "**********" at bounding box center [321, 64] width 78 height 13
click at [317, 64] on input "**********" at bounding box center [321, 64] width 78 height 13
drag, startPoint x: 317, startPoint y: 66, endPoint x: 285, endPoint y: 66, distance: 32.3
click at [285, 66] on input "**********" at bounding box center [321, 64] width 78 height 13
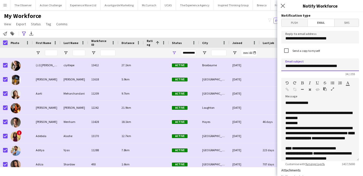
click at [314, 66] on input "**********" at bounding box center [321, 64] width 78 height 13
click at [337, 66] on input "**********" at bounding box center [321, 64] width 78 height 13
click at [331, 67] on input "**********" at bounding box center [321, 64] width 78 height 13
paste input "**********"
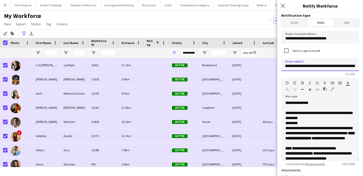
type input "**********"
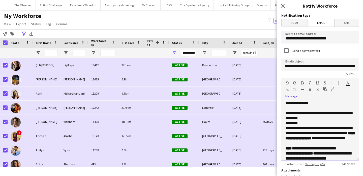
scroll to position [0, 0]
click at [325, 116] on p "**********" at bounding box center [321, 115] width 70 height 10
drag, startPoint x: 316, startPoint y: 121, endPoint x: 288, endPoint y: 115, distance: 28.5
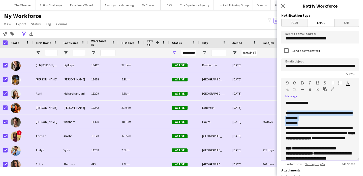
click at [288, 114] on div "**********" at bounding box center [321, 130] width 78 height 61
click at [293, 122] on p "********" at bounding box center [321, 122] width 70 height 5
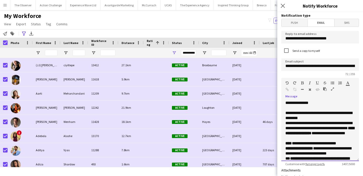
click at [317, 118] on p "**********" at bounding box center [321, 115] width 70 height 10
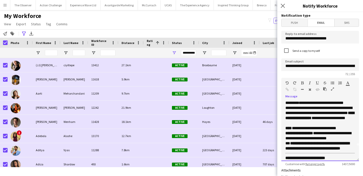
scroll to position [15, 0]
click at [293, 113] on span "**********" at bounding box center [319, 109] width 67 height 9
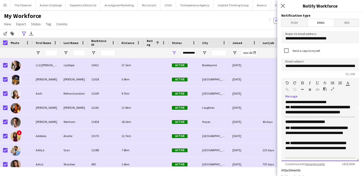
scroll to position [50, 0]
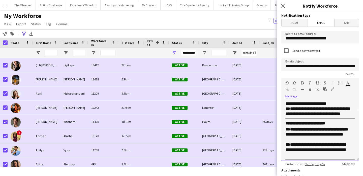
click at [299, 114] on strong "**********" at bounding box center [318, 111] width 64 height 9
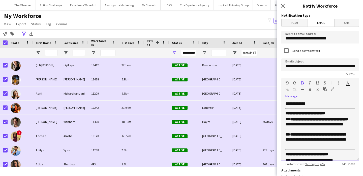
scroll to position [65, 0]
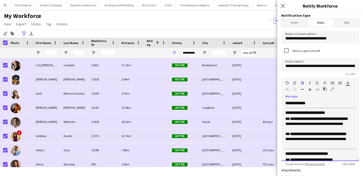
click at [352, 128] on p "**********" at bounding box center [321, 123] width 70 height 15
drag, startPoint x: 356, startPoint y: 143, endPoint x: 351, endPoint y: 143, distance: 5.6
click at [351, 143] on div "**********" at bounding box center [321, 130] width 78 height 61
click at [329, 155] on strong "**********" at bounding box center [307, 153] width 43 height 4
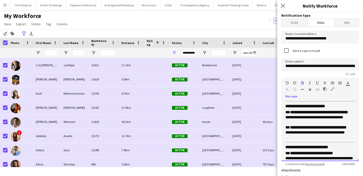
scroll to position [75, 0]
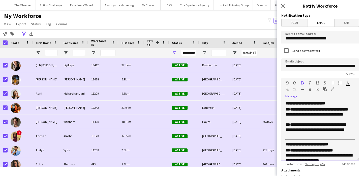
click at [343, 109] on strong "**********" at bounding box center [319, 109] width 58 height 4
drag, startPoint x: 333, startPoint y: 125, endPoint x: 322, endPoint y: 125, distance: 11.6
click at [322, 125] on strong "**********" at bounding box center [318, 124] width 57 height 4
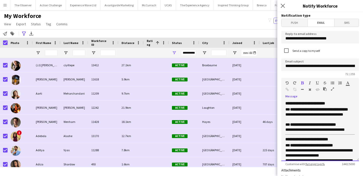
click at [334, 124] on strong "**********" at bounding box center [313, 124] width 46 height 4
click at [343, 109] on strong "**********" at bounding box center [319, 109] width 58 height 4
click at [333, 126] on strong "**********" at bounding box center [314, 124] width 49 height 4
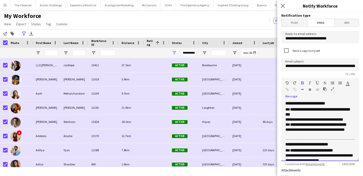
click at [330, 132] on p "**********" at bounding box center [321, 129] width 70 height 15
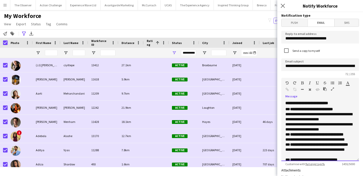
scroll to position [112, 0]
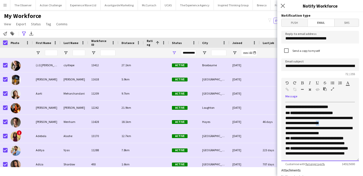
drag, startPoint x: 336, startPoint y: 122, endPoint x: 332, endPoint y: 122, distance: 4.5
click at [332, 122] on p "**********" at bounding box center [321, 122] width 70 height 25
drag, startPoint x: 338, startPoint y: 132, endPoint x: 331, endPoint y: 132, distance: 6.6
click at [331, 132] on p "**********" at bounding box center [321, 122] width 70 height 25
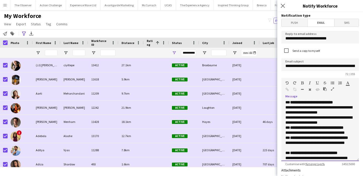
scroll to position [123, 0]
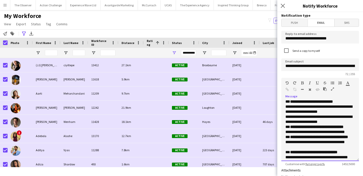
click at [353, 131] on p "**********" at bounding box center [321, 129] width 70 height 10
click at [348, 142] on p "**********" at bounding box center [321, 141] width 70 height 15
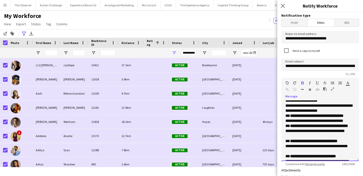
scroll to position [135, 0]
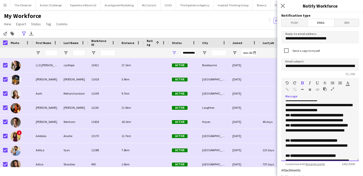
click at [353, 135] on p "**********" at bounding box center [321, 130] width 70 height 15
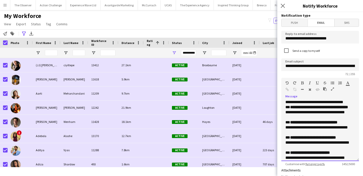
scroll to position [154, 0]
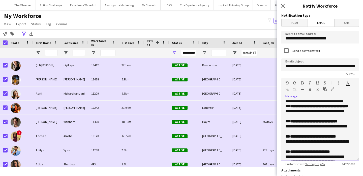
click at [323, 132] on p "**********" at bounding box center [321, 126] width 70 height 15
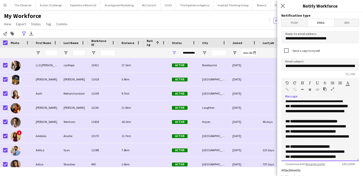
click at [313, 142] on p "**********" at bounding box center [321, 136] width 70 height 15
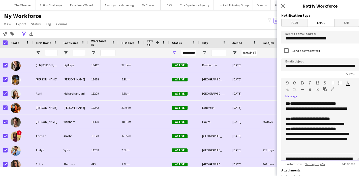
scroll to position [183, 0]
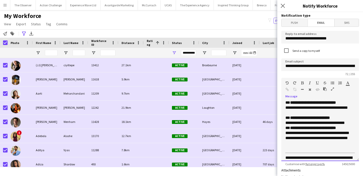
click at [353, 123] on p "**********" at bounding box center [321, 120] width 70 height 10
click at [352, 130] on p "**********" at bounding box center [321, 137] width 70 height 25
click at [313, 119] on strong "**********" at bounding box center [310, 118] width 40 height 4
click at [320, 118] on strong "**********" at bounding box center [304, 118] width 29 height 4
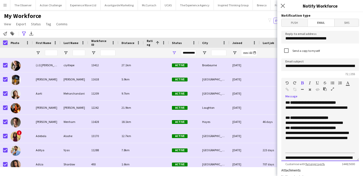
click at [325, 137] on p "**********" at bounding box center [321, 137] width 70 height 25
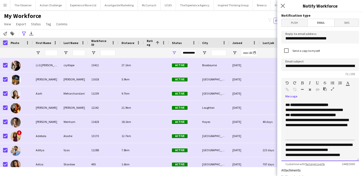
scroll to position [196, 0]
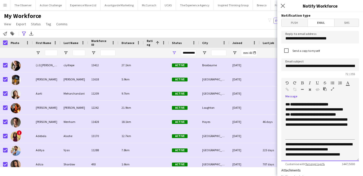
click at [314, 134] on p "**********" at bounding box center [321, 124] width 70 height 25
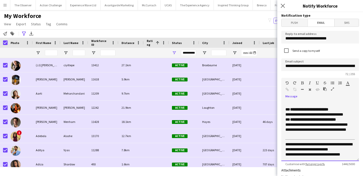
click at [322, 122] on p "**********" at bounding box center [321, 127] width 70 height 20
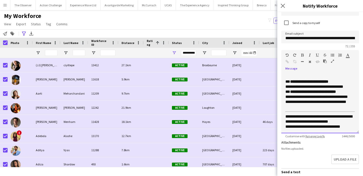
scroll to position [28, 0]
click at [348, 119] on p "**********" at bounding box center [321, 119] width 70 height 10
click at [349, 130] on div "**********" at bounding box center [321, 102] width 78 height 61
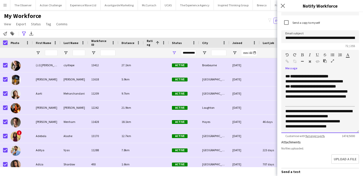
click at [349, 116] on p "**********" at bounding box center [321, 114] width 70 height 10
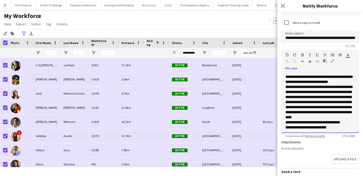
scroll to position [232, 0]
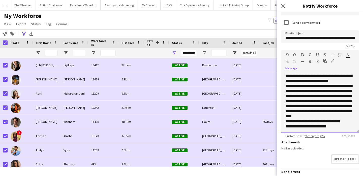
click at [324, 125] on p "**********" at bounding box center [321, 124] width 70 height 10
click at [303, 54] on icon "button" at bounding box center [302, 55] width 3 height 4
click at [308, 96] on p "**********" at bounding box center [321, 100] width 70 height 35
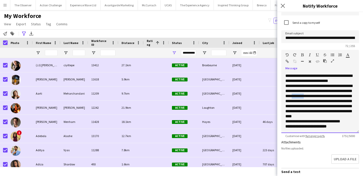
click at [308, 96] on p "**********" at bounding box center [321, 100] width 70 height 35
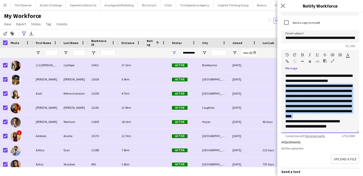
click at [308, 96] on p "**********" at bounding box center [321, 100] width 70 height 35
click at [309, 55] on icon "button" at bounding box center [310, 55] width 2 height 4
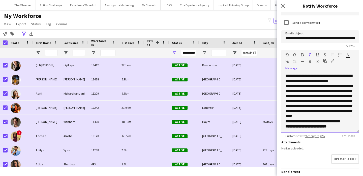
click at [314, 75] on p "**********" at bounding box center [321, 78] width 70 height 10
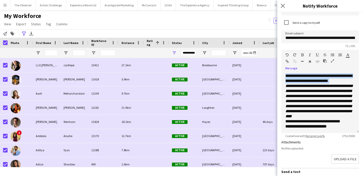
click at [319, 55] on button "button" at bounding box center [318, 55] width 4 height 4
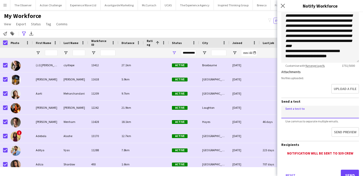
click at [317, 108] on input at bounding box center [321, 111] width 78 height 13
type input "**********"
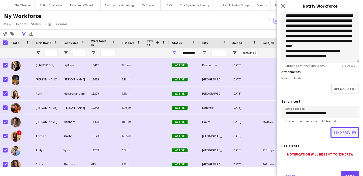
click at [334, 130] on button "Send preview" at bounding box center [345, 132] width 29 height 11
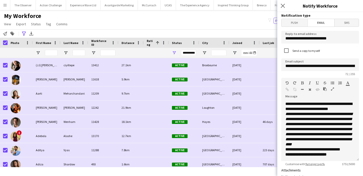
scroll to position [0, 0]
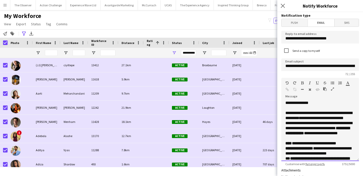
click at [328, 137] on p "**********" at bounding box center [321, 130] width 70 height 20
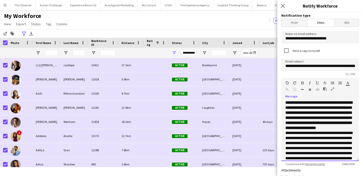
scroll to position [31, 0]
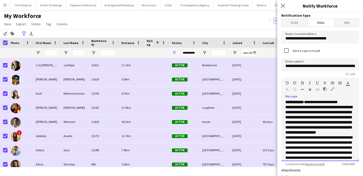
click at [322, 133] on strong "**********" at bounding box center [319, 119] width 67 height 29
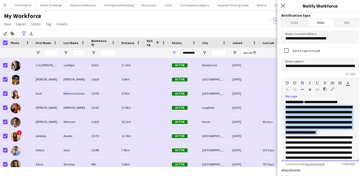
click at [322, 133] on strong "**********" at bounding box center [319, 119] width 67 height 29
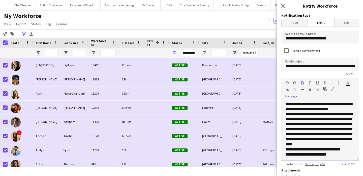
scroll to position [117, 0]
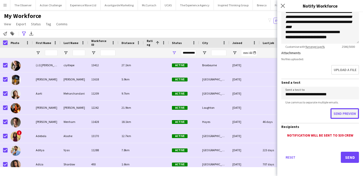
click at [346, 111] on button "Send preview" at bounding box center [345, 113] width 29 height 11
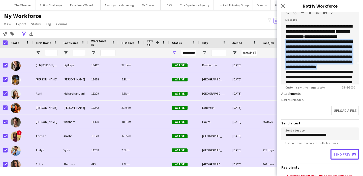
scroll to position [21, 0]
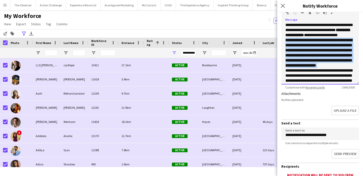
click at [334, 66] on strong "**********" at bounding box center [319, 52] width 67 height 29
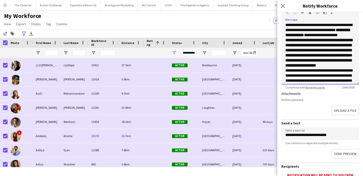
click at [313, 67] on strong "**********" at bounding box center [319, 52] width 67 height 29
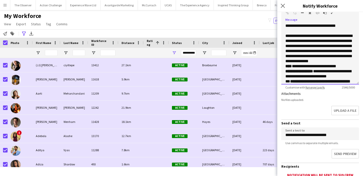
scroll to position [99, 0]
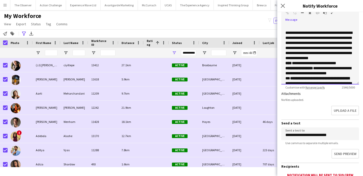
click at [316, 61] on p "**********" at bounding box center [321, 45] width 70 height 30
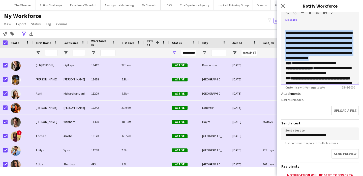
click at [316, 61] on p "**********" at bounding box center [321, 45] width 70 height 30
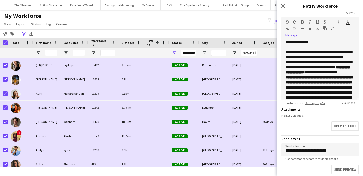
scroll to position [57, 0]
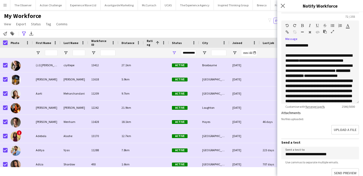
click at [302, 25] on icon "button" at bounding box center [302, 26] width 3 height 4
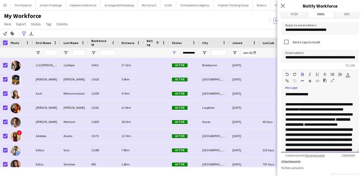
scroll to position [0, 0]
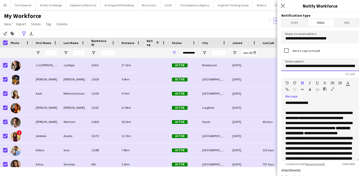
click at [315, 68] on input "**********" at bounding box center [321, 64] width 78 height 13
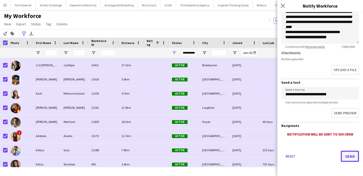
click at [348, 157] on button "Send" at bounding box center [350, 155] width 18 height 11
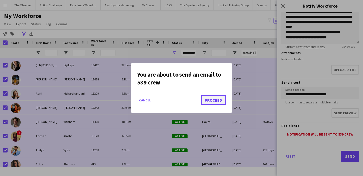
click at [215, 103] on button "Proceed" at bounding box center [213, 100] width 25 height 10
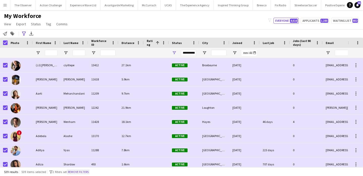
click at [81, 171] on button "Remove filters" at bounding box center [78, 172] width 23 height 6
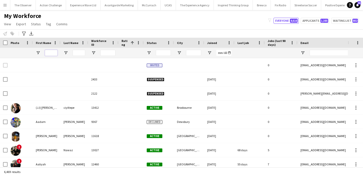
click at [49, 52] on input "First Name Filter Input" at bounding box center [51, 53] width 13 height 6
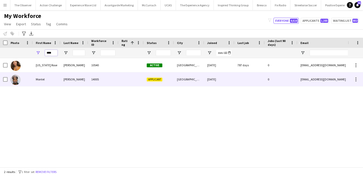
type input "****"
click at [62, 81] on div "Nevers" at bounding box center [75, 79] width 28 height 14
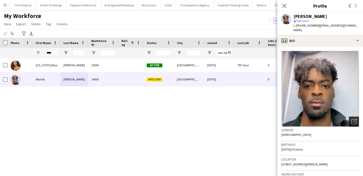
click at [353, 119] on icon "Open photos pop-in" at bounding box center [354, 121] width 5 height 5
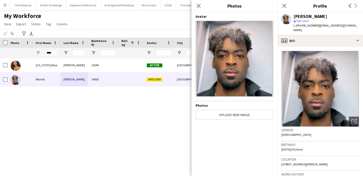
click at [304, 24] on span "t. +447756189240" at bounding box center [307, 25] width 26 height 4
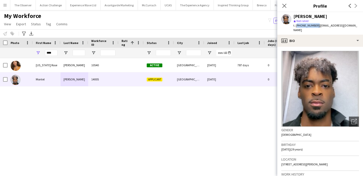
drag, startPoint x: 304, startPoint y: 24, endPoint x: 297, endPoint y: 25, distance: 7.8
click at [297, 25] on span "t. +447756189240" at bounding box center [307, 25] width 26 height 4
copy span "+447756189240"
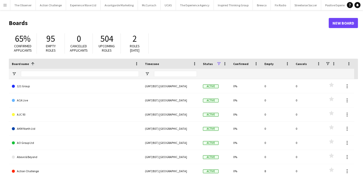
click at [4, 5] on app-icon "Menu" at bounding box center [5, 5] width 4 height 4
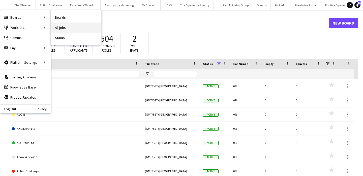
click at [79, 30] on link "All jobs" at bounding box center [76, 27] width 50 height 10
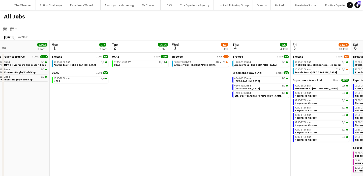
scroll to position [0, 165]
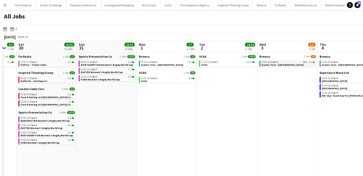
click at [275, 62] on span "BST" at bounding box center [276, 61] width 5 height 3
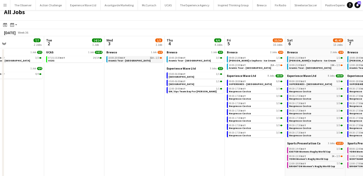
scroll to position [0, 134]
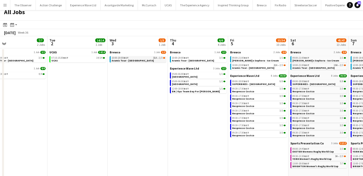
click at [145, 59] on link "10:00-20:00 BST 31A • 1/3 Aramis Tour - Birmingham" at bounding box center [139, 59] width 54 height 6
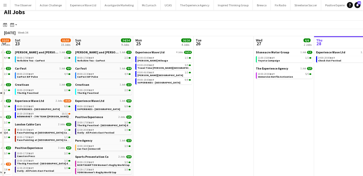
scroll to position [0, 106]
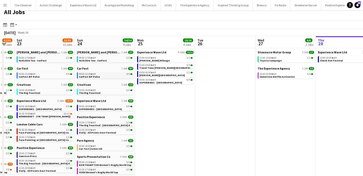
click at [112, 73] on div "09:00-22:30 BST 4/4" at bounding box center [106, 74] width 54 height 3
click at [7, 5] on app-icon "Menu" at bounding box center [5, 5] width 4 height 4
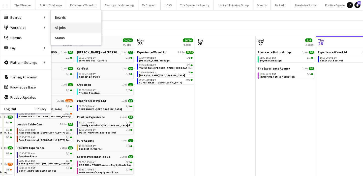
click at [64, 29] on link "All jobs" at bounding box center [76, 27] width 50 height 10
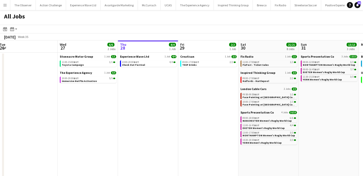
scroll to position [0, 185]
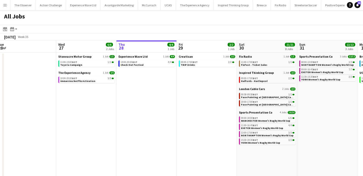
click at [3, 4] on app-icon "Menu" at bounding box center [5, 5] width 4 height 4
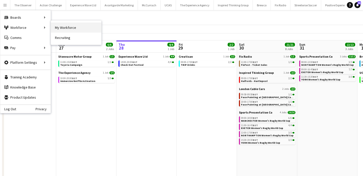
click at [56, 29] on link "My Workforce" at bounding box center [76, 27] width 50 height 10
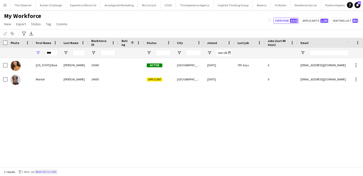
click at [57, 172] on button "Remove filters" at bounding box center [46, 172] width 23 height 6
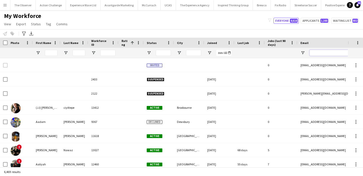
click at [324, 52] on input "Email Filter Input" at bounding box center [353, 53] width 86 height 6
paste input "**********"
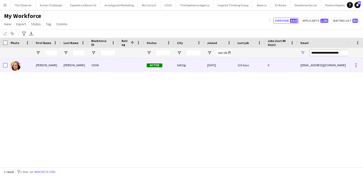
type input "**********"
click at [320, 62] on div "face.factory@yahoo.com" at bounding box center [348, 65] width 101 height 14
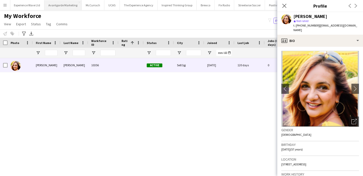
scroll to position [0, 87]
click at [281, 5] on app-icon "Close pop-in" at bounding box center [284, 5] width 7 height 7
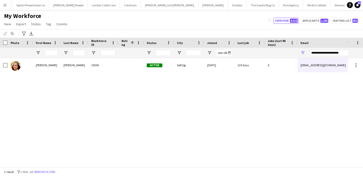
scroll to position [0, 460]
click at [5, 6] on app-icon "Menu" at bounding box center [5, 5] width 4 height 4
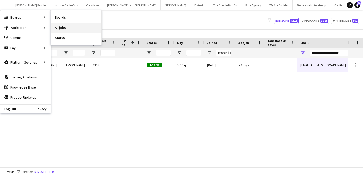
click at [60, 28] on link "All jobs" at bounding box center [76, 27] width 50 height 10
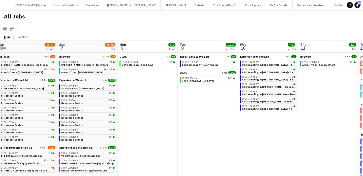
scroll to position [0, 157]
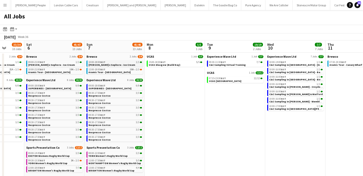
click at [98, 64] on span "Estée Lauder x Sephora - Ice Cream" at bounding box center [112, 64] width 47 height 3
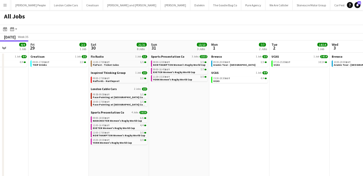
scroll to position [0, 148]
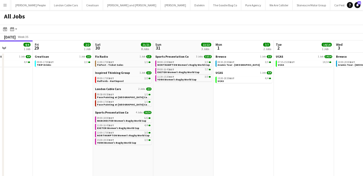
click at [5, 6] on app-icon "Menu" at bounding box center [5, 5] width 4 height 4
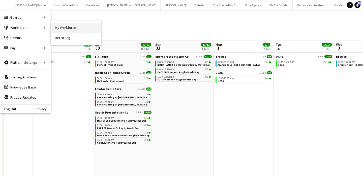
click at [56, 25] on link "My Workforce" at bounding box center [76, 27] width 50 height 10
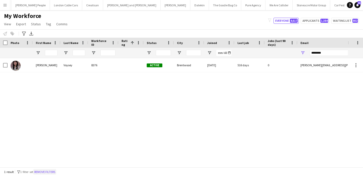
click at [49, 172] on button "Remove filters" at bounding box center [44, 172] width 23 height 6
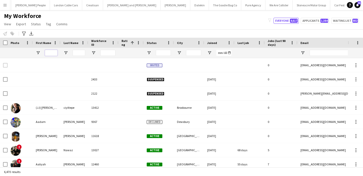
click at [52, 52] on input "First Name Filter Input" at bounding box center [51, 53] width 13 height 6
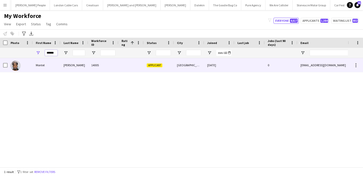
type input "******"
click at [62, 61] on div "[PERSON_NAME]" at bounding box center [75, 65] width 28 height 14
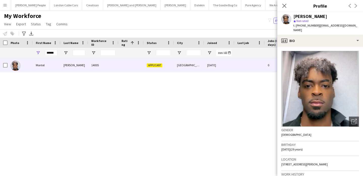
scroll to position [260, 0]
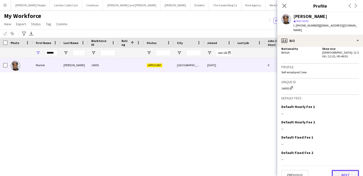
click at [345, 170] on button "Next" at bounding box center [345, 175] width 27 height 10
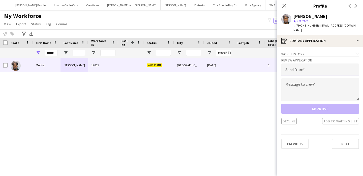
click at [332, 63] on input "email" at bounding box center [321, 69] width 78 height 13
type input "**********"
click at [331, 80] on textarea at bounding box center [321, 89] width 78 height 23
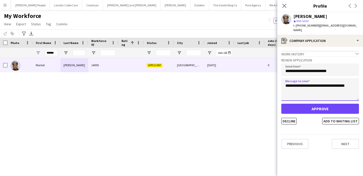
type textarea "**********"
click at [327, 99] on div "**********" at bounding box center [321, 90] width 78 height 68
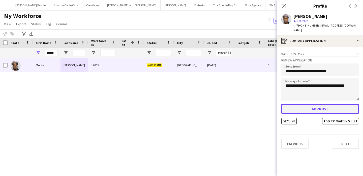
click at [327, 103] on button "Approve" at bounding box center [321, 108] width 78 height 10
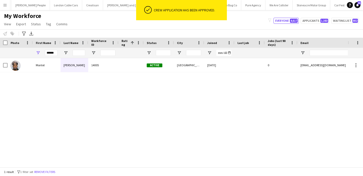
click at [224, 106] on div "Montel Nevers 14005 Active Nottingham 27-08-2025 0 montelnevers@hotmail.com +44…" at bounding box center [174, 112] width 348 height 109
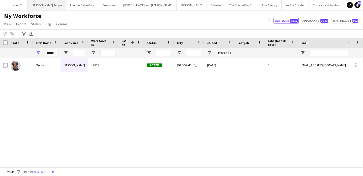
scroll to position [0, 460]
click at [349, 5] on button "Fun Pro UK LTD Close" at bounding box center [363, 5] width 28 height 10
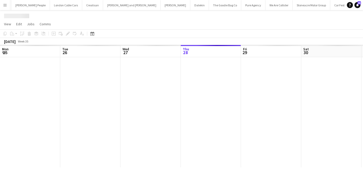
scroll to position [0, 121]
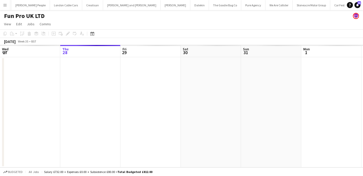
click at [6, 4] on app-icon "Menu" at bounding box center [5, 5] width 4 height 4
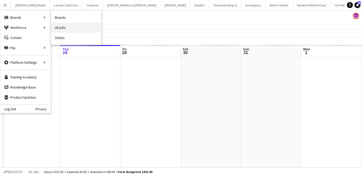
click at [69, 27] on link "All jobs" at bounding box center [76, 27] width 50 height 10
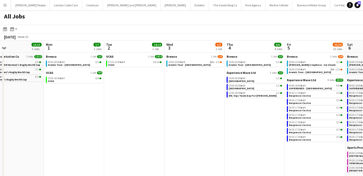
scroll to position [0, 141]
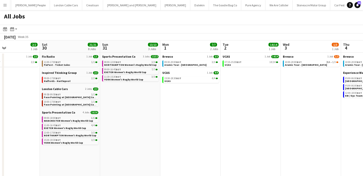
click at [293, 68] on app-date-cell "Brewco 1 Job 1/3 10:00-20:00 BST 31A • 1/3 Aramis Tour - Birmingham" at bounding box center [311, 152] width 60 height 200
click at [294, 66] on span "Aramis Tour - [GEOGRAPHIC_DATA]" at bounding box center [306, 64] width 42 height 3
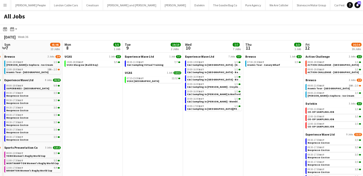
scroll to position [0, 201]
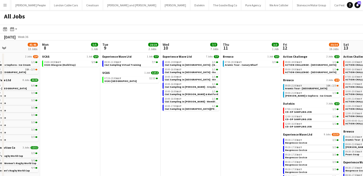
click at [293, 87] on span "Aramis Tour - [GEOGRAPHIC_DATA]" at bounding box center [306, 88] width 42 height 3
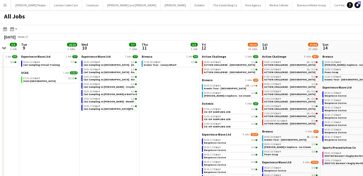
scroll to position [0, 229]
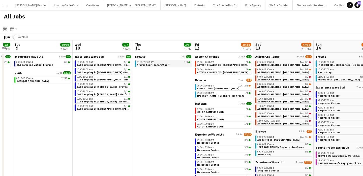
click at [160, 64] on span "Aramis Tour - Canary Wharf" at bounding box center [153, 64] width 33 height 3
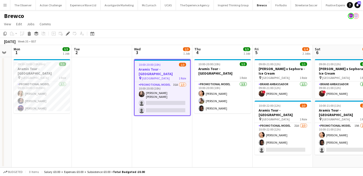
scroll to position [0, 169]
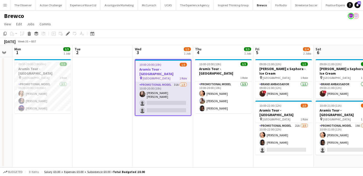
click at [175, 100] on app-card-role "Promotional Model 31A [DATE] 10:00-20:00 (10h) [PERSON_NAME] [PERSON_NAME] sing…" at bounding box center [164, 98] width 56 height 33
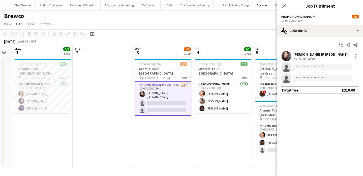
click at [175, 120] on app-date-cell "10:00-20:00 (10h) 1/3 Aramis Tour - [GEOGRAPHIC_DATA] pin Birmingham 1 Role Pro…" at bounding box center [163, 112] width 60 height 110
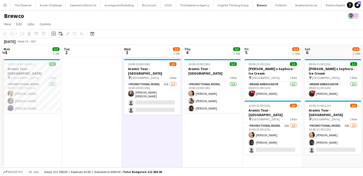
scroll to position [0, 180]
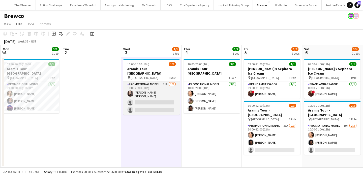
click at [166, 92] on app-card-role "Promotional Model 31A [DATE] 10:00-20:00 (10h) [PERSON_NAME] [PERSON_NAME] sing…" at bounding box center [151, 97] width 57 height 33
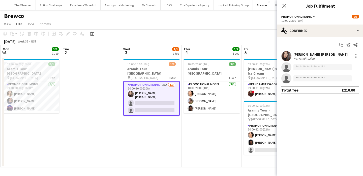
click at [217, 129] on app-date-cell "10:00-20:00 (10h) 3/3 Aramis Tour - Liverpool 1 Role Promotional Model [DATE] 1…" at bounding box center [212, 112] width 60 height 110
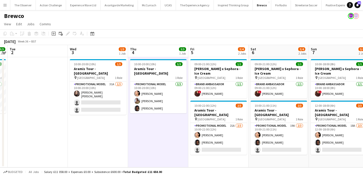
scroll to position [0, 235]
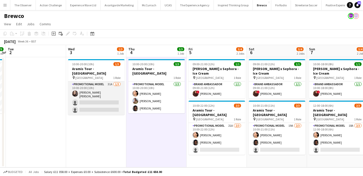
click at [113, 95] on app-card-role "Promotional Model 31A [DATE] 10:00-20:00 (10h) [PERSON_NAME] [PERSON_NAME] sing…" at bounding box center [96, 97] width 57 height 33
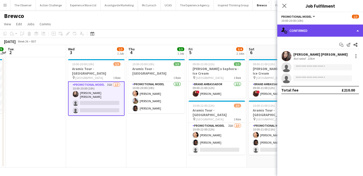
click at [310, 33] on div "single-neutral-actions-check-2 Confirmed" at bounding box center [321, 30] width 86 height 12
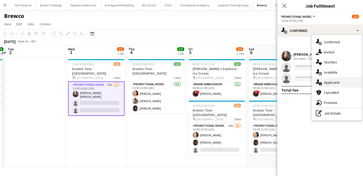
click at [330, 82] on div "single-neutral-actions-information Applicants" at bounding box center [337, 82] width 50 height 10
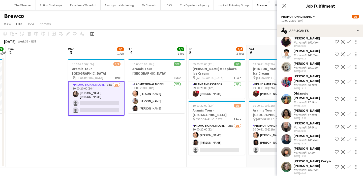
scroll to position [294, 0]
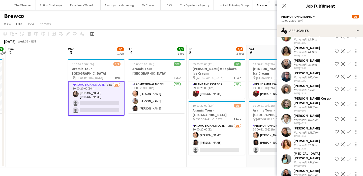
click at [157, 120] on app-date-cell "10:00-20:00 (10h) 3/3 Aramis Tour - Liverpool 1 Role Promotional Model [DATE] 1…" at bounding box center [156, 112] width 60 height 110
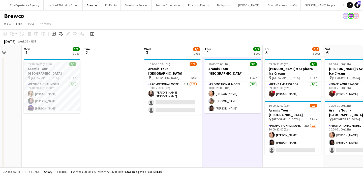
scroll to position [0, 159]
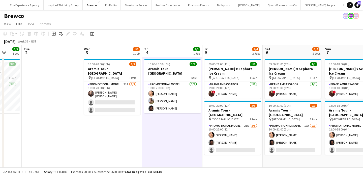
click at [7, 3] on button "Menu" at bounding box center [5, 5] width 10 height 10
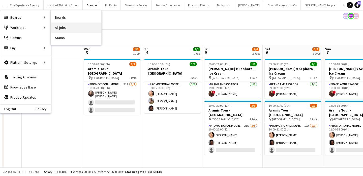
click at [59, 27] on link "All jobs" at bounding box center [76, 27] width 50 height 10
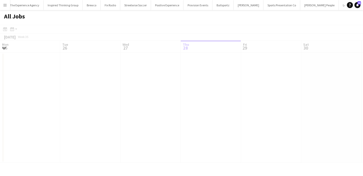
scroll to position [0, 121]
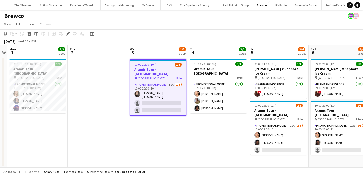
scroll to position [0, 177]
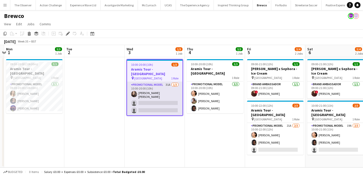
click at [169, 90] on app-card-role "Promotional Model 31A 1/3 10:00-20:00 (10h) Sarah Josephine Hartley single-neut…" at bounding box center [155, 98] width 56 height 33
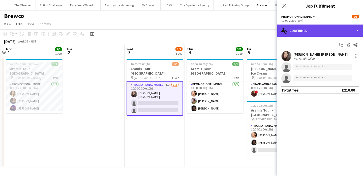
click at [304, 27] on div "single-neutral-actions-check-2 Confirmed" at bounding box center [321, 30] width 86 height 12
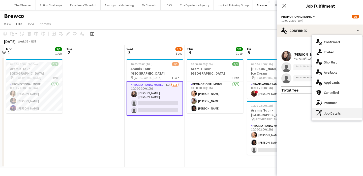
click at [321, 112] on icon "pen-write" at bounding box center [319, 113] width 6 height 6
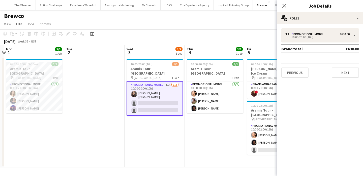
click at [218, 121] on app-date-cell "10:00-20:00 (10h) 3/3 Aramis Tour - Liverpool 1 Role Promotional Model 3/3 10:0…" at bounding box center [215, 112] width 60 height 110
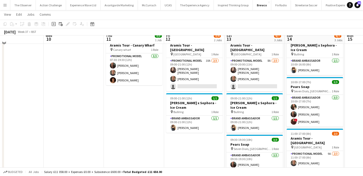
scroll to position [0, 0]
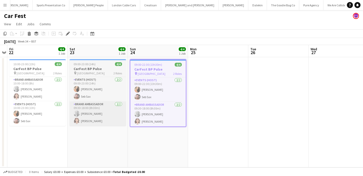
scroll to position [0, 406]
click at [105, 102] on app-card-role "Brand Ambassador [DATE] 09:30-18:00 (8h30m) [PERSON_NAME] [PERSON_NAME]" at bounding box center [98, 113] width 57 height 24
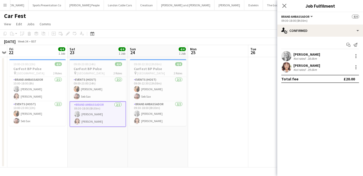
click at [356, 50] on div "Start chat Send notification [PERSON_NAME] Not rated 28.6km [PERSON_NAME] Not r…" at bounding box center [321, 62] width 86 height 50
click at [356, 53] on div at bounding box center [356, 56] width 6 height 6
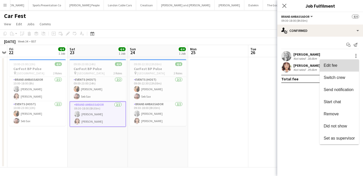
click at [355, 64] on span "Edit fee" at bounding box center [339, 65] width 31 height 5
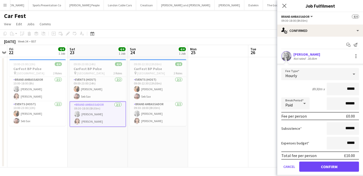
click at [343, 77] on div "Hourly" at bounding box center [316, 74] width 68 height 12
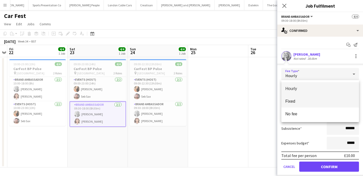
click at [339, 103] on span "Fixed" at bounding box center [321, 101] width 70 height 5
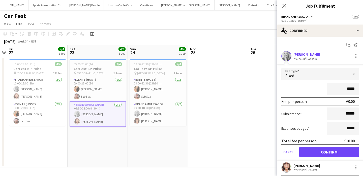
click at [338, 73] on div "Fixed" at bounding box center [316, 74] width 68 height 12
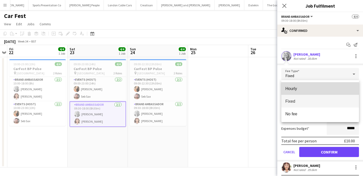
click at [338, 87] on span "Hourly" at bounding box center [321, 88] width 70 height 5
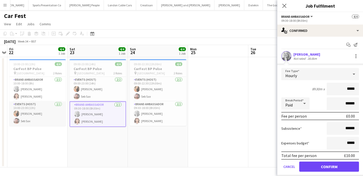
click at [45, 118] on app-card-role "Events (Host) 2/2 10:00-23:00 (13h) Charlotte Barnes Seb Sax" at bounding box center [37, 113] width 57 height 24
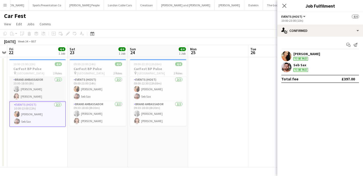
click at [45, 101] on app-card-role "Brand Ambassador 2/2 10:00-18:00 (8h) Elizabeth Norton Cecilia Norton" at bounding box center [37, 89] width 57 height 24
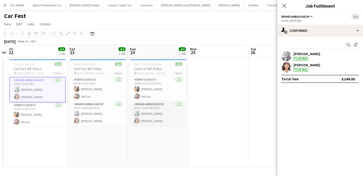
click at [162, 113] on app-card-role "Brand Ambassador 2/2 09:30-18:00 (8h30m) Elizabeth Norton Cecilia Norton" at bounding box center [158, 113] width 57 height 24
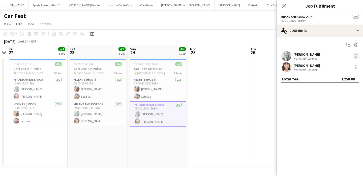
click at [356, 56] on div at bounding box center [356, 56] width 6 height 6
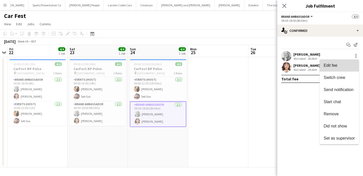
click at [356, 64] on button "Edit fee" at bounding box center [339, 65] width 39 height 12
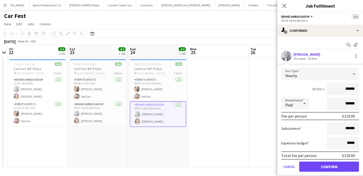
click at [239, 92] on app-date-cell at bounding box center [218, 112] width 60 height 110
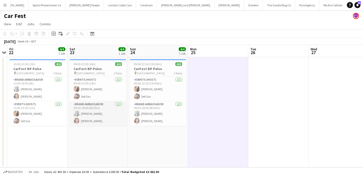
click at [95, 120] on app-card-role "Brand Ambassador 2/2 09:30-18:00 (8h30m) Elizabeth Norton Cecilia Norton" at bounding box center [98, 113] width 57 height 24
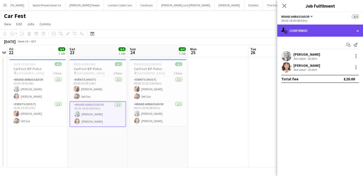
click at [341, 35] on div "single-neutral-actions-check-2 Confirmed" at bounding box center [321, 30] width 86 height 12
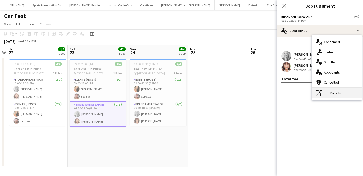
click at [340, 96] on div "pen-write Job Details" at bounding box center [337, 93] width 50 height 10
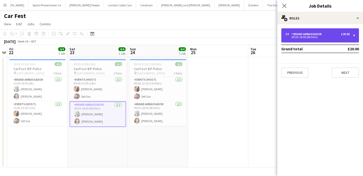
click at [327, 39] on div "2 x Brand Ambassador £20.00 09:30-18:00 (8h30m)" at bounding box center [321, 35] width 78 height 14
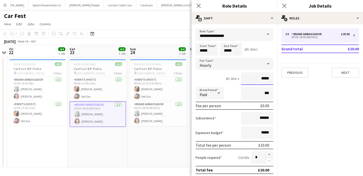
click at [262, 78] on input "*****" at bounding box center [257, 78] width 32 height 13
type input "******"
click at [162, 143] on app-date-cell "09:00-22:30 (13h30m) 4/4 CarFest BP Pulse pin Hampshire 2 Roles Events (Host) 2…" at bounding box center [158, 112] width 60 height 110
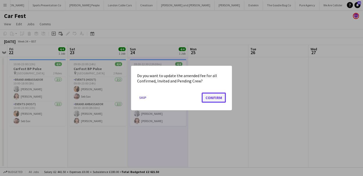
click at [220, 98] on button "Confirm" at bounding box center [214, 97] width 24 height 10
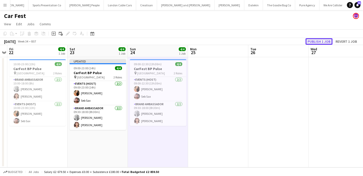
click at [320, 41] on button "Publish 1 job" at bounding box center [319, 41] width 27 height 7
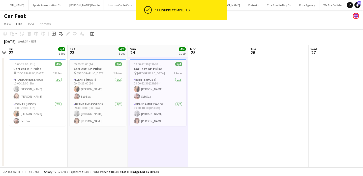
click at [105, 119] on app-card-role "Brand Ambassador 2/2 09:30-18:00 (8h30m) Elizabeth Norton Cecilia Norton" at bounding box center [98, 113] width 57 height 24
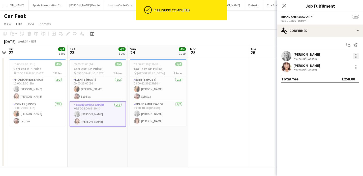
click at [356, 57] on div at bounding box center [356, 56] width 6 height 6
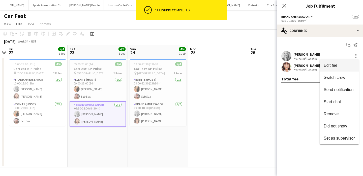
click at [356, 61] on button "Edit fee" at bounding box center [339, 65] width 39 height 12
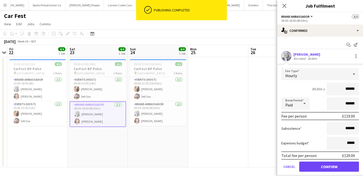
click at [220, 92] on app-date-cell at bounding box center [218, 112] width 60 height 110
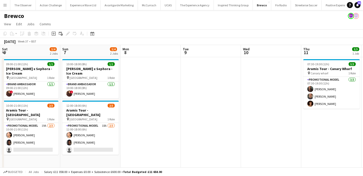
scroll to position [0, 198]
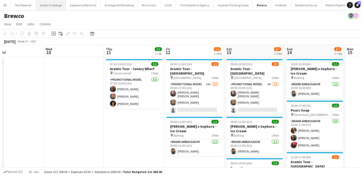
click at [53, 2] on button "Action Challenge Close" at bounding box center [51, 5] width 30 height 10
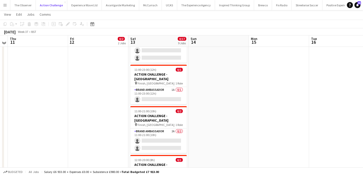
scroll to position [251, 0]
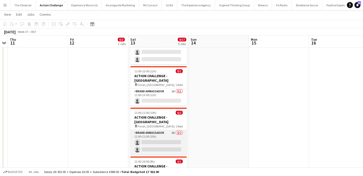
click at [147, 130] on app-card-role "Brand Ambassador 2A 0/2 11:00-21:00 (10h) single-neutral-actions single-neutral…" at bounding box center [158, 142] width 57 height 24
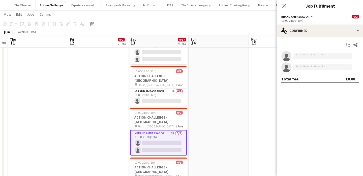
click at [197, 113] on app-date-cell at bounding box center [219, 28] width 60 height 445
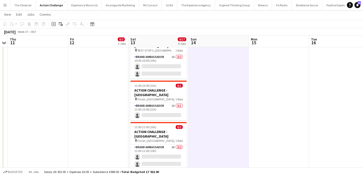
scroll to position [236, 0]
click at [174, 103] on app-card-role "Brand Ambassador 1A 0/1 11:00-23:00 (12h) single-neutral-actions" at bounding box center [158, 111] width 57 height 17
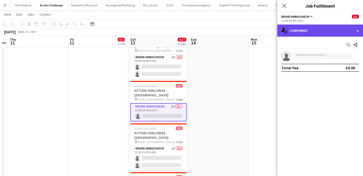
click at [314, 33] on div "single-neutral-actions-check-2 Confirmed" at bounding box center [321, 30] width 86 height 12
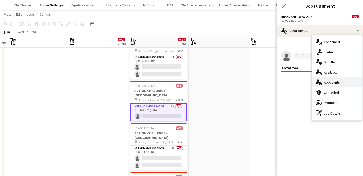
click at [336, 83] on div "single-neutral-actions-information Applicants" at bounding box center [337, 82] width 50 height 10
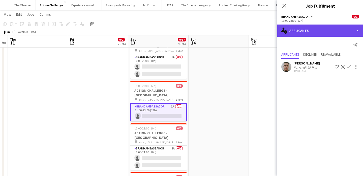
click at [316, 30] on div "single-neutral-actions-information Applicants" at bounding box center [321, 30] width 86 height 12
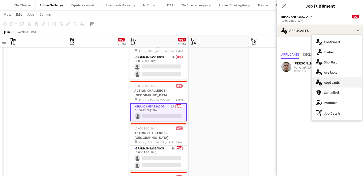
click at [332, 80] on div "single-neutral-actions-information Applicants" at bounding box center [337, 82] width 50 height 10
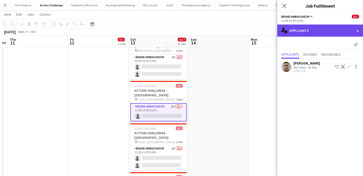
click at [324, 30] on div "single-neutral-actions-information Applicants" at bounding box center [321, 30] width 86 height 12
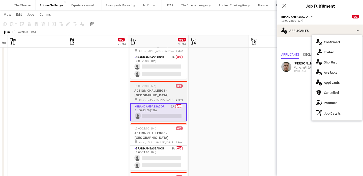
click at [169, 97] on div "pin Finish, Southwark Park 1 Role" at bounding box center [158, 99] width 57 height 4
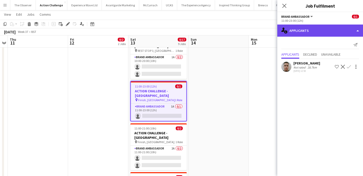
click at [305, 33] on div "single-neutral-actions-information Applicants" at bounding box center [321, 30] width 86 height 12
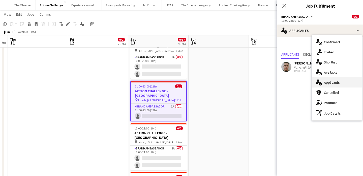
click at [318, 81] on icon at bounding box center [317, 81] width 3 height 4
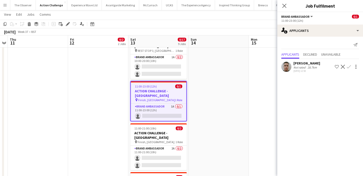
click at [234, 77] on app-date-cell at bounding box center [219, 43] width 60 height 445
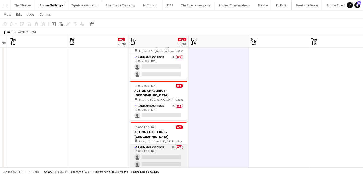
click at [169, 144] on app-card-role "Brand Ambassador 2A 0/2 11:00-21:00 (10h) single-neutral-actions single-neutral…" at bounding box center [158, 156] width 57 height 24
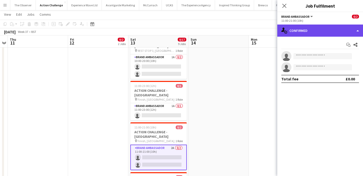
click at [310, 30] on div "single-neutral-actions-check-2 Confirmed" at bounding box center [321, 30] width 86 height 12
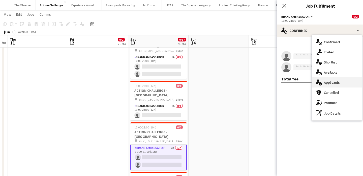
click at [331, 83] on div "single-neutral-actions-information Applicants" at bounding box center [337, 82] width 50 height 10
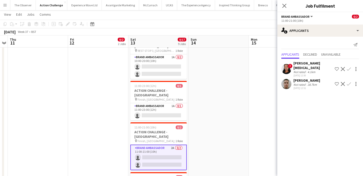
click at [173, 144] on app-card-role "Brand Ambassador 2A 0/2 11:00-21:00 (10h) single-neutral-actions single-neutral…" at bounding box center [158, 156] width 57 height 25
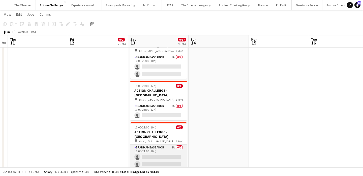
click at [173, 144] on app-card-role "Brand Ambassador 2A 0/2 11:00-21:00 (10h) single-neutral-actions single-neutral…" at bounding box center [158, 156] width 57 height 24
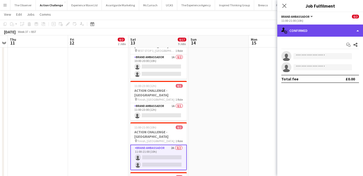
click at [304, 30] on div "single-neutral-actions-check-2 Confirmed" at bounding box center [321, 30] width 86 height 12
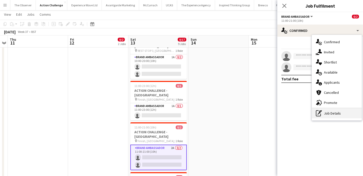
click at [328, 114] on div "pen-write Job Details" at bounding box center [337, 113] width 50 height 10
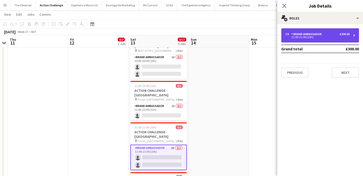
click at [335, 35] on div "2 x Brand Ambassador £300.00" at bounding box center [318, 34] width 64 height 4
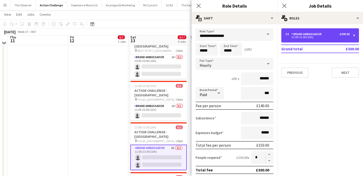
scroll to position [232, 0]
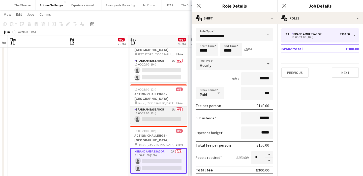
click at [174, 107] on app-card-role "Brand Ambassador 1A 0/1 11:00-23:00 (12h) single-neutral-actions" at bounding box center [158, 115] width 57 height 17
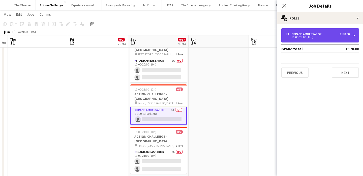
click at [302, 40] on div "1 x Brand Ambassador £178.00 11:00-23:00 (12h)" at bounding box center [321, 35] width 78 height 14
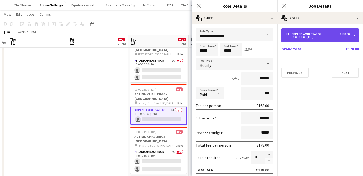
click at [302, 40] on div "1 x Brand Ambassador £178.00 11:00-23:00 (12h)" at bounding box center [321, 35] width 78 height 14
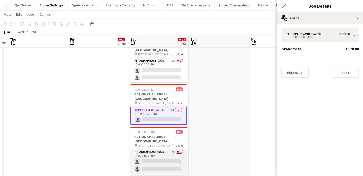
click at [160, 149] on app-card-role "Brand Ambassador 2A 0/2 11:00-21:00 (10h) single-neutral-actions single-neutral…" at bounding box center [158, 161] width 57 height 24
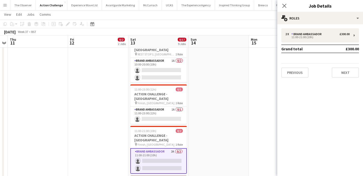
click at [203, 75] on app-date-cell at bounding box center [219, 46] width 60 height 445
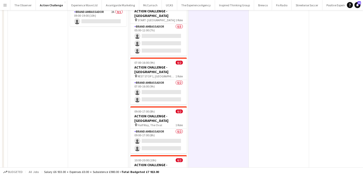
scroll to position [0, 0]
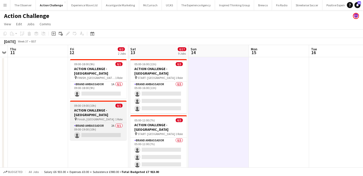
click at [112, 117] on div "pin Finish, Southwark Park 1 Role" at bounding box center [98, 119] width 57 height 4
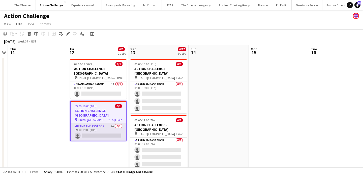
click at [111, 123] on app-card-role "Brand Ambassador 2A 0/1 09:00-19:00 (10h) single-neutral-actions" at bounding box center [99, 131] width 56 height 17
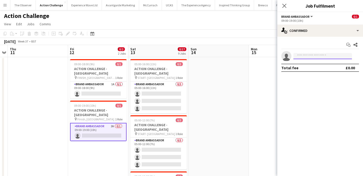
click at [315, 58] on input at bounding box center [323, 56] width 59 height 6
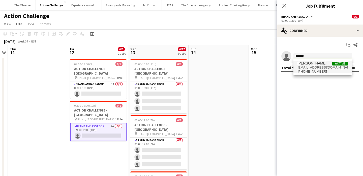
type input "******"
click at [317, 70] on span "+4407950160699" at bounding box center [323, 71] width 50 height 4
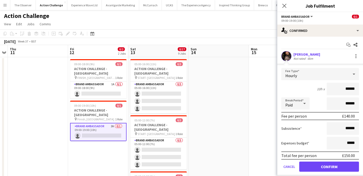
scroll to position [15, 0]
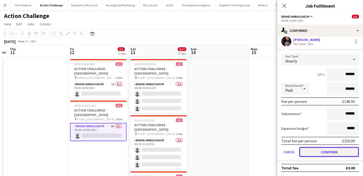
click at [337, 152] on button "Confirm" at bounding box center [330, 152] width 60 height 10
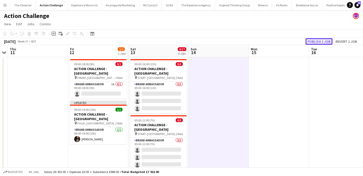
click at [321, 40] on button "Publish 1 job" at bounding box center [319, 41] width 27 height 7
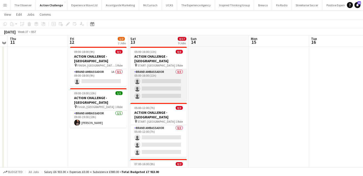
scroll to position [13, 0]
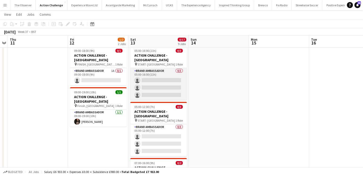
click at [174, 72] on app-card-role "Brand Ambassador 0/3 05:00-16:00 (11h) single-neutral-actions single-neutral-ac…" at bounding box center [158, 84] width 57 height 32
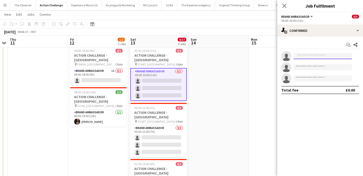
click at [324, 56] on input at bounding box center [323, 56] width 59 height 6
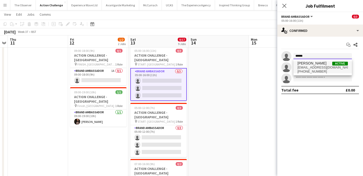
type input "*****"
click at [322, 65] on span "rocio cejas Active" at bounding box center [323, 63] width 50 height 4
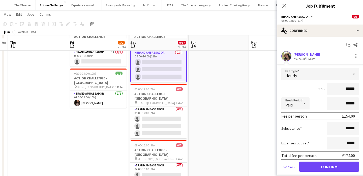
scroll to position [30, 0]
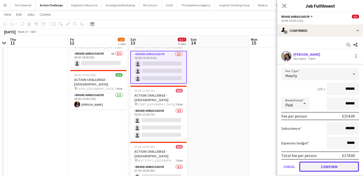
click at [336, 164] on button "Confirm" at bounding box center [330, 166] width 60 height 10
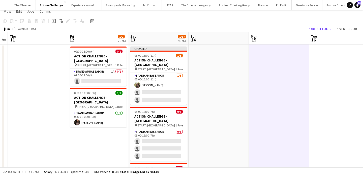
scroll to position [0, 0]
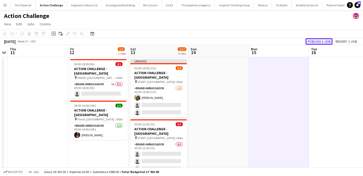
click at [315, 42] on button "Publish 1 job" at bounding box center [319, 41] width 27 height 7
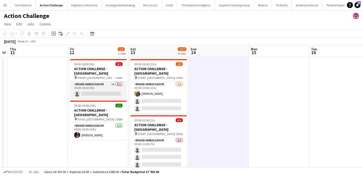
click at [86, 81] on app-card-role "Brand Ambassador 1A 0/1 09:00-18:00 (9h) single-neutral-actions" at bounding box center [98, 89] width 57 height 17
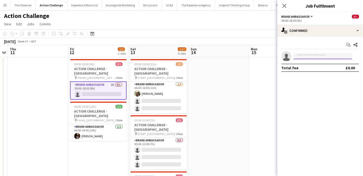
click at [322, 57] on input at bounding box center [323, 56] width 59 height 6
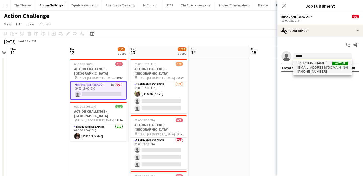
type input "*****"
click at [324, 68] on span "r.0cy91@hotmail.com" at bounding box center [323, 67] width 50 height 4
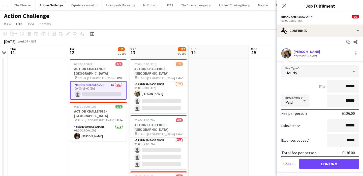
scroll to position [4, 0]
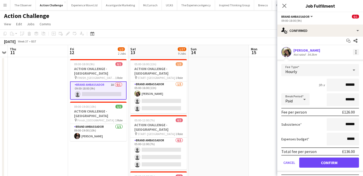
click at [357, 53] on div at bounding box center [356, 52] width 6 height 6
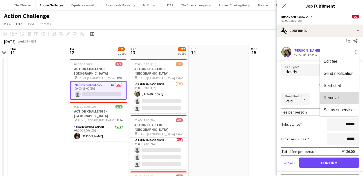
click at [348, 98] on span "Remove" at bounding box center [339, 97] width 31 height 5
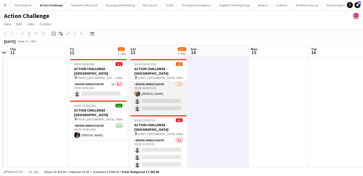
click at [176, 81] on app-card-role "Brand Ambassador 1/3 05:00-16:00 (11h) rocio cejas single-neutral-actions singl…" at bounding box center [158, 97] width 57 height 32
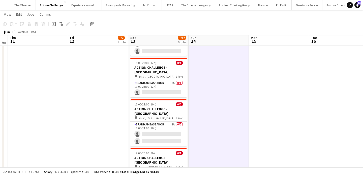
scroll to position [267, 0]
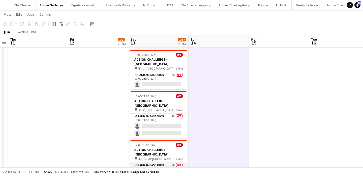
click at [170, 162] on app-card-role "Brand Ambassador 1A 0/1 12:00-20:00 (8h) single-neutral-actions" at bounding box center [158, 170] width 57 height 17
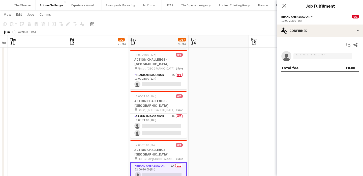
click at [198, 126] on app-date-cell at bounding box center [219, 12] width 60 height 445
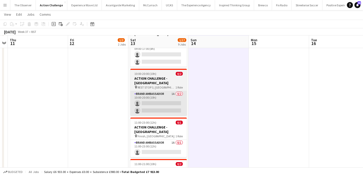
scroll to position [200, 0]
click at [173, 139] on app-card-role "Brand Ambassador 1A 0/1 11:00-23:00 (12h) single-neutral-actions" at bounding box center [158, 147] width 57 height 17
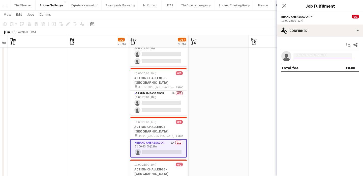
click at [312, 56] on input at bounding box center [323, 56] width 59 height 6
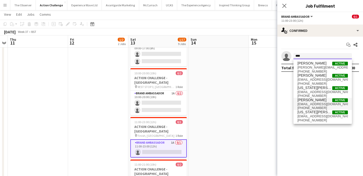
type input "***"
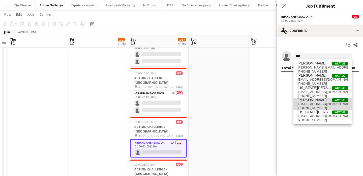
click at [313, 104] on span "geovanjosephb@yahoo.com" at bounding box center [323, 104] width 50 height 4
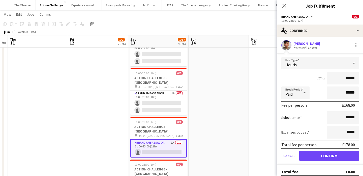
scroll to position [15, 0]
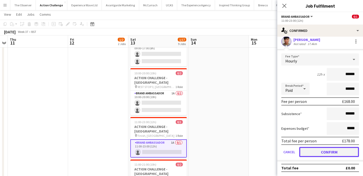
click at [331, 154] on button "Confirm" at bounding box center [330, 152] width 60 height 10
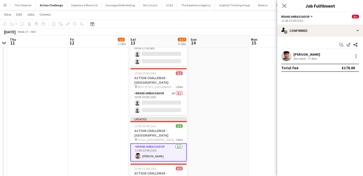
scroll to position [0, 0]
click at [264, 104] on app-date-cell at bounding box center [279, 79] width 60 height 445
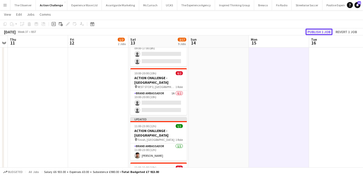
click at [317, 30] on button "Publish 1 job" at bounding box center [319, 32] width 27 height 7
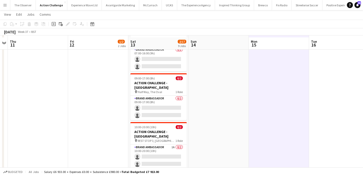
scroll to position [145, 0]
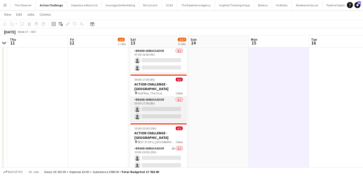
click at [163, 97] on app-card-role "Brand Ambassador 0/2 09:00-17:00 (8h) single-neutral-actions single-neutral-act…" at bounding box center [158, 109] width 57 height 24
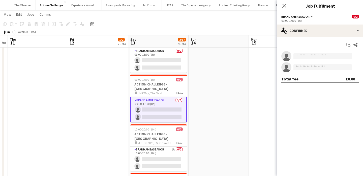
click at [310, 56] on input at bounding box center [323, 56] width 59 height 6
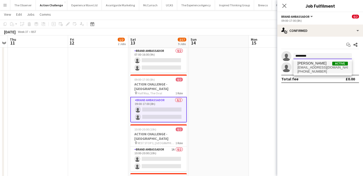
type input "*********"
click at [309, 67] on span "s.ascanio_82@yahoo.com" at bounding box center [323, 67] width 50 height 4
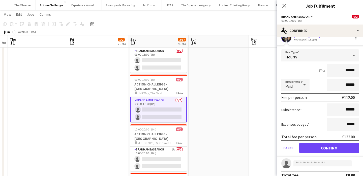
scroll to position [19, 0]
click at [327, 149] on button "Confirm" at bounding box center [330, 147] width 60 height 10
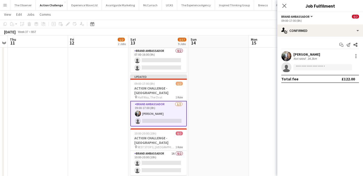
click at [242, 104] on app-date-cell at bounding box center [219, 134] width 60 height 445
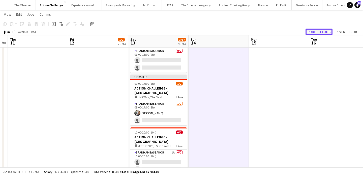
click at [318, 30] on button "Publish 1 job" at bounding box center [319, 32] width 27 height 7
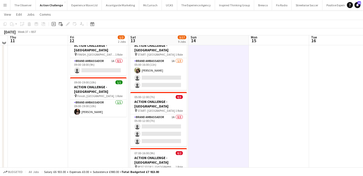
scroll to position [23, 0]
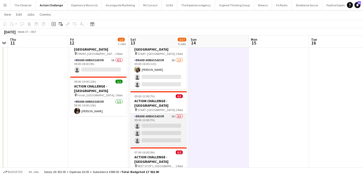
click at [175, 113] on app-card-role "Brand Ambassador 1A 0/3 05:00-12:00 (7h) single-neutral-actions single-neutral-…" at bounding box center [158, 129] width 57 height 32
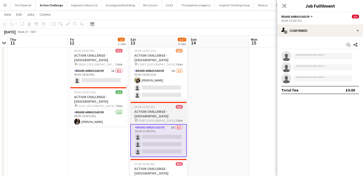
scroll to position [13, 0]
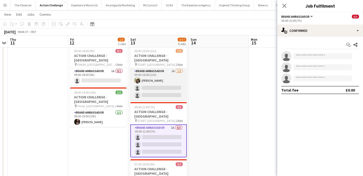
click at [175, 84] on app-card-role "Brand Ambassador 1A 1/3 05:00-16:00 (11h) rocio cejas single-neutral-actions si…" at bounding box center [158, 84] width 57 height 32
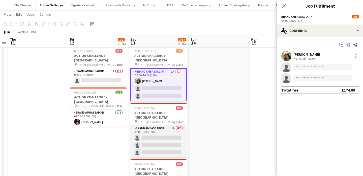
click at [174, 125] on app-card-role "Brand Ambassador 1A 0/3 05:00-12:00 (7h) single-neutral-actions single-neutral-…" at bounding box center [158, 141] width 57 height 32
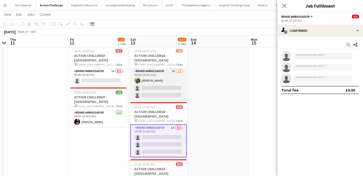
click at [172, 84] on app-card-role "Brand Ambassador 1A 1/3 05:00-16:00 (11h) rocio cejas single-neutral-actions si…" at bounding box center [158, 84] width 57 height 32
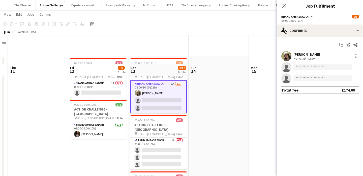
scroll to position [0, 0]
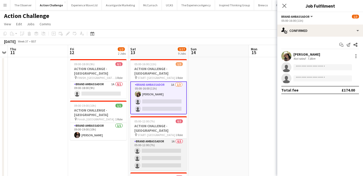
click at [171, 138] on app-card-role "Brand Ambassador 1A 0/3 05:00-12:00 (7h) single-neutral-actions single-neutral-…" at bounding box center [158, 154] width 57 height 32
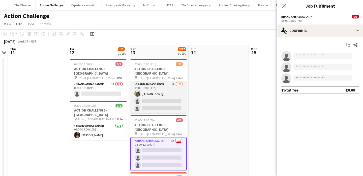
click at [168, 90] on app-card-role "Brand Ambassador 1A 1/3 05:00-16:00 (11h) rocio cejas single-neutral-actions si…" at bounding box center [158, 97] width 57 height 32
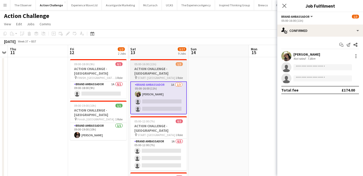
click at [171, 75] on div "pin START: Bishops Park 1 Role" at bounding box center [158, 77] width 57 height 4
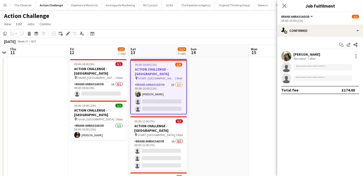
click at [329, 24] on app-options-switcher "Brand Ambassador All roles Brand Ambassador 1/3 05:00-16:00 (11h)" at bounding box center [321, 18] width 86 height 12
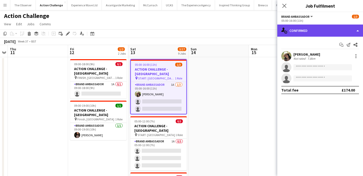
click at [328, 32] on div "single-neutral-actions-check-2 Confirmed" at bounding box center [321, 30] width 86 height 12
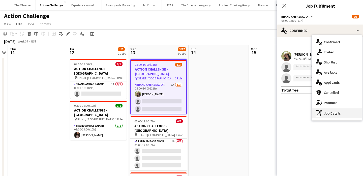
click at [329, 115] on div "pen-write Job Details" at bounding box center [337, 113] width 50 height 10
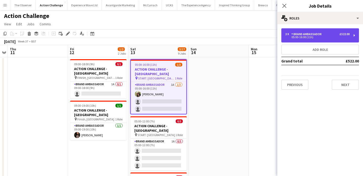
click at [322, 39] on div "3 x Brand Ambassador £522.00 05:00-16:00 (11h)" at bounding box center [321, 35] width 78 height 14
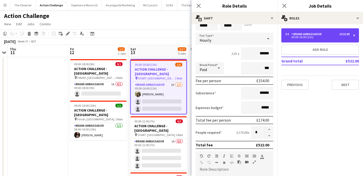
scroll to position [27, 0]
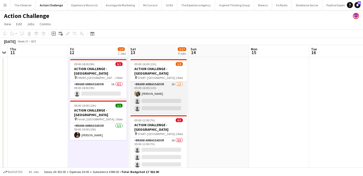
click at [162, 96] on app-card-role "Brand Ambassador 1A 1/3 05:00-16:00 (11h) rocio cejas single-neutral-actions si…" at bounding box center [158, 97] width 57 height 32
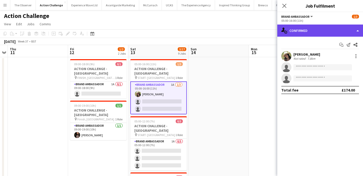
click at [331, 34] on div "single-neutral-actions-check-2 Confirmed" at bounding box center [321, 30] width 86 height 12
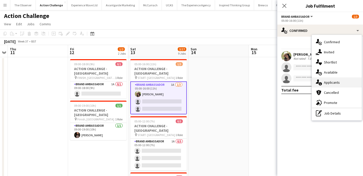
click at [336, 82] on div "single-neutral-actions-information Applicants" at bounding box center [337, 82] width 50 height 10
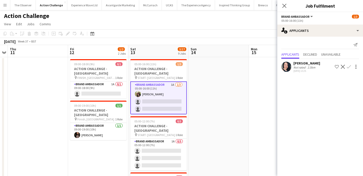
click at [298, 65] on div "Not rated" at bounding box center [300, 67] width 13 height 4
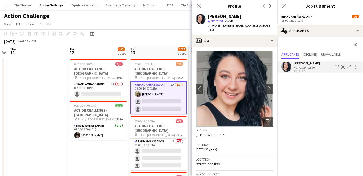
click at [298, 65] on div "Not rated" at bounding box center [300, 67] width 13 height 4
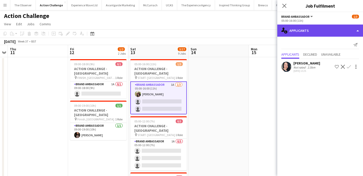
click at [311, 30] on div "single-neutral-actions-information Applicants" at bounding box center [321, 30] width 86 height 12
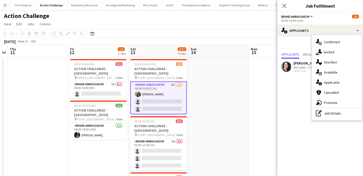
click at [327, 119] on div "single-neutral-actions-check-2 Confirmed single-neutral-actions-share-1 Invited…" at bounding box center [337, 77] width 50 height 85
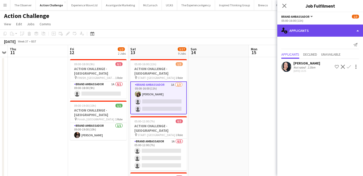
click at [321, 33] on div "single-neutral-actions-information Applicants" at bounding box center [321, 30] width 86 height 12
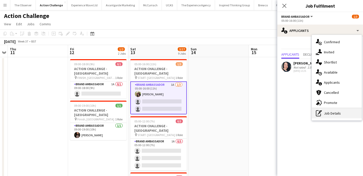
click at [329, 110] on div "pen-write Job Details" at bounding box center [337, 113] width 50 height 10
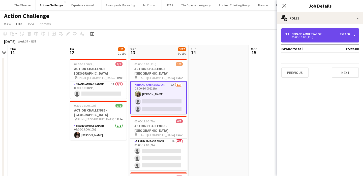
click at [333, 34] on div "3 x Brand Ambassador £522.00" at bounding box center [318, 34] width 64 height 4
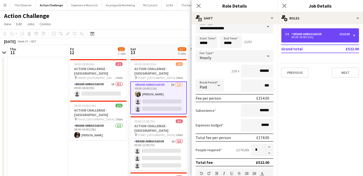
scroll to position [8, 0]
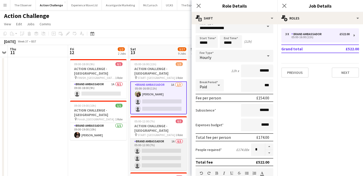
click at [175, 138] on app-card-role "Brand Ambassador 1A 0/3 05:00-12:00 (7h) single-neutral-actions single-neutral-…" at bounding box center [158, 154] width 57 height 32
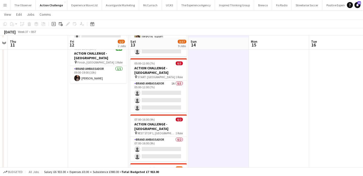
scroll to position [55, 0]
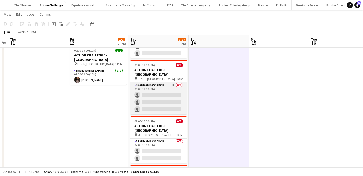
click at [171, 82] on app-card-role "Brand Ambassador 1A 0/3 05:00-12:00 (7h) single-neutral-actions single-neutral-…" at bounding box center [158, 98] width 57 height 32
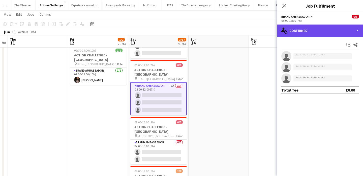
click at [314, 31] on div "single-neutral-actions-check-2 Confirmed" at bounding box center [321, 30] width 86 height 12
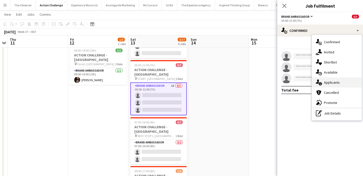
click at [330, 85] on div "single-neutral-actions-information Applicants" at bounding box center [337, 82] width 50 height 10
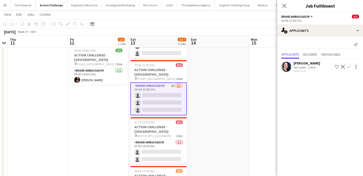
click at [304, 70] on div "28-08-2025 13:25" at bounding box center [307, 70] width 27 height 3
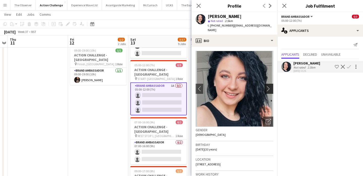
click at [271, 86] on app-icon "chevron-right" at bounding box center [270, 88] width 8 height 5
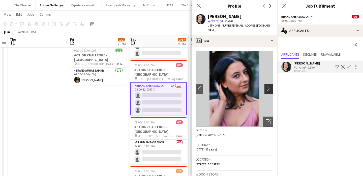
click at [271, 86] on app-icon "chevron-right" at bounding box center [270, 88] width 8 height 5
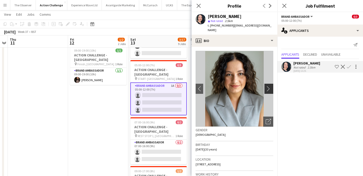
click at [271, 86] on app-icon "chevron-right" at bounding box center [270, 88] width 8 height 5
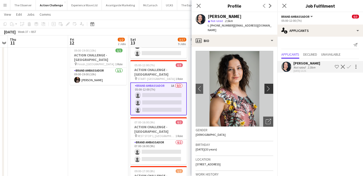
click at [271, 86] on app-icon "chevron-right" at bounding box center [270, 88] width 8 height 5
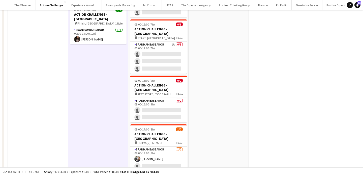
scroll to position [0, 0]
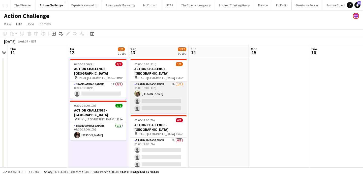
click at [173, 97] on app-card-role "Brand Ambassador 1A 1/3 05:00-16:00 (11h) rocio cejas single-neutral-actions si…" at bounding box center [158, 97] width 57 height 32
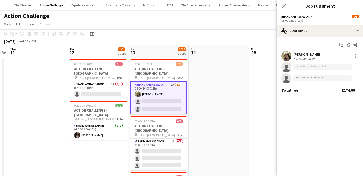
click at [316, 64] on input at bounding box center [323, 67] width 59 height 6
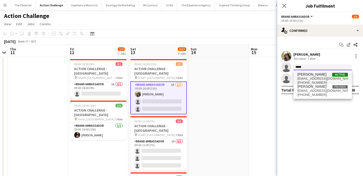
type input "*****"
click at [315, 79] on span "bilal.alatrash@hotmail.co.uk" at bounding box center [323, 78] width 50 height 4
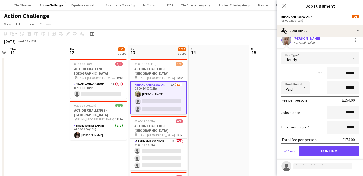
scroll to position [37, 0]
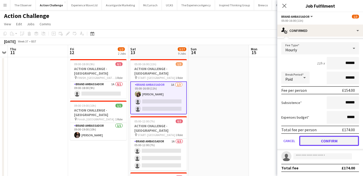
click at [325, 141] on button "Confirm" at bounding box center [330, 141] width 60 height 10
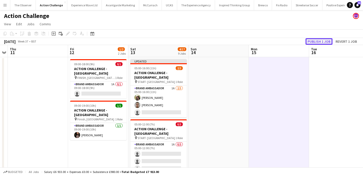
click at [317, 42] on button "Publish 1 job" at bounding box center [319, 41] width 27 height 7
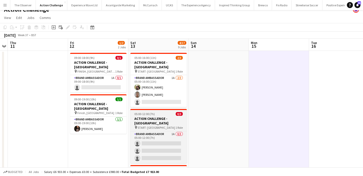
scroll to position [5, 0]
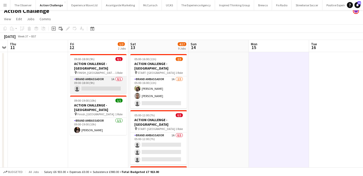
click at [113, 82] on app-card-role "Brand Ambassador 1A 0/1 09:00-18:00 (9h) single-neutral-actions" at bounding box center [98, 84] width 57 height 17
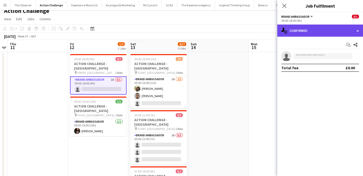
click at [321, 29] on div "single-neutral-actions-check-2 Confirmed" at bounding box center [321, 30] width 86 height 12
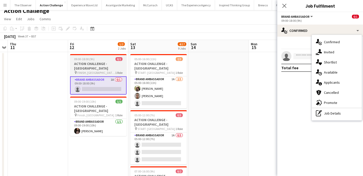
click at [114, 71] on span "FINISH, Mill Meadows, Henley-on-Thames" at bounding box center [96, 73] width 38 height 4
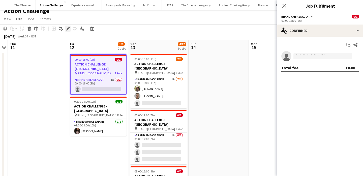
click at [67, 31] on div "Edit" at bounding box center [68, 28] width 6 height 6
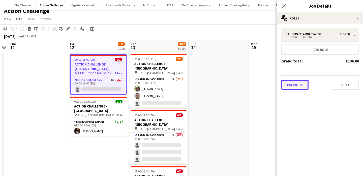
click at [291, 86] on button "Previous" at bounding box center [295, 84] width 27 height 10
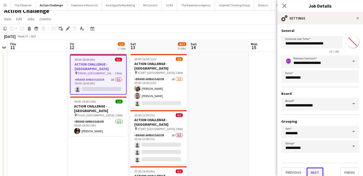
click at [312, 171] on button "Next" at bounding box center [315, 172] width 17 height 10
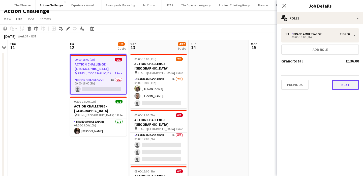
click at [346, 84] on button "Next" at bounding box center [345, 84] width 27 height 10
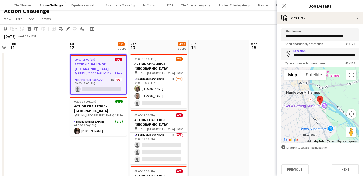
click at [322, 58] on input "**********" at bounding box center [321, 54] width 78 height 13
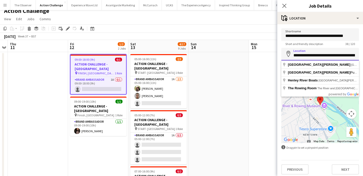
click at [322, 58] on input "**********" at bounding box center [321, 54] width 78 height 13
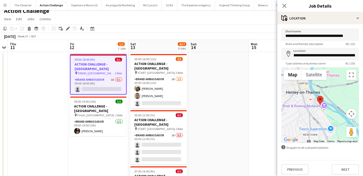
click at [352, 116] on button "Map camera controls" at bounding box center [352, 114] width 10 height 10
click at [339, 127] on button "Zoom out" at bounding box center [339, 126] width 10 height 10
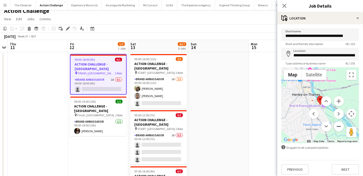
click at [339, 127] on button "Zoom out" at bounding box center [339, 126] width 10 height 10
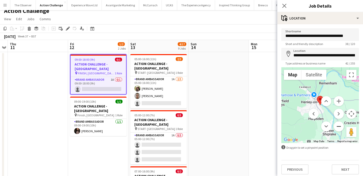
click at [339, 127] on button "Zoom out" at bounding box center [339, 126] width 10 height 10
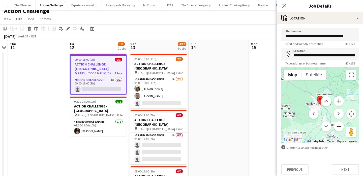
click at [339, 127] on button "Zoom out" at bounding box center [339, 126] width 10 height 10
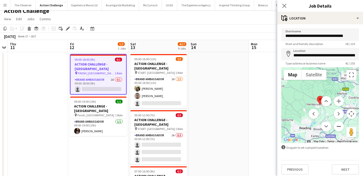
click at [339, 127] on button "Zoom out" at bounding box center [339, 126] width 10 height 10
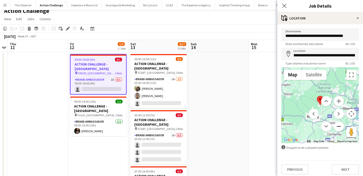
click at [339, 127] on button "Zoom out" at bounding box center [339, 126] width 10 height 10
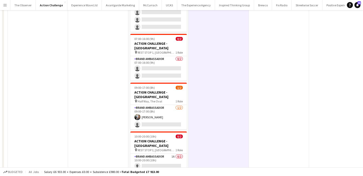
scroll to position [0, 0]
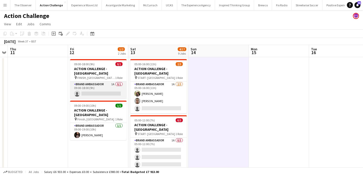
click at [105, 88] on app-card-role "Brand Ambassador 1A 0/1 09:00-18:00 (9h) single-neutral-actions" at bounding box center [98, 89] width 57 height 17
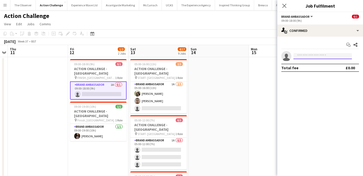
click at [301, 55] on input at bounding box center [323, 56] width 59 height 6
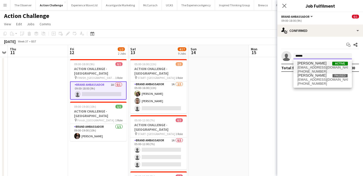
type input "*****"
click at [308, 69] on span "+4407975703725" at bounding box center [323, 71] width 50 height 4
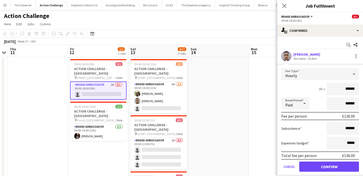
scroll to position [15, 0]
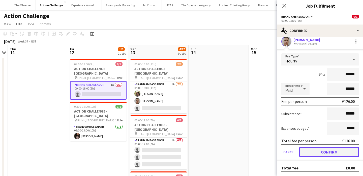
click at [324, 151] on button "Confirm" at bounding box center [330, 152] width 60 height 10
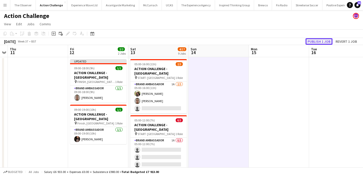
click at [314, 41] on button "Publish 1 job" at bounding box center [319, 41] width 27 height 7
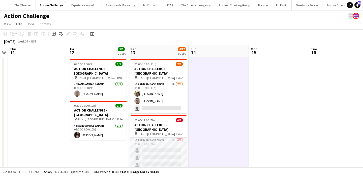
click at [163, 137] on app-card-role "Brand Ambassador 1A 0/3 05:00-12:00 (7h) single-neutral-actions single-neutral-…" at bounding box center [158, 153] width 57 height 32
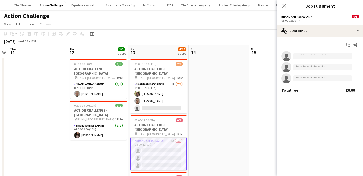
click at [317, 55] on input at bounding box center [323, 56] width 59 height 6
paste input "**********"
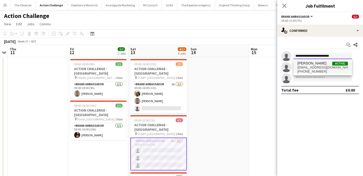
type input "**********"
click at [319, 64] on span "Victoria Khmeleva" at bounding box center [312, 63] width 29 height 4
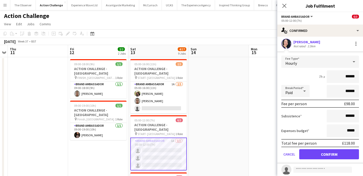
scroll to position [14, 0]
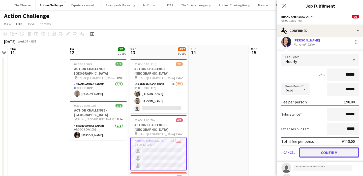
click at [323, 156] on button "Confirm" at bounding box center [330, 152] width 60 height 10
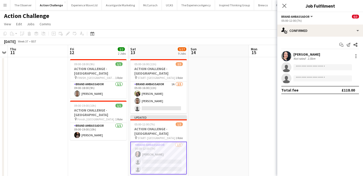
scroll to position [0, 0]
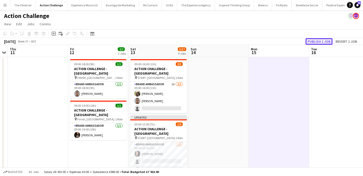
click at [325, 40] on button "Publish 1 job" at bounding box center [319, 41] width 27 height 7
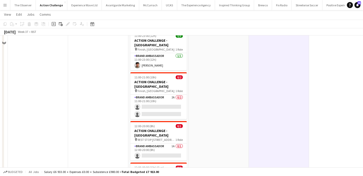
scroll to position [318, 0]
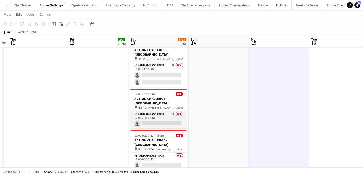
click at [162, 111] on app-card-role "Brand Ambassador 1A 0/1 12:00-20:00 (8h) single-neutral-actions" at bounding box center [158, 119] width 57 height 17
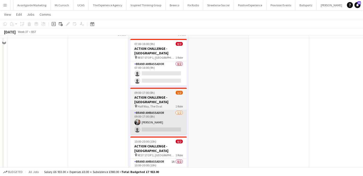
scroll to position [139, 0]
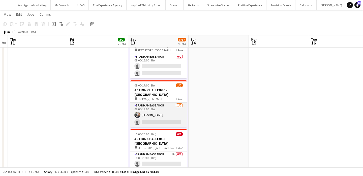
click at [169, 107] on app-card-role "Brand Ambassador 1/2 09:00-17:00 (8h) Sandra Ascanio single-neutral-actions" at bounding box center [158, 114] width 57 height 24
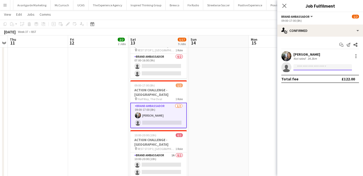
click at [325, 68] on input at bounding box center [323, 67] width 59 height 6
paste input "**********"
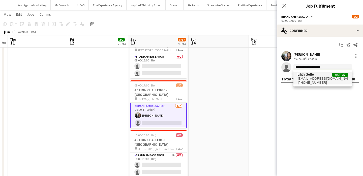
type input "**********"
click at [324, 75] on span "Lilith Sette Active" at bounding box center [323, 74] width 50 height 4
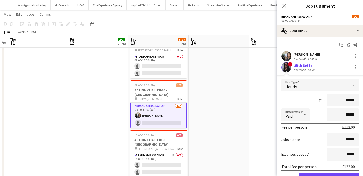
click at [286, 67] on app-user-avatar at bounding box center [287, 67] width 10 height 10
click at [357, 68] on div at bounding box center [356, 67] width 6 height 6
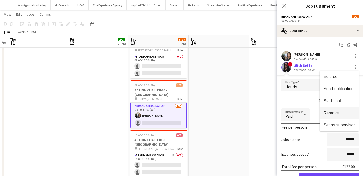
click at [346, 116] on button "Remove" at bounding box center [339, 113] width 39 height 12
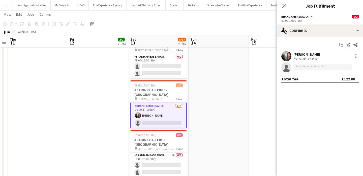
click at [242, 83] on app-date-cell at bounding box center [219, 139] width 60 height 445
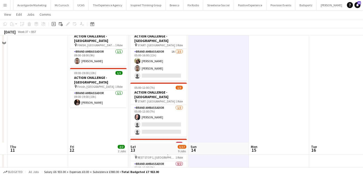
scroll to position [0, 0]
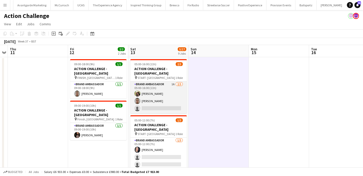
click at [162, 102] on app-card-role "Brand Ambassador 1A 2/3 05:00-16:00 (11h) rocio cejas Bilal Al-atrash single-ne…" at bounding box center [158, 97] width 57 height 32
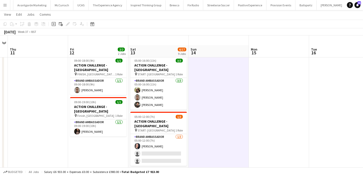
scroll to position [17, 0]
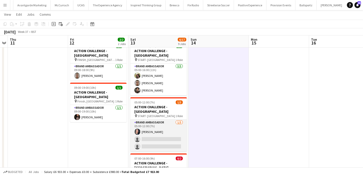
click at [149, 127] on app-card-role "Brand Ambassador 1/3 05:00-12:00 (7h) Victoria Khmeleva single-neutral-actions …" at bounding box center [158, 135] width 57 height 32
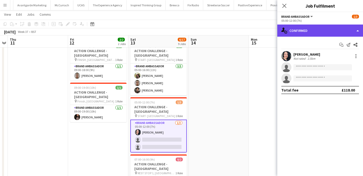
click at [317, 35] on div "single-neutral-actions-check-2 Confirmed" at bounding box center [321, 30] width 86 height 12
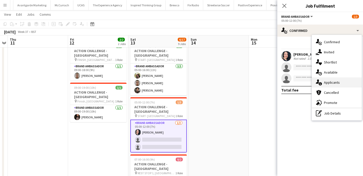
click at [330, 85] on div "single-neutral-actions-information Applicants" at bounding box center [337, 82] width 50 height 10
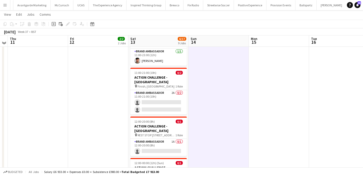
scroll to position [289, 0]
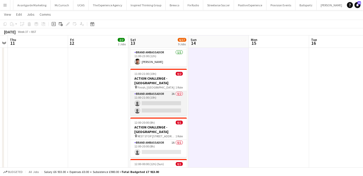
click at [176, 91] on app-card-role "Brand Ambassador 2A 0/2 11:00-21:00 (10h) single-neutral-actions single-neutral…" at bounding box center [158, 103] width 57 height 24
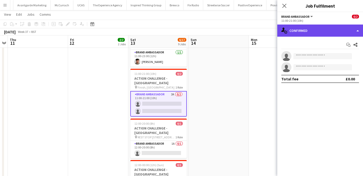
click at [344, 34] on div "single-neutral-actions-check-2 Confirmed" at bounding box center [321, 30] width 86 height 12
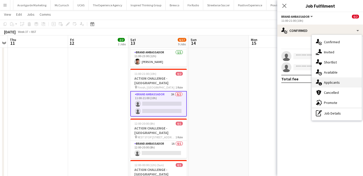
click at [345, 83] on div "single-neutral-actions-information Applicants" at bounding box center [337, 82] width 50 height 10
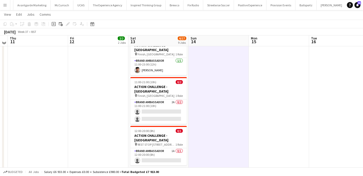
scroll to position [276, 0]
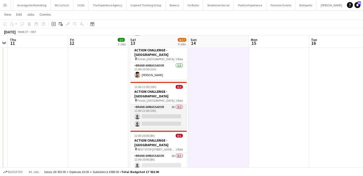
click at [175, 104] on app-card-role "Brand Ambassador 2A 0/2 11:00-21:00 (10h) single-neutral-actions single-neutral…" at bounding box center [158, 116] width 57 height 24
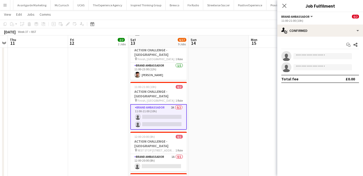
click at [203, 81] on app-date-cell at bounding box center [219, 2] width 60 height 445
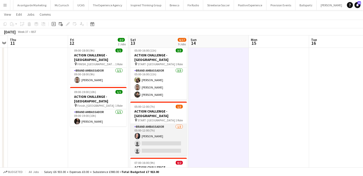
scroll to position [13, 0]
click at [152, 140] on app-card-role "Brand Ambassador 1/3 05:00-12:00 (7h) Victoria Khmeleva single-neutral-actions …" at bounding box center [158, 139] width 57 height 32
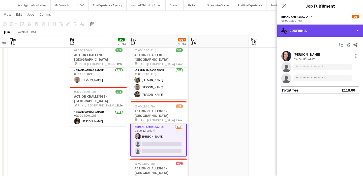
click at [332, 34] on div "single-neutral-actions-check-2 Confirmed" at bounding box center [321, 30] width 86 height 12
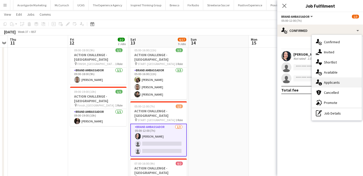
click at [334, 82] on div "single-neutral-actions-information Applicants" at bounding box center [337, 82] width 50 height 10
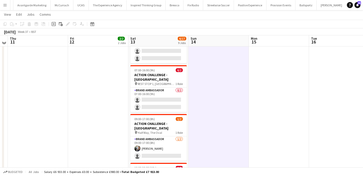
scroll to position [104, 0]
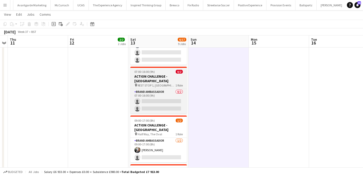
click at [170, 83] on div "pin REST STOP 1, Ham Riverside Pitches 1 Role" at bounding box center [158, 85] width 57 height 4
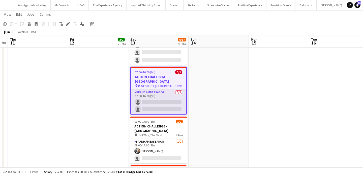
click at [168, 89] on app-card-role "Brand Ambassador 0/2 07:00-16:00 (9h) single-neutral-actions single-neutral-act…" at bounding box center [159, 101] width 56 height 24
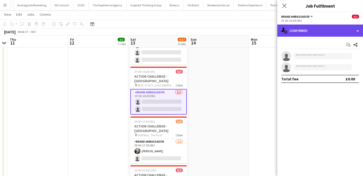
click at [330, 34] on div "single-neutral-actions-check-2 Confirmed" at bounding box center [321, 30] width 86 height 12
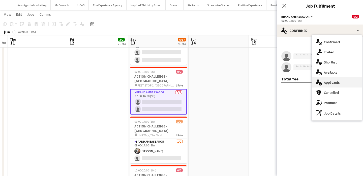
click at [333, 81] on div "single-neutral-actions-information Applicants" at bounding box center [337, 82] width 50 height 10
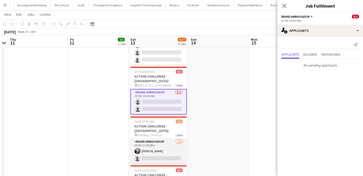
click at [165, 139] on app-card-role "Brand Ambassador 1/2 09:00-17:00 (8h) Sandra Ascanio single-neutral-actions" at bounding box center [158, 151] width 57 height 24
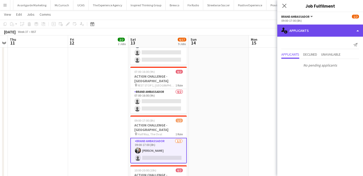
click at [325, 36] on div "single-neutral-actions-information Applicants" at bounding box center [321, 30] width 86 height 12
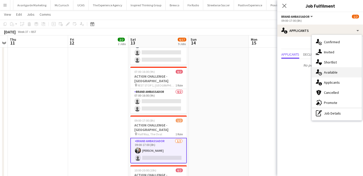
click at [329, 73] on div "single-neutral-actions-upload Available" at bounding box center [337, 72] width 50 height 10
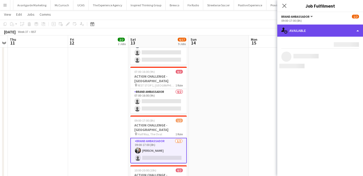
click at [328, 28] on div "single-neutral-actions-upload Available" at bounding box center [321, 30] width 86 height 12
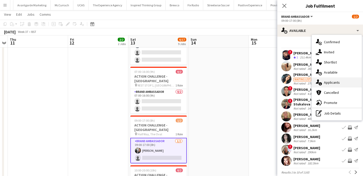
click at [334, 83] on div "single-neutral-actions-information Applicants" at bounding box center [337, 82] width 50 height 10
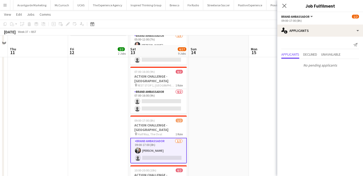
scroll to position [140, 0]
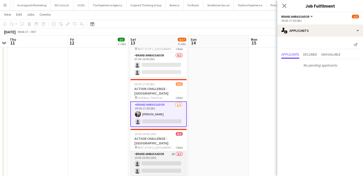
click at [166, 151] on app-card-role "Brand Ambassador 1A 0/2 10:00-20:00 (10h) single-neutral-actions single-neutral…" at bounding box center [158, 163] width 57 height 24
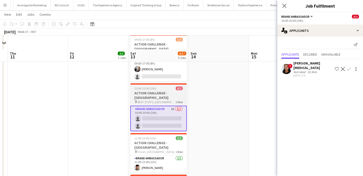
scroll to position [199, 0]
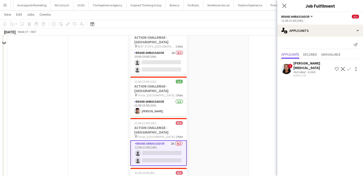
scroll to position [244, 0]
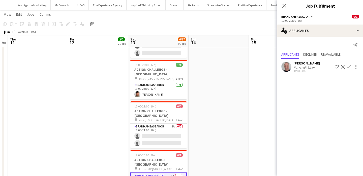
scroll to position [258, 0]
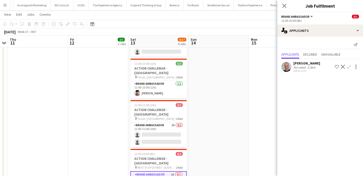
click at [349, 67] on app-icon "Confirm" at bounding box center [349, 67] width 4 height 4
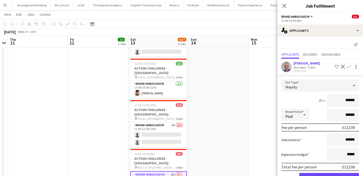
scroll to position [16, 0]
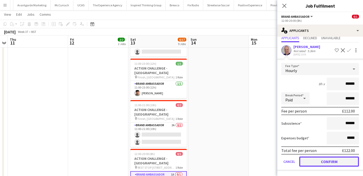
click at [334, 161] on button "Confirm" at bounding box center [330, 161] width 60 height 10
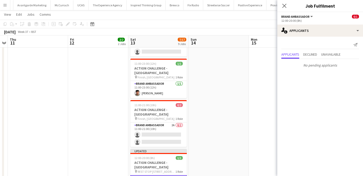
scroll to position [0, 0]
click at [256, 132] on app-date-cell at bounding box center [279, 20] width 60 height 445
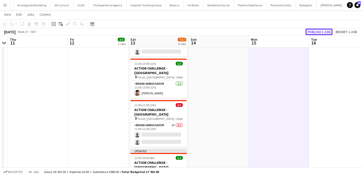
click at [323, 33] on button "Publish 1 job" at bounding box center [319, 32] width 27 height 7
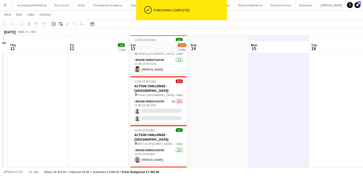
scroll to position [292, 0]
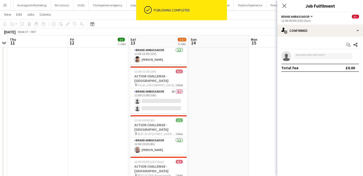
click at [338, 37] on div "Start chat Share single-neutral-actions Total fee £0.00" at bounding box center [321, 56] width 86 height 39
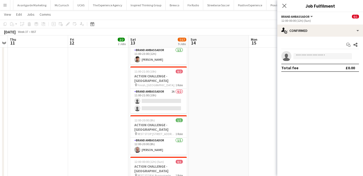
click at [338, 37] on div "Start chat Share single-neutral-actions Total fee £0.00" at bounding box center [321, 56] width 86 height 39
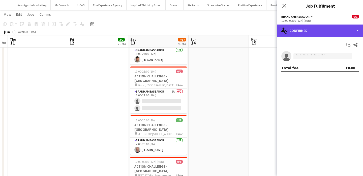
click at [338, 34] on div "single-neutral-actions-check-2 Confirmed" at bounding box center [321, 30] width 86 height 12
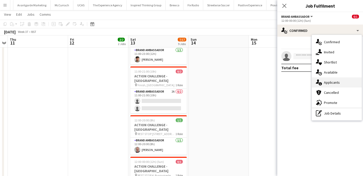
click at [338, 81] on div "single-neutral-actions-information Applicants" at bounding box center [337, 82] width 50 height 10
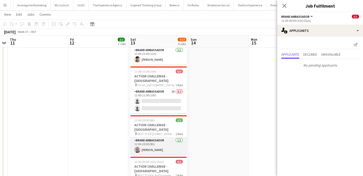
click at [172, 137] on app-card-role "Brand Ambassador 1/1 12:00-20:00 (8h) Rob Frater" at bounding box center [158, 145] width 57 height 17
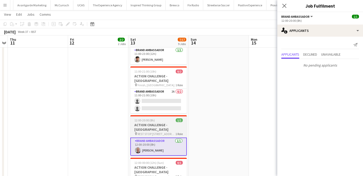
click at [172, 132] on span "REST STOP 2, Hurst Park, East Molesey" at bounding box center [157, 134] width 38 height 4
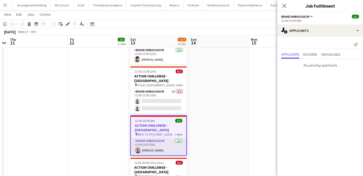
click at [161, 138] on app-card-role "Brand Ambassador 1/1 12:00-20:00 (8h) Rob Frater" at bounding box center [159, 146] width 56 height 17
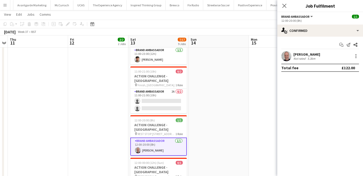
click at [161, 137] on app-card-role "Brand Ambassador 1/1 12:00-20:00 (8h) Rob Frater" at bounding box center [158, 146] width 57 height 18
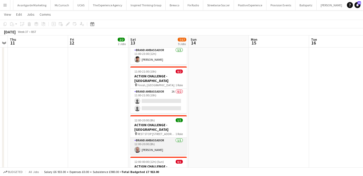
click at [161, 137] on app-card-role "Brand Ambassador 1/1 12:00-20:00 (8h) Rob Frater" at bounding box center [158, 145] width 57 height 17
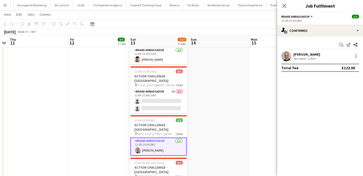
click at [290, 54] on app-user-avatar at bounding box center [287, 56] width 10 height 10
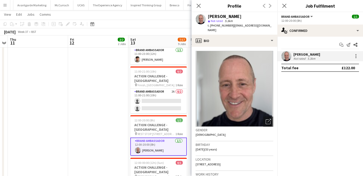
click at [221, 26] on span "t. +447760356806" at bounding box center [221, 25] width 26 height 4
drag, startPoint x: 221, startPoint y: 26, endPoint x: 210, endPoint y: 26, distance: 11.1
click at [210, 26] on span "t. +447760356806" at bounding box center [221, 25] width 26 height 4
copy span "+447760356806"
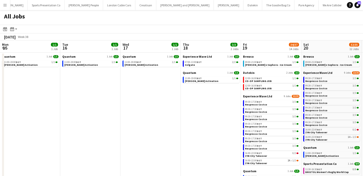
scroll to position [0, 243]
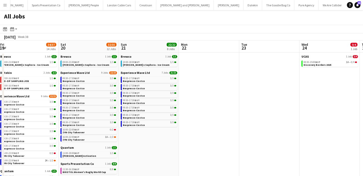
click at [4, 4] on app-icon "Menu" at bounding box center [5, 5] width 4 height 4
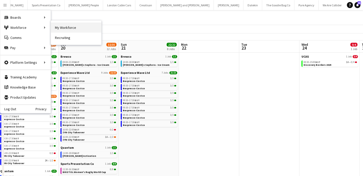
click at [63, 25] on link "My Workforce" at bounding box center [76, 27] width 50 height 10
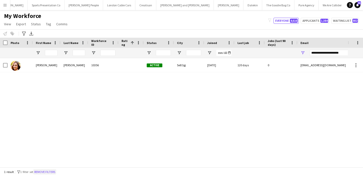
click at [56, 172] on button "Remove filters" at bounding box center [44, 172] width 23 height 6
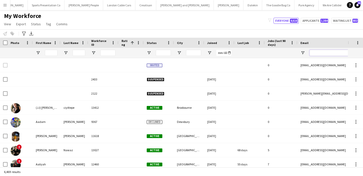
click at [319, 50] on input "Email Filter Input" at bounding box center [353, 53] width 86 height 6
paste input "**********"
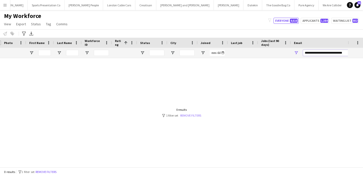
type input "**********"
click at [187, 115] on link "Remove filters" at bounding box center [190, 115] width 21 height 4
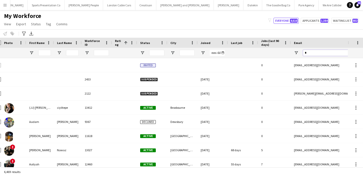
click at [314, 53] on input "*" at bounding box center [346, 53] width 86 height 6
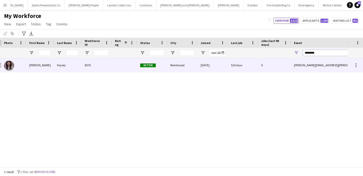
type input "********"
click at [306, 62] on div "[PERSON_NAME][EMAIL_ADDRESS][PERSON_NAME][DOMAIN_NAME]" at bounding box center [341, 65] width 101 height 14
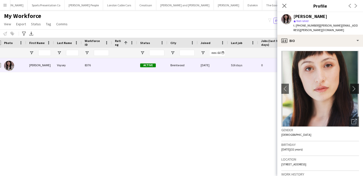
click at [357, 86] on app-icon "chevron-right" at bounding box center [356, 88] width 8 height 5
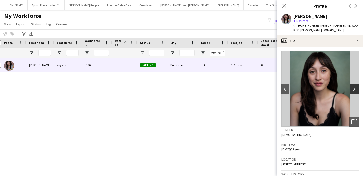
click at [357, 86] on app-icon "chevron-right" at bounding box center [356, 88] width 8 height 5
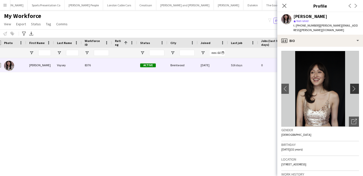
click at [357, 86] on app-icon "chevron-right" at bounding box center [356, 88] width 8 height 5
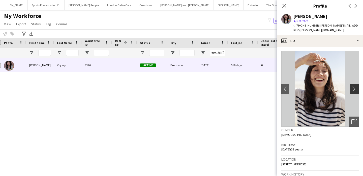
click at [357, 86] on app-icon "chevron-right" at bounding box center [356, 88] width 8 height 5
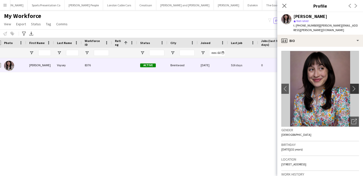
click at [357, 86] on app-icon "chevron-right" at bounding box center [356, 88] width 8 height 5
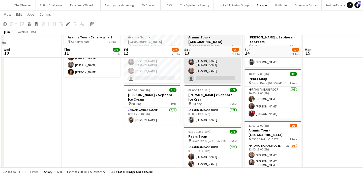
scroll to position [49, 0]
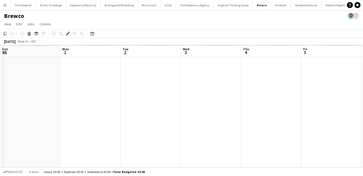
scroll to position [0, 174]
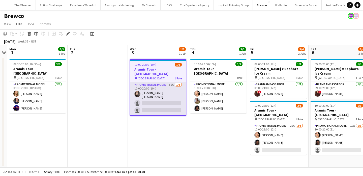
click at [165, 96] on app-card-role "Promotional Model 31A [DATE] 10:00-20:00 (10h) [PERSON_NAME] [PERSON_NAME] sing…" at bounding box center [158, 98] width 56 height 33
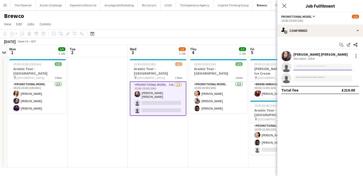
click at [325, 69] on input at bounding box center [323, 67] width 59 height 6
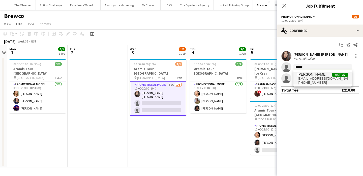
type input "******"
click at [326, 78] on span "[EMAIL_ADDRESS][DOMAIN_NAME]" at bounding box center [323, 78] width 50 height 4
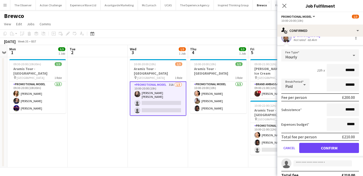
scroll to position [30, 0]
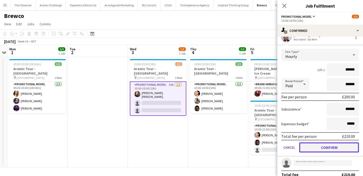
click at [337, 146] on button "Confirm" at bounding box center [330, 147] width 60 height 10
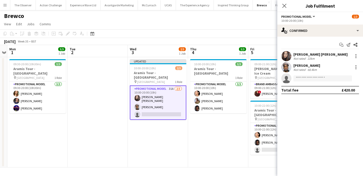
scroll to position [0, 0]
click at [229, 139] on app-date-cell "10:00-20:00 (10h) 3/3 Aramis Tour - Liverpool 1 Role Promotional Model [DATE] 1…" at bounding box center [218, 112] width 60 height 110
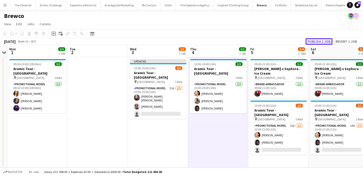
click at [323, 41] on button "Publish 1 job" at bounding box center [319, 41] width 27 height 7
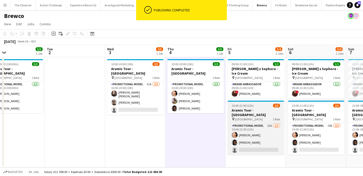
scroll to position [0, 201]
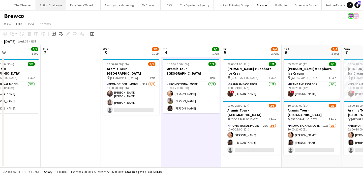
click at [51, 3] on button "Action Challenge Close" at bounding box center [51, 5] width 30 height 10
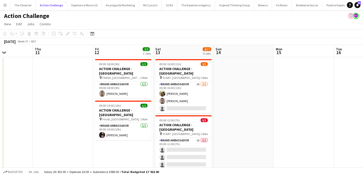
scroll to position [0, 217]
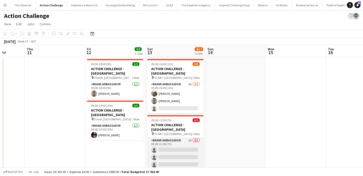
click at [178, 137] on app-card-role "Brand Ambassador 1A 0/3 05:00-12:00 (7h) single-neutral-actions single-neutral-…" at bounding box center [175, 153] width 57 height 32
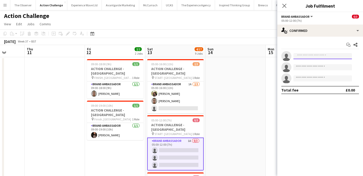
click at [302, 55] on input at bounding box center [323, 56] width 59 height 6
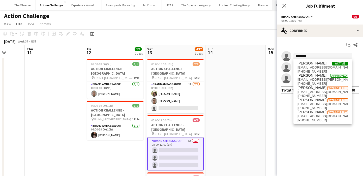
type input "********"
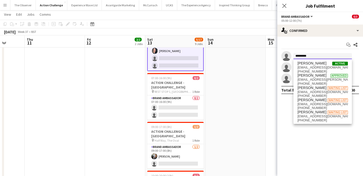
scroll to position [100, 0]
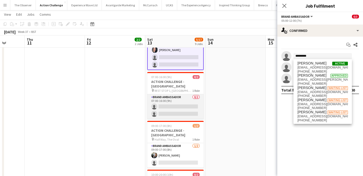
click at [184, 94] on app-card-role "Brand Ambassador 0/2 07:00-16:00 (9h) single-neutral-actions single-neutral-act…" at bounding box center [175, 106] width 57 height 24
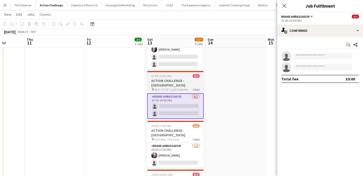
click at [185, 88] on span "REST STOP 1, Ham Riverside Pitches" at bounding box center [174, 90] width 38 height 4
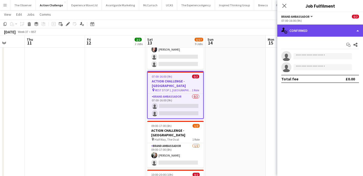
click at [333, 30] on div "single-neutral-actions-check-2 Confirmed" at bounding box center [321, 30] width 86 height 12
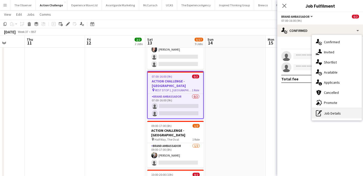
click at [335, 111] on div "pen-write Job Details" at bounding box center [337, 113] width 50 height 10
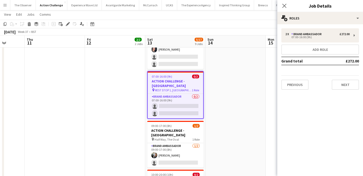
click at [179, 79] on h3 "ACTION CHALLENGE - LONDON" at bounding box center [176, 83] width 56 height 9
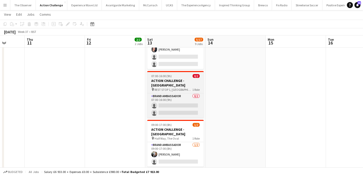
click at [179, 78] on h3 "ACTION CHALLENGE - LONDON" at bounding box center [175, 82] width 57 height 9
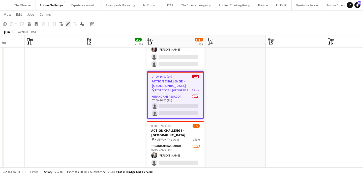
click at [65, 26] on div "Edit" at bounding box center [68, 24] width 6 height 6
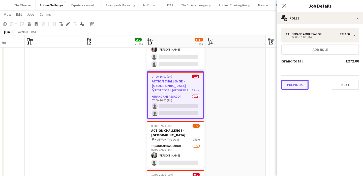
click at [296, 88] on button "Previous" at bounding box center [295, 84] width 27 height 10
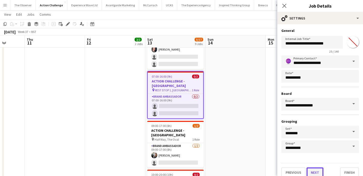
click at [309, 171] on button "Next" at bounding box center [315, 172] width 17 height 10
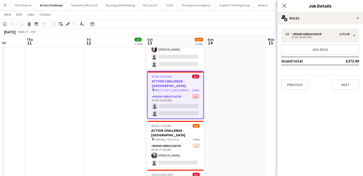
click at [334, 77] on div "Previous Next" at bounding box center [321, 82] width 78 height 14
click at [335, 82] on button "Next" at bounding box center [345, 84] width 27 height 10
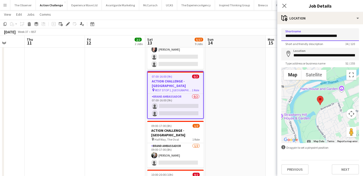
click at [323, 36] on input "**********" at bounding box center [321, 34] width 78 height 13
click at [322, 36] on input "**********" at bounding box center [321, 34] width 78 height 13
click at [312, 35] on input "**********" at bounding box center [321, 34] width 78 height 13
drag, startPoint x: 312, startPoint y: 35, endPoint x: 337, endPoint y: 37, distance: 25.3
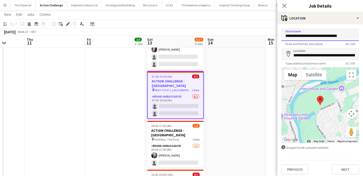
click at [337, 37] on input "**********" at bounding box center [321, 34] width 78 height 13
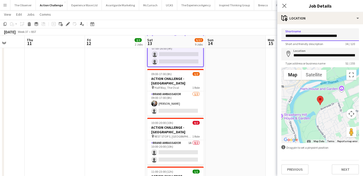
scroll to position [152, 0]
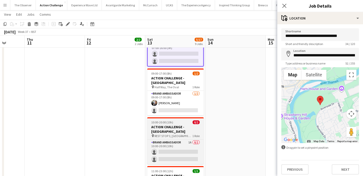
click at [189, 124] on h3 "ACTION CHALLENGE - LONDON" at bounding box center [175, 128] width 57 height 9
type input "**********"
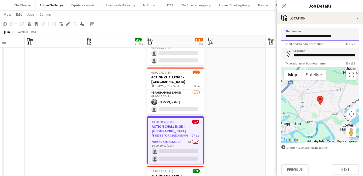
click at [320, 35] on input "**********" at bounding box center [321, 34] width 78 height 13
drag, startPoint x: 320, startPoint y: 35, endPoint x: 339, endPoint y: 36, distance: 18.4
click at [338, 36] on input "**********" at bounding box center [321, 34] width 78 height 13
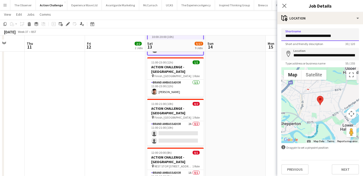
scroll to position [264, 0]
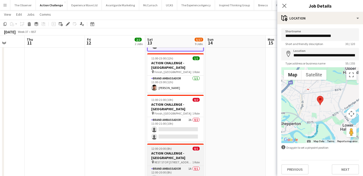
click at [188, 151] on h3 "ACTION CHALLENGE - LONDON" at bounding box center [175, 155] width 57 height 9
type input "**********"
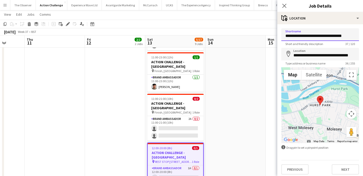
click at [313, 35] on input "**********" at bounding box center [321, 34] width 78 height 13
drag, startPoint x: 313, startPoint y: 35, endPoint x: 346, endPoint y: 35, distance: 32.6
click at [346, 35] on input "**********" at bounding box center [321, 34] width 78 height 13
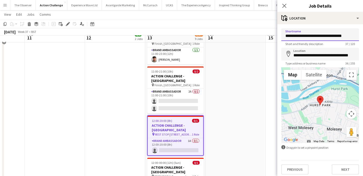
scroll to position [304, 0]
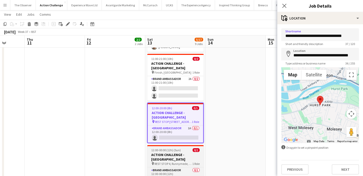
click at [181, 148] on div "12:00-00:00 (12h) (Sun) 0/1" at bounding box center [175, 150] width 57 height 4
type input "**********"
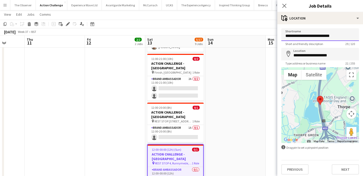
click at [316, 35] on input "**********" at bounding box center [321, 34] width 78 height 13
drag, startPoint x: 316, startPoint y: 35, endPoint x: 334, endPoint y: 35, distance: 18.7
click at [334, 35] on input "**********" at bounding box center [321, 34] width 78 height 13
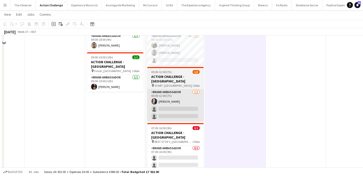
scroll to position [0, 0]
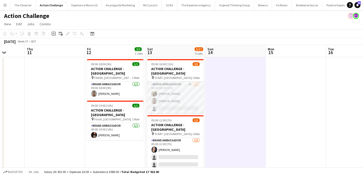
click at [177, 103] on app-card-role "Brand Ambassador 1A 2/3 05:00-16:00 (11h) rocio cejas Bilal Al-atrash single-ne…" at bounding box center [175, 97] width 57 height 32
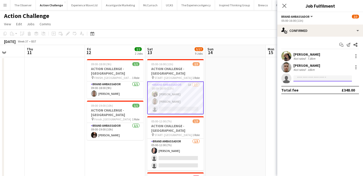
click at [316, 77] on input at bounding box center [323, 78] width 59 height 6
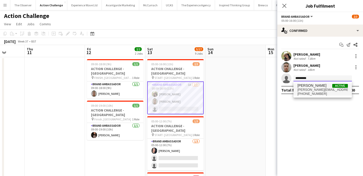
type input "*********"
click at [314, 92] on span "+7900494124" at bounding box center [323, 94] width 50 height 4
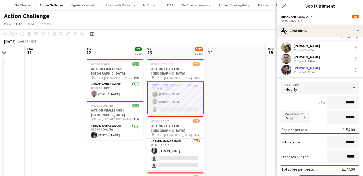
scroll to position [37, 0]
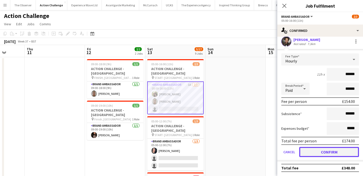
click at [334, 153] on button "Confirm" at bounding box center [330, 152] width 60 height 10
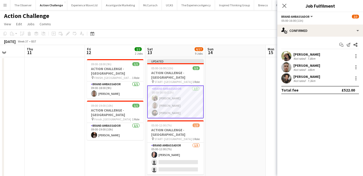
scroll to position [0, 0]
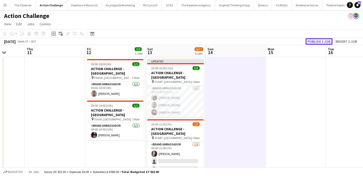
click at [317, 39] on button "Publish 1 job" at bounding box center [319, 41] width 27 height 7
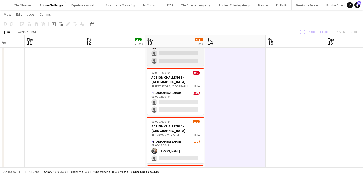
scroll to position [108, 0]
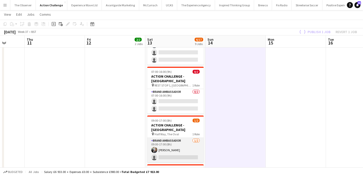
click at [186, 138] on app-card-role "Brand Ambassador 1/2 09:00-17:00 (8h) Sandra Ascanio single-neutral-actions" at bounding box center [175, 150] width 57 height 24
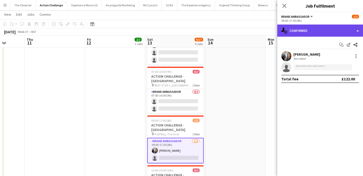
click at [335, 28] on div "single-neutral-actions-check-2 Confirmed" at bounding box center [321, 30] width 86 height 12
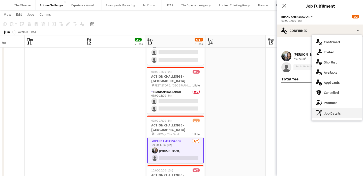
click at [337, 113] on div "pen-write Job Details" at bounding box center [337, 113] width 50 height 10
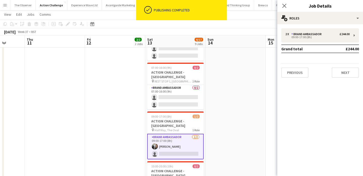
click at [253, 105] on app-date-cell at bounding box center [236, 171] width 60 height 445
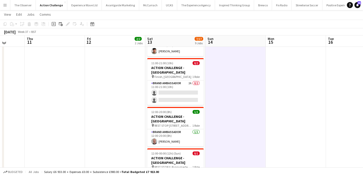
scroll to position [300, 0]
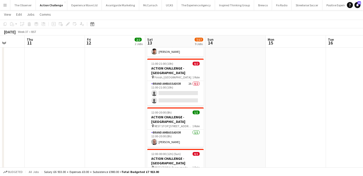
click at [180, 171] on app-card-role "Brand Ambassador 0/1 12:00-00:00 (12h) single-neutral-actions" at bounding box center [175, 179] width 57 height 17
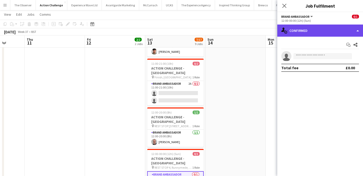
click at [341, 34] on div "single-neutral-actions-check-2 Confirmed" at bounding box center [321, 30] width 86 height 12
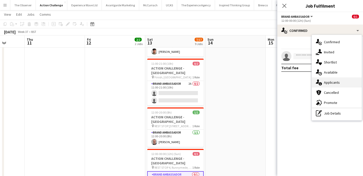
click at [342, 81] on div "single-neutral-actions-information Applicants" at bounding box center [337, 82] width 50 height 10
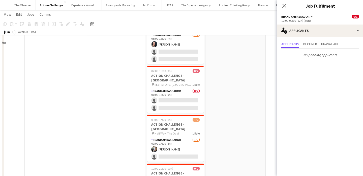
scroll to position [0, 0]
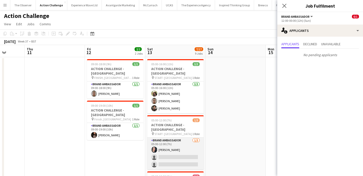
click at [178, 141] on app-card-role "Brand Ambassador 1/3 05:00-12:00 (7h) Victoria Khmeleva single-neutral-actions …" at bounding box center [175, 153] width 57 height 32
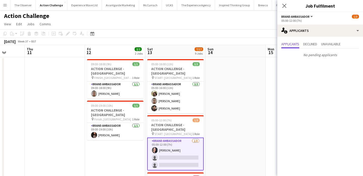
click at [194, 145] on app-card-role "Brand Ambassador 1/3 05:00-12:00 (7h) Victoria Khmeleva single-neutral-actions …" at bounding box center [175, 153] width 57 height 33
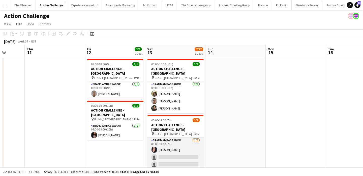
click at [194, 145] on app-card-role "Brand Ambassador 1/3 05:00-12:00 (7h) Victoria Khmeleva single-neutral-actions …" at bounding box center [175, 153] width 57 height 32
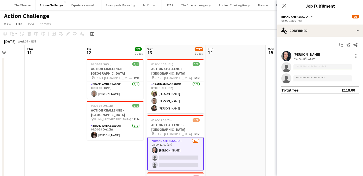
click at [316, 66] on input at bounding box center [323, 67] width 59 height 6
type input "******"
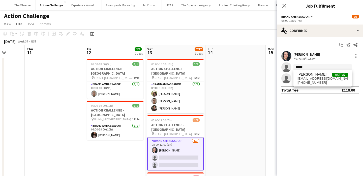
click at [316, 78] on span "alisaroosh@yahoo.com" at bounding box center [323, 78] width 50 height 4
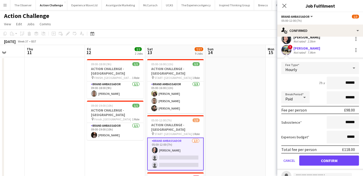
scroll to position [18, 0]
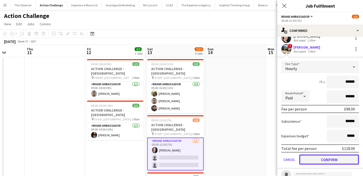
click at [331, 161] on button "Confirm" at bounding box center [330, 159] width 60 height 10
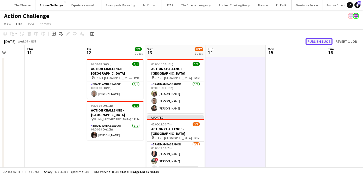
click at [325, 41] on button "Publish 1 job" at bounding box center [319, 41] width 27 height 7
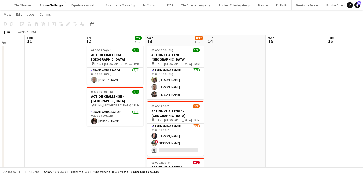
scroll to position [12, 0]
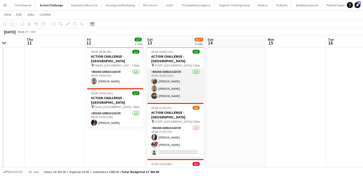
click at [189, 90] on app-card-role "Brand Ambassador 3/3 05:00-16:00 (11h) rocio cejas Bilal Al-atrash Jade Willis" at bounding box center [175, 85] width 57 height 32
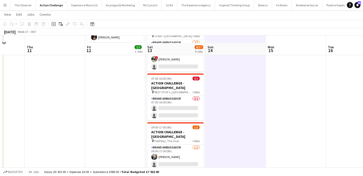
scroll to position [92, 0]
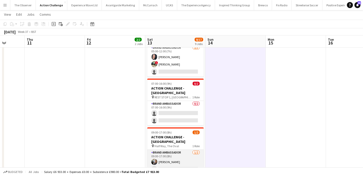
click at [194, 149] on app-card-role "Brand Ambassador 1/2 09:00-17:00 (8h) Sandra Ascanio single-neutral-actions" at bounding box center [175, 161] width 57 height 24
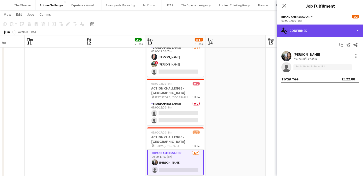
click at [320, 29] on div "single-neutral-actions-check-2 Confirmed" at bounding box center [321, 30] width 86 height 12
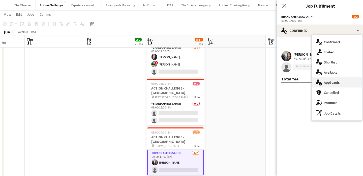
click at [333, 81] on div "single-neutral-actions-information Applicants" at bounding box center [337, 82] width 50 height 10
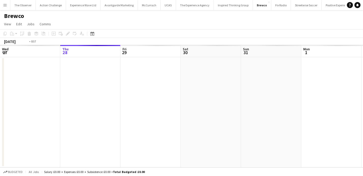
scroll to position [0, 174]
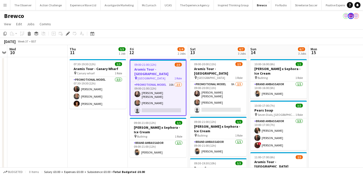
click at [164, 70] on h3 "Aramis Tour - [GEOGRAPHIC_DATA]" at bounding box center [158, 71] width 56 height 9
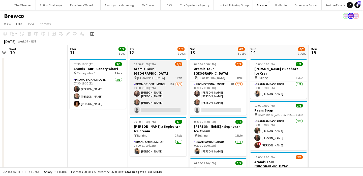
click at [155, 68] on h3 "Aramis Tour - [GEOGRAPHIC_DATA]" at bounding box center [158, 70] width 57 height 9
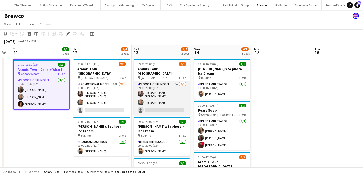
scroll to position [0, 107]
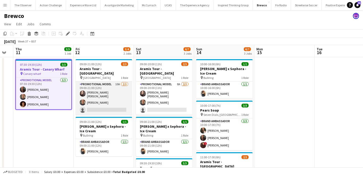
click at [113, 102] on app-card-role "Promotional Model 10A [DATE] 09:00-21:00 (12h) [PERSON_NAME] [PERSON_NAME] [PER…" at bounding box center [104, 97] width 57 height 33
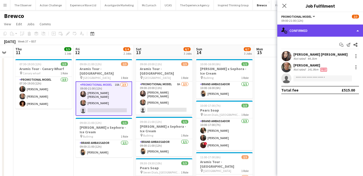
click at [332, 32] on div "single-neutral-actions-check-2 Confirmed" at bounding box center [321, 30] width 86 height 12
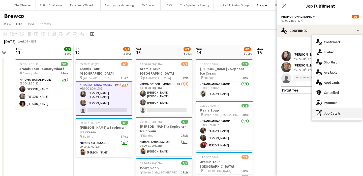
click at [340, 109] on div "pen-write Job Details" at bounding box center [337, 113] width 50 height 10
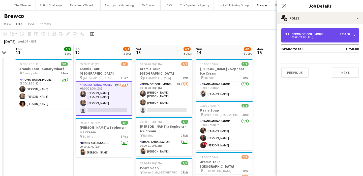
click at [343, 38] on div "09:00-21:00 (12h)" at bounding box center [318, 37] width 64 height 3
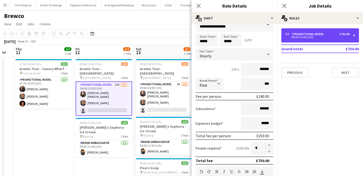
scroll to position [10, 0]
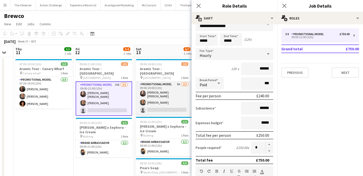
click at [156, 91] on app-card-role "Promotional Model 8A [DATE] 09:00-20:00 (11h) [PERSON_NAME] [PERSON_NAME] [PERS…" at bounding box center [164, 97] width 57 height 33
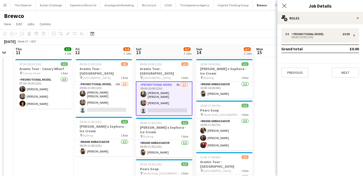
click at [166, 87] on app-card-role "Promotional Model 8A [DATE] 09:00-20:00 (11h) [PERSON_NAME] [PERSON_NAME] [PERS…" at bounding box center [164, 98] width 57 height 34
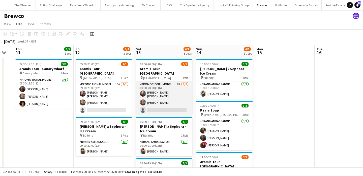
click at [166, 87] on app-card-role "Promotional Model 8A [DATE] 09:00-20:00 (11h) [PERSON_NAME] [PERSON_NAME] [PERS…" at bounding box center [164, 97] width 57 height 33
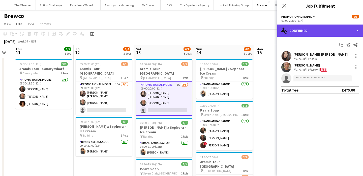
click at [325, 29] on div "single-neutral-actions-check-2 Confirmed" at bounding box center [321, 30] width 86 height 12
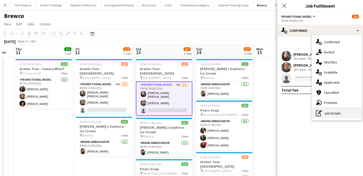
click at [340, 114] on div "pen-write Job Details" at bounding box center [337, 113] width 50 height 10
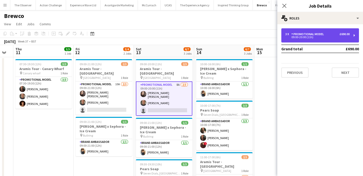
click at [331, 41] on div "3 x Promotional Model £690.00 09:00-20:00 (11h)" at bounding box center [321, 35] width 78 height 14
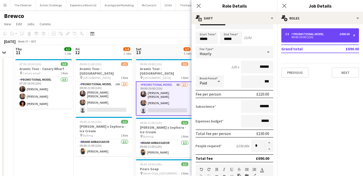
scroll to position [13, 0]
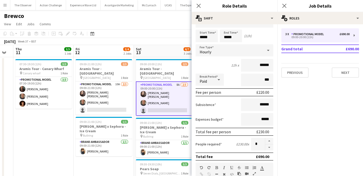
click at [48, 117] on app-date-cell "07:30-19:30 (12h) 3/3 Aramis Tour - [GEOGRAPHIC_DATA] pin Canary wharf 1 Role P…" at bounding box center [43, 137] width 60 height 160
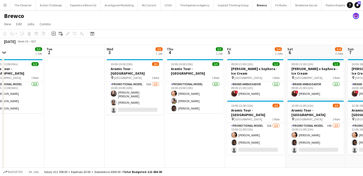
scroll to position [0, 135]
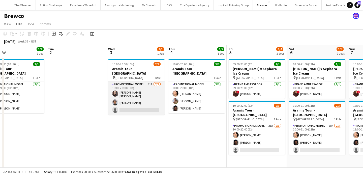
click at [132, 97] on app-card-role "Promotional Model 31A [DATE] 10:00-20:00 (10h) [PERSON_NAME] [PERSON_NAME] [PER…" at bounding box center [136, 97] width 57 height 33
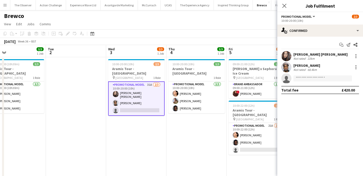
click at [153, 134] on app-date-cell "10:00-20:00 (10h) 2/3 Aramis Tour - [GEOGRAPHIC_DATA] pin Birmingham 1 Role Pro…" at bounding box center [136, 137] width 60 height 160
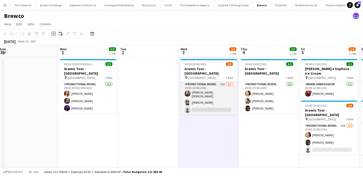
scroll to position [0, 114]
